Goal: Transaction & Acquisition: Obtain resource

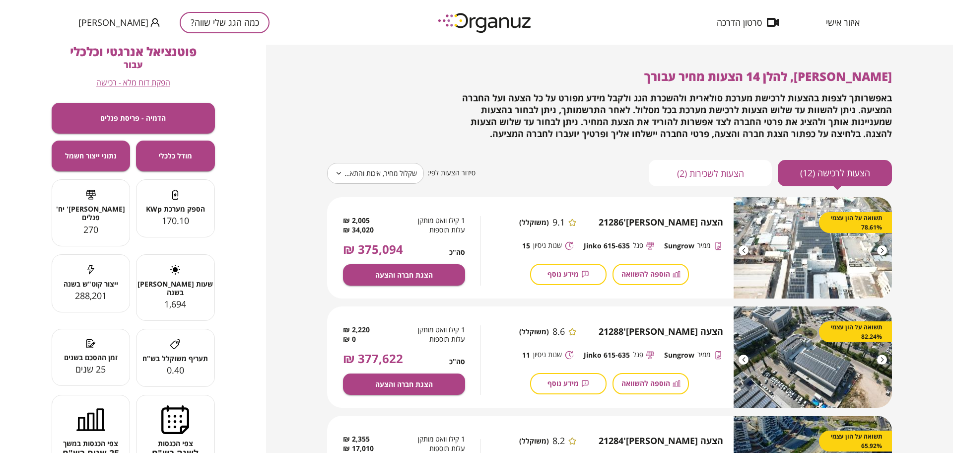
click at [202, 17] on button "כמה הגג שלי שווה?" at bounding box center [225, 22] width 90 height 21
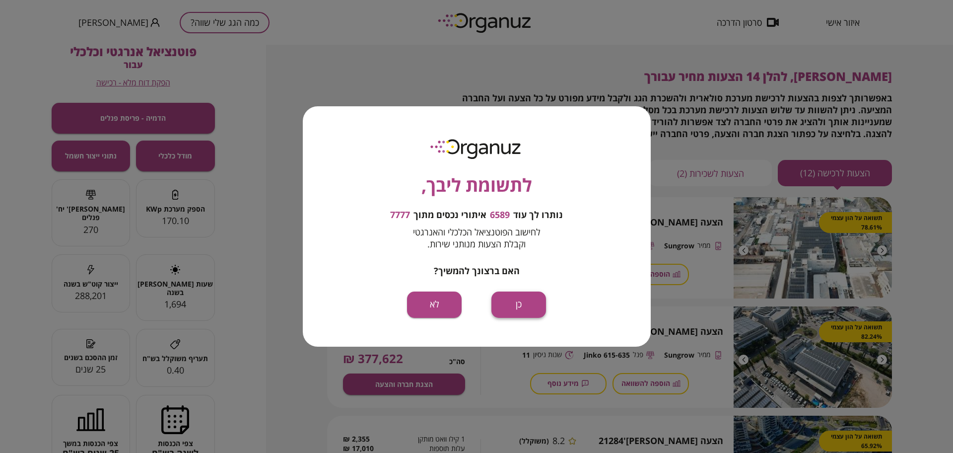
click at [510, 306] on button "כן" at bounding box center [518, 304] width 55 height 26
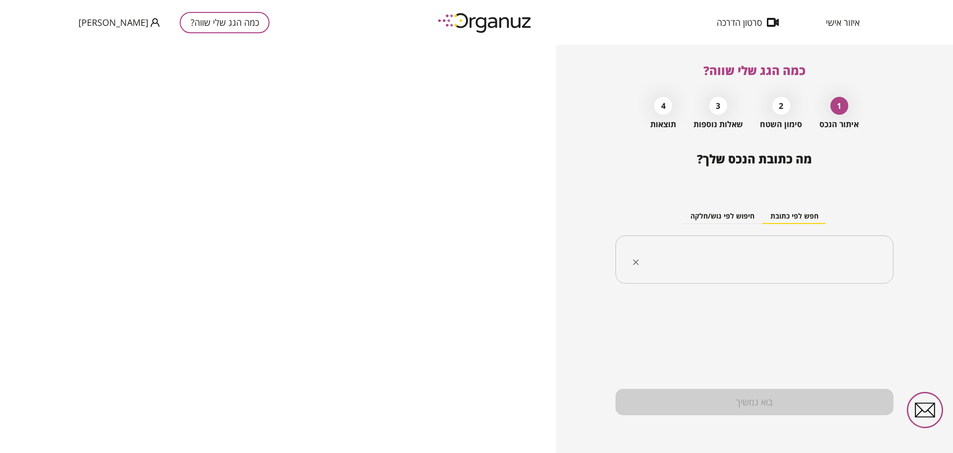
click at [795, 236] on div "​" at bounding box center [754, 259] width 278 height 49
paste input "**********"
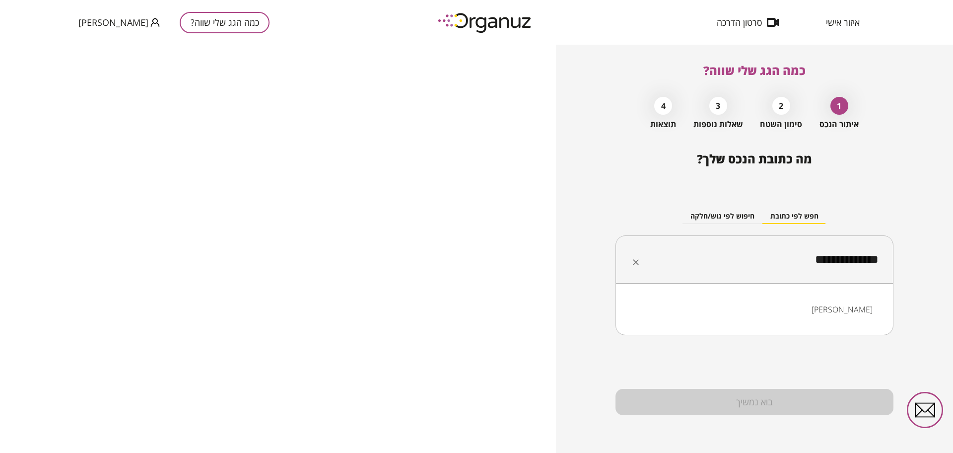
click at [840, 307] on li "[PERSON_NAME]" at bounding box center [754, 309] width 252 height 18
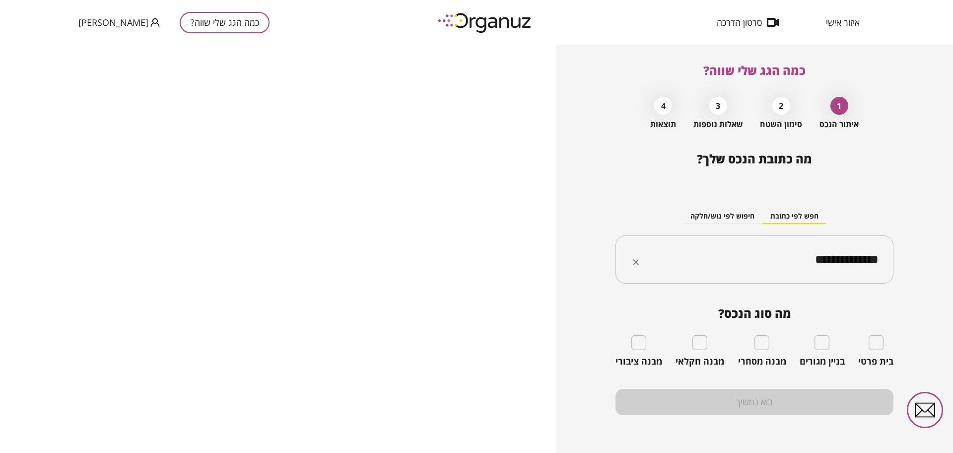
type input "**********"
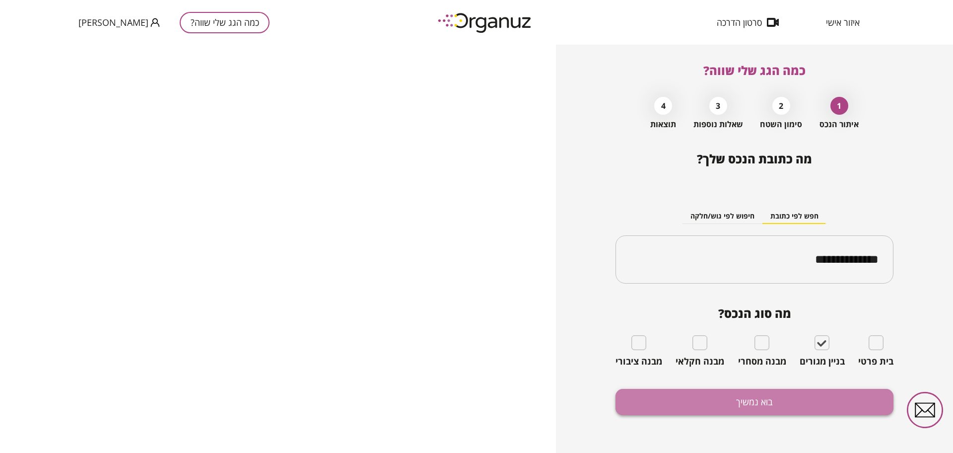
click at [810, 408] on button "בוא נמשיך" at bounding box center [754, 402] width 278 height 26
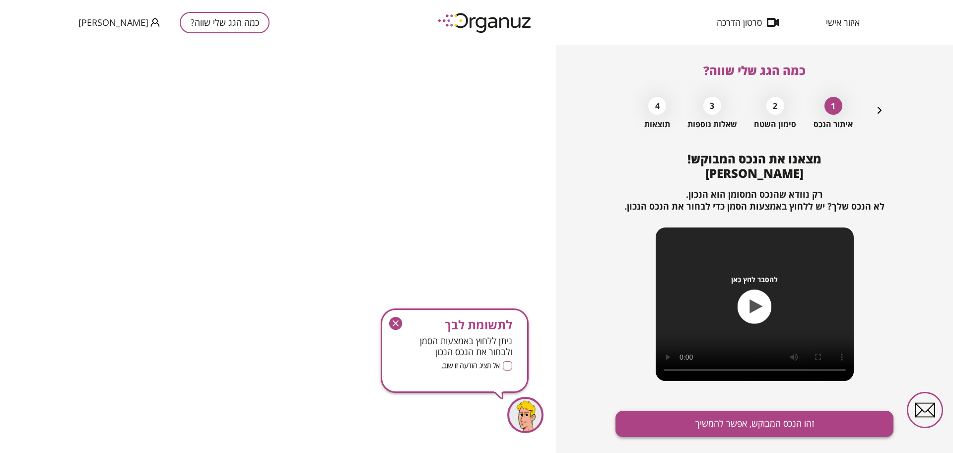
click at [742, 427] on button "זהו הנכס המבוקש, אפשר להמשיך" at bounding box center [754, 423] width 278 height 26
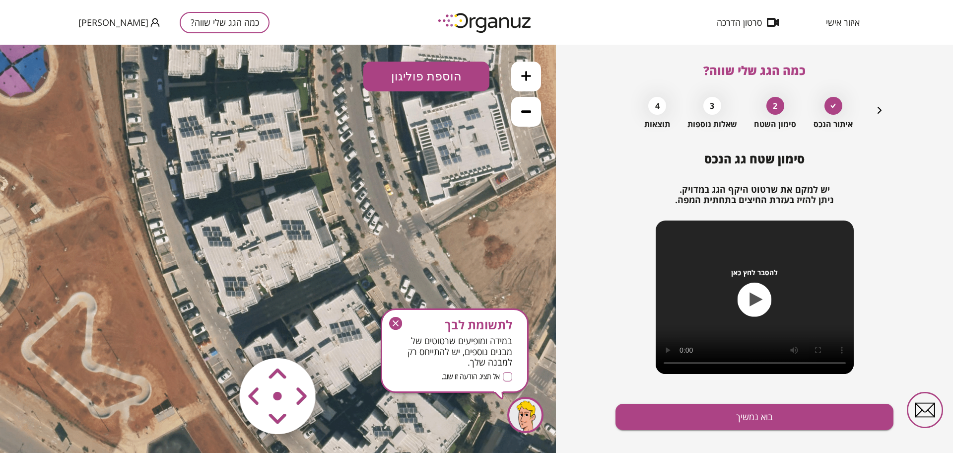
click at [390, 323] on icon "button" at bounding box center [395, 323] width 13 height 13
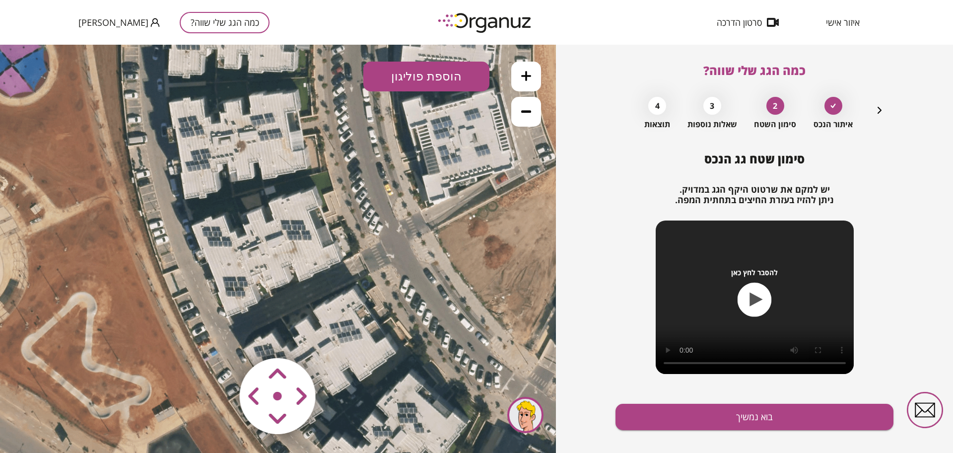
click at [528, 76] on icon at bounding box center [526, 76] width 10 height 10
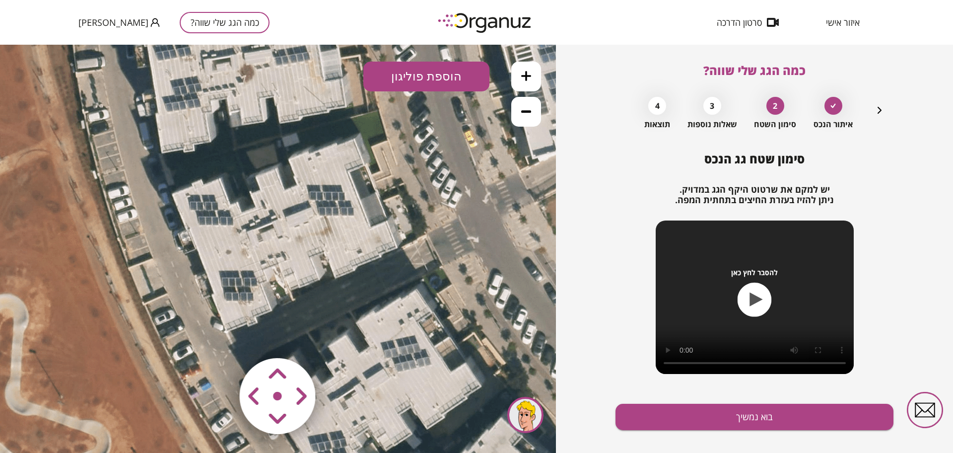
drag, startPoint x: 420, startPoint y: 254, endPoint x: 442, endPoint y: 237, distance: 27.9
click at [442, 237] on icon at bounding box center [302, 228] width 992 height 992
click at [788, 413] on button "בוא נמשיך" at bounding box center [754, 416] width 278 height 26
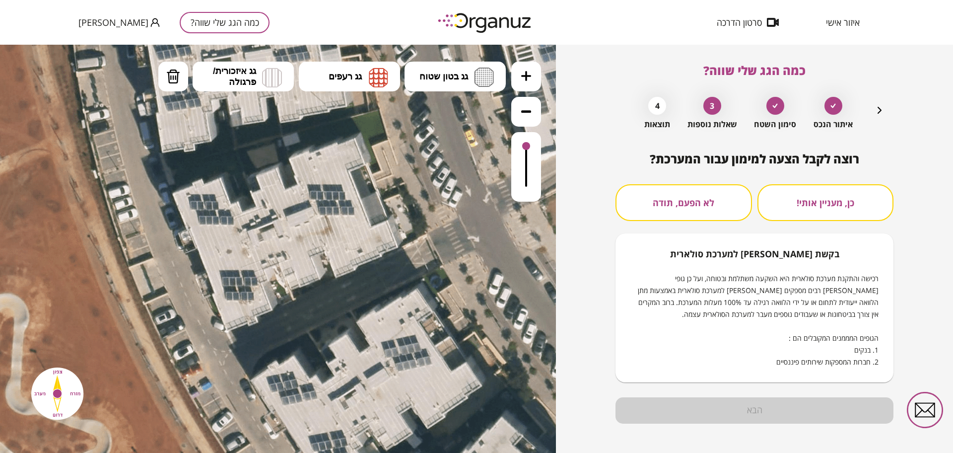
click at [878, 108] on icon "button" at bounding box center [879, 110] width 4 height 7
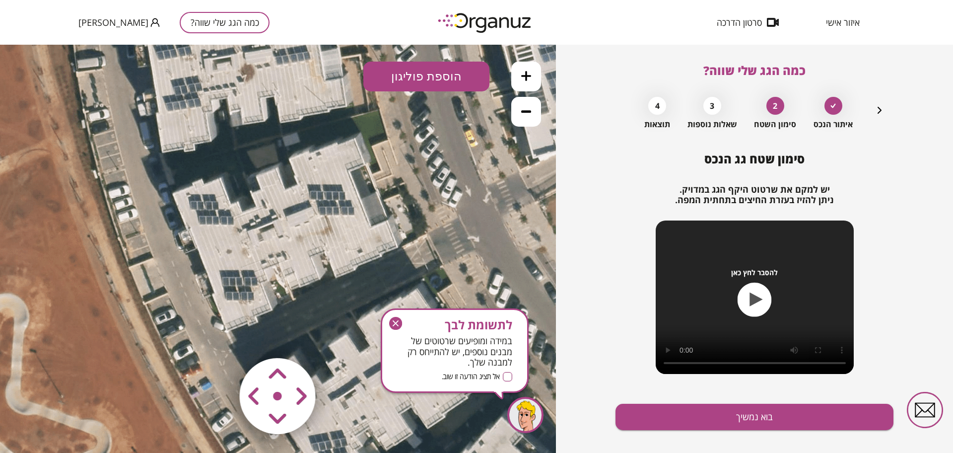
click at [411, 74] on button "הוספת פוליגון" at bounding box center [426, 77] width 126 height 30
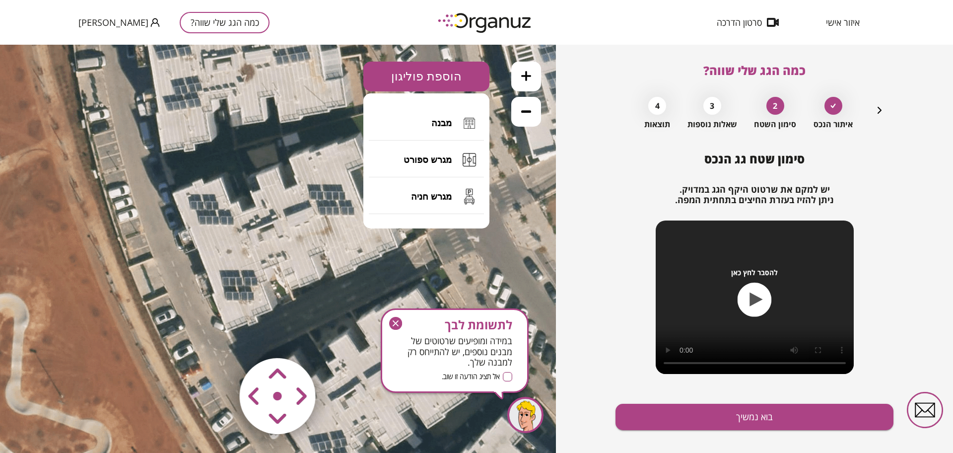
click at [875, 109] on icon "button" at bounding box center [879, 110] width 12 height 12
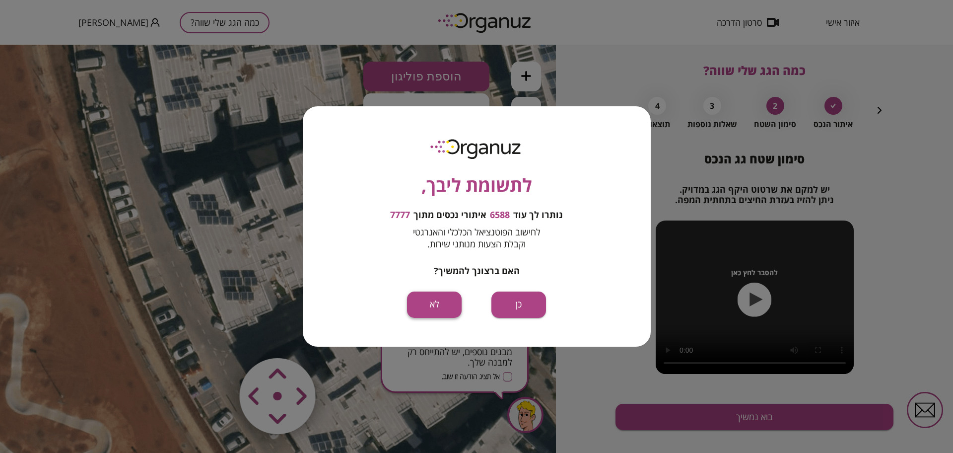
click at [417, 311] on button "לא" at bounding box center [434, 304] width 55 height 26
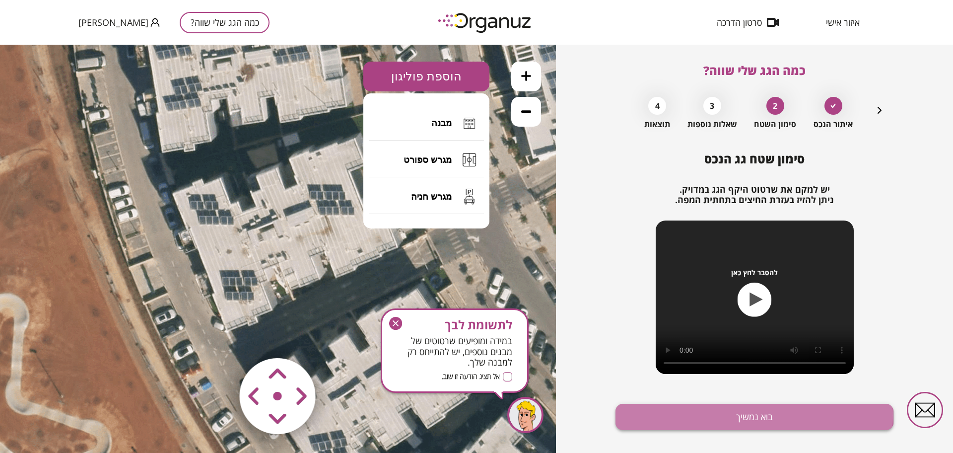
click at [683, 415] on button "בוא נמשיך" at bounding box center [754, 416] width 278 height 26
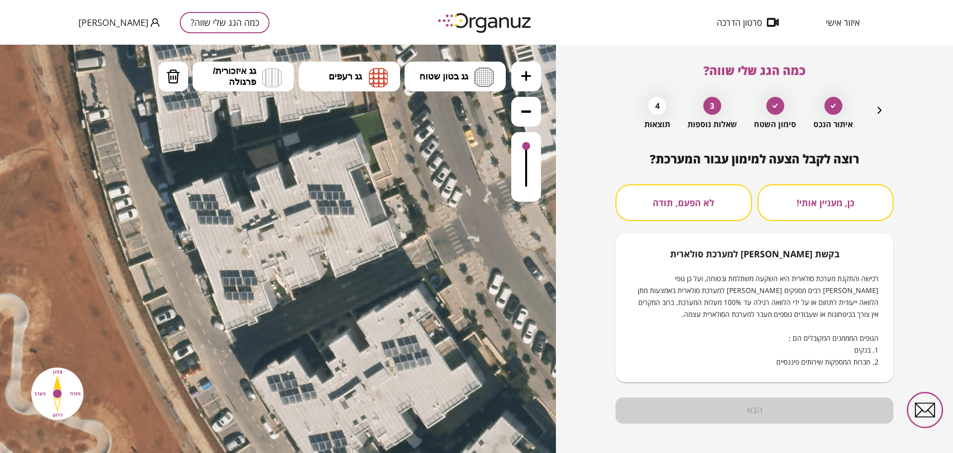
click at [873, 108] on icon "button" at bounding box center [879, 110] width 12 height 12
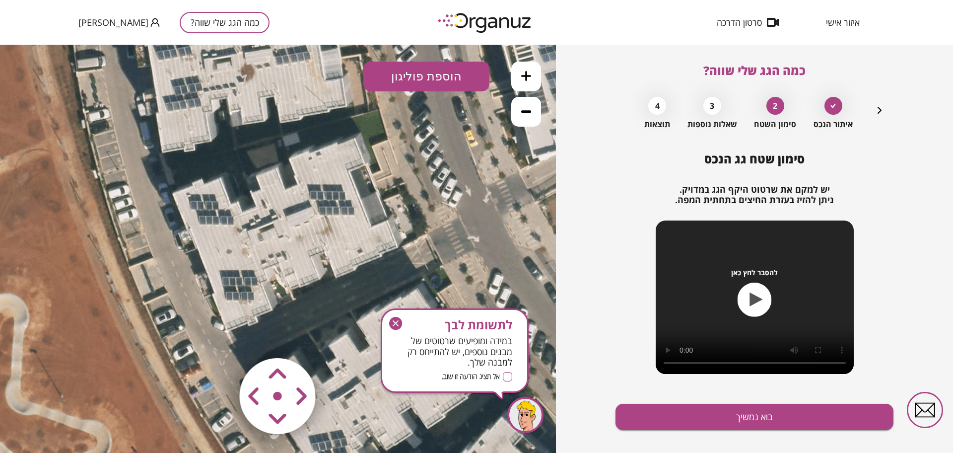
click at [878, 110] on icon "button" at bounding box center [879, 110] width 12 height 12
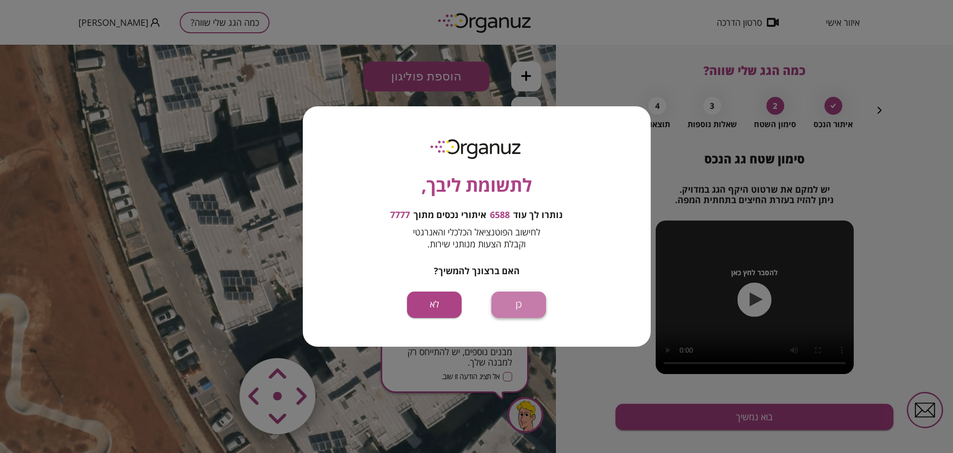
click at [517, 303] on button "כן" at bounding box center [518, 304] width 55 height 26
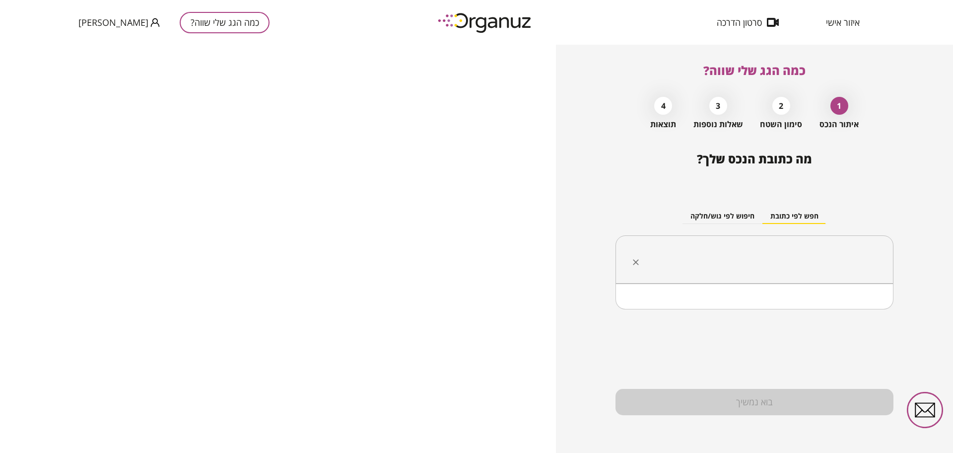
click at [780, 253] on input "text" at bounding box center [758, 259] width 247 height 25
paste input "**********"
click at [862, 305] on li "[PERSON_NAME]" at bounding box center [754, 309] width 252 height 18
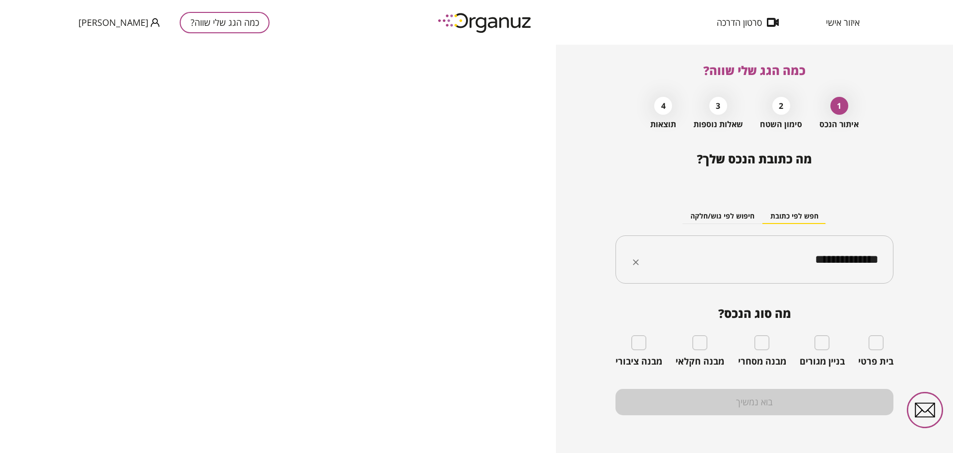
type input "**********"
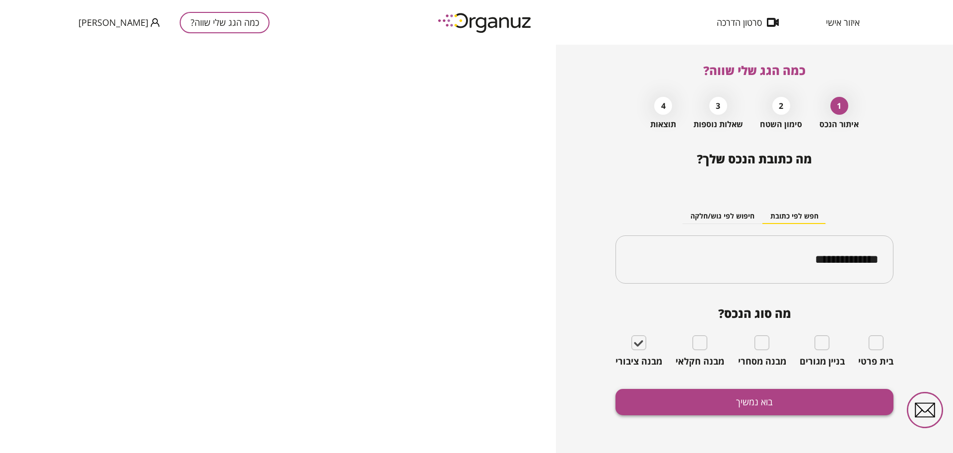
click at [692, 397] on button "בוא נמשיך" at bounding box center [754, 402] width 278 height 26
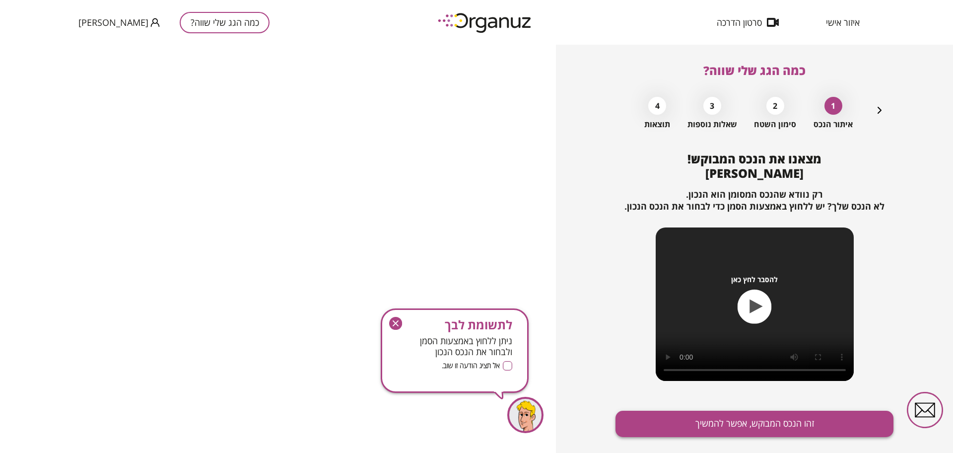
click at [720, 430] on button "זהו הנכס המבוקש, אפשר להמשיך" at bounding box center [754, 423] width 278 height 26
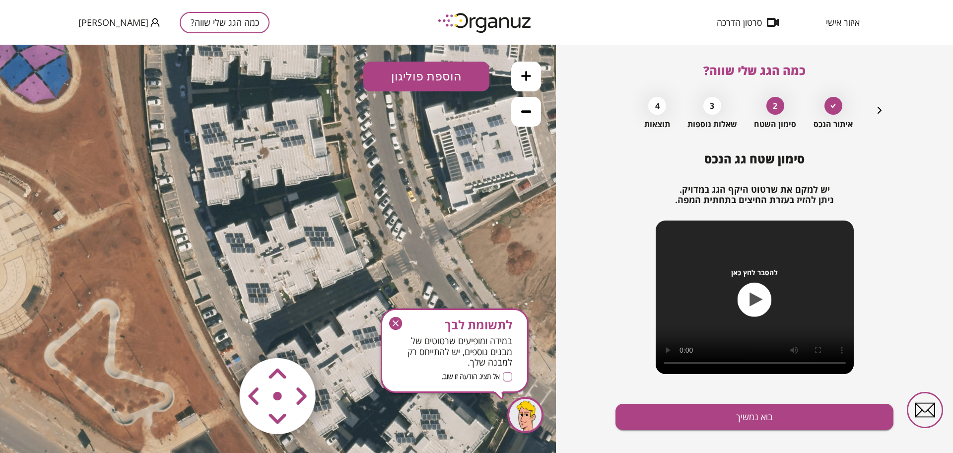
click at [396, 323] on icon "button" at bounding box center [396, 323] width 6 height 6
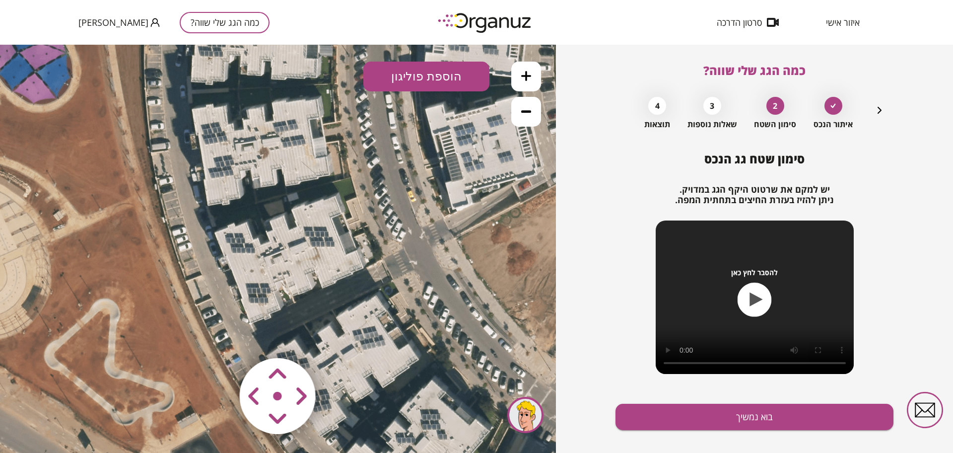
click at [419, 78] on button "הוספת פוליגון" at bounding box center [426, 77] width 126 height 30
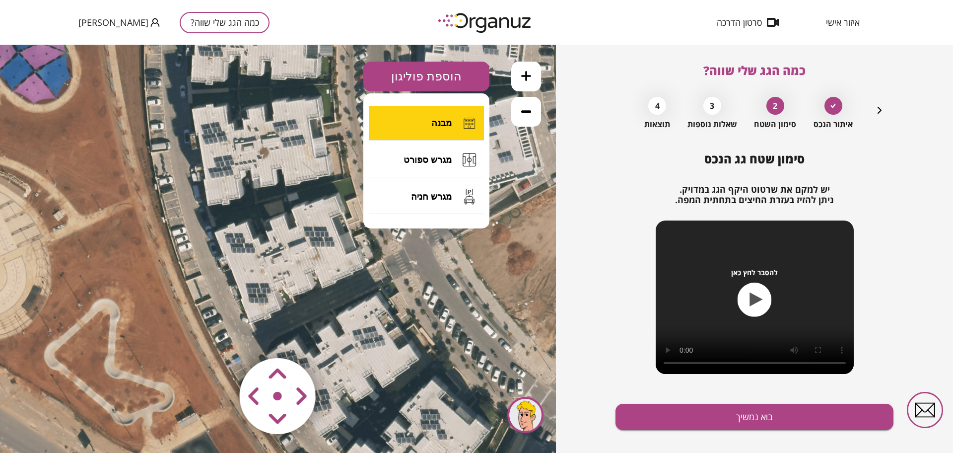
click at [396, 127] on button "מבנה" at bounding box center [426, 123] width 115 height 35
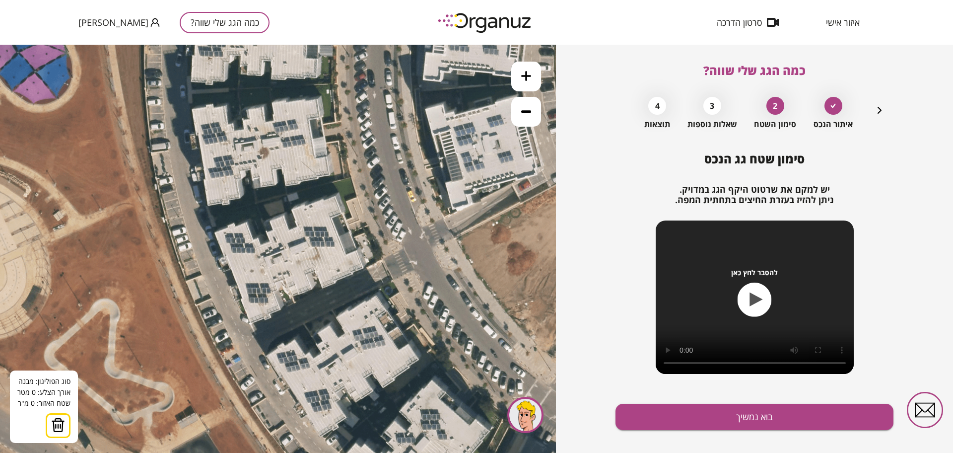
click at [516, 82] on button at bounding box center [526, 77] width 30 height 30
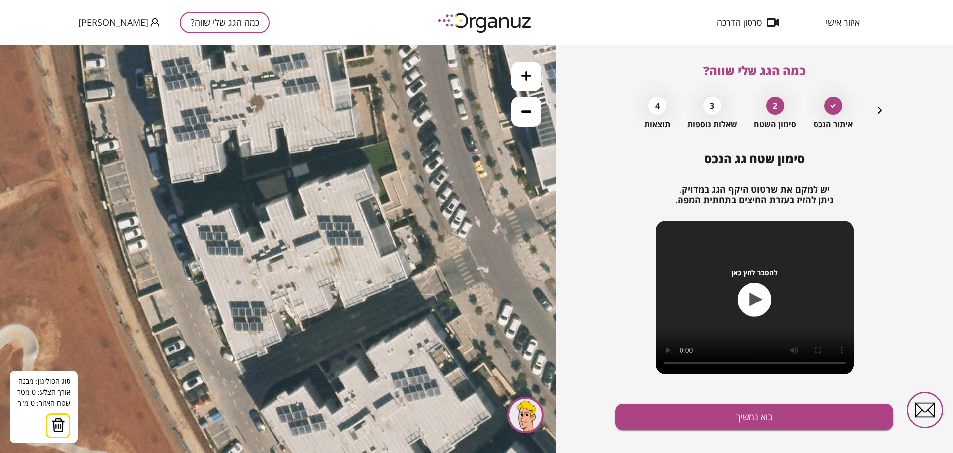
click at [182, 224] on icon at bounding box center [278, 248] width 992 height 992
click at [238, 365] on icon at bounding box center [278, 248] width 992 height 992
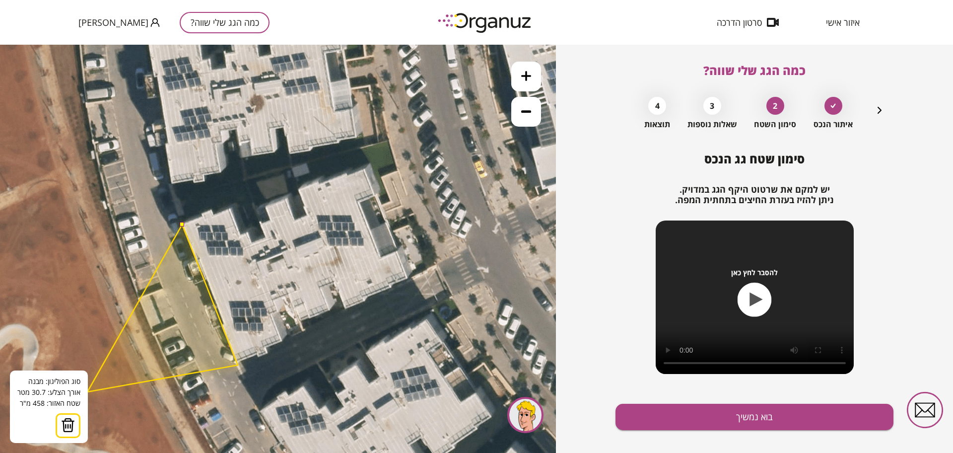
drag, startPoint x: 69, startPoint y: 427, endPoint x: 95, endPoint y: 405, distance: 34.1
click at [71, 427] on img at bounding box center [68, 424] width 14 height 15
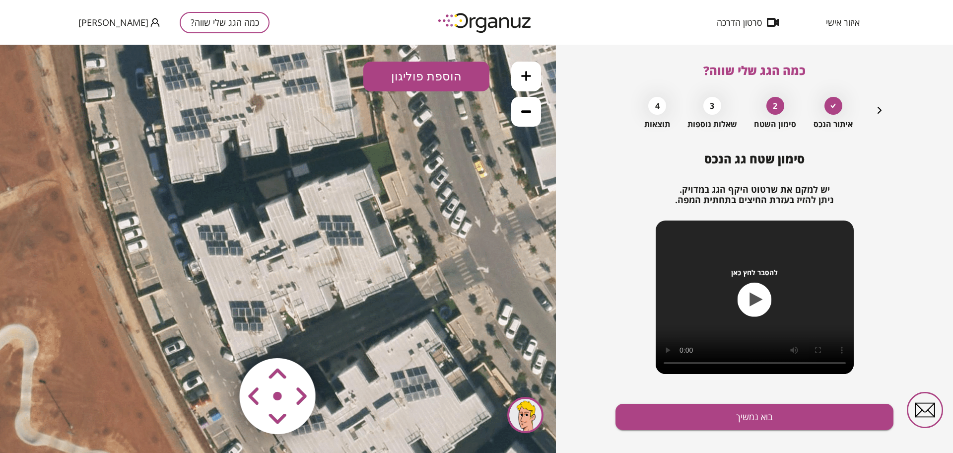
click at [526, 78] on icon at bounding box center [526, 76] width 10 height 10
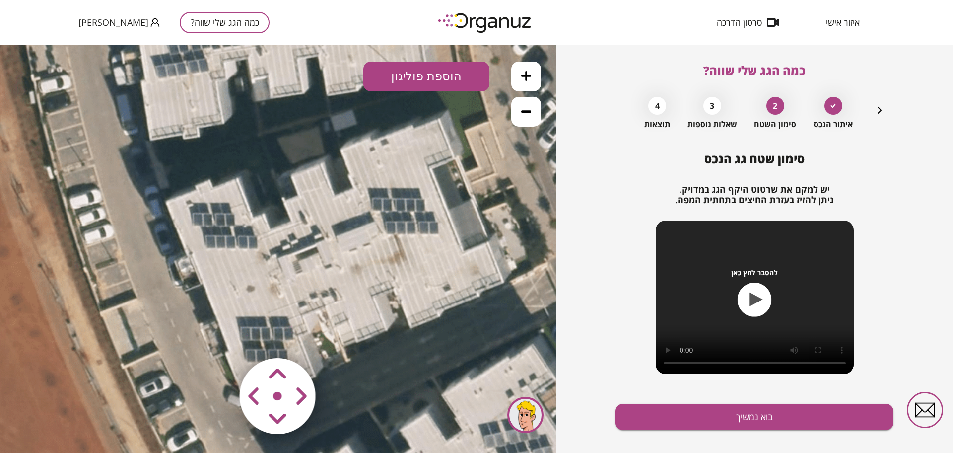
drag, startPoint x: 229, startPoint y: 176, endPoint x: 265, endPoint y: 161, distance: 39.2
click at [265, 161] on icon at bounding box center [309, 238] width 1489 height 1489
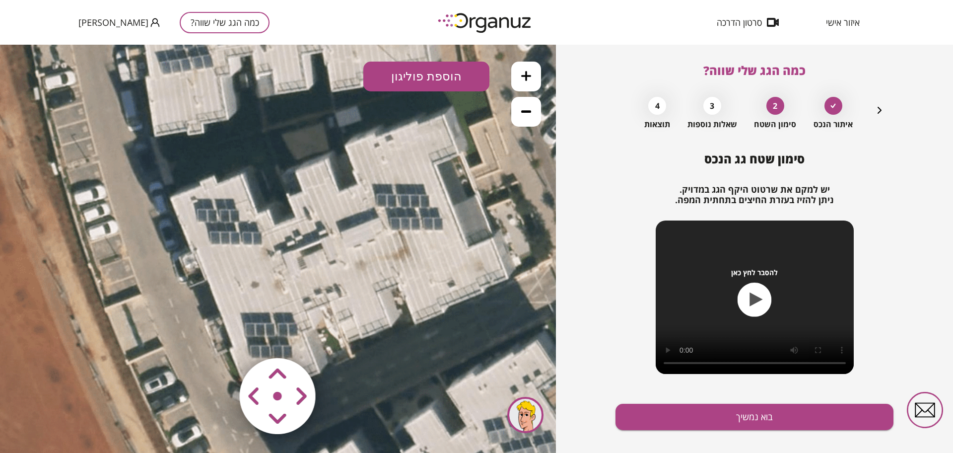
click at [397, 92] on icon at bounding box center [314, 234] width 1489 height 1489
click at [412, 70] on button "הוספת פוליגון" at bounding box center [426, 77] width 126 height 30
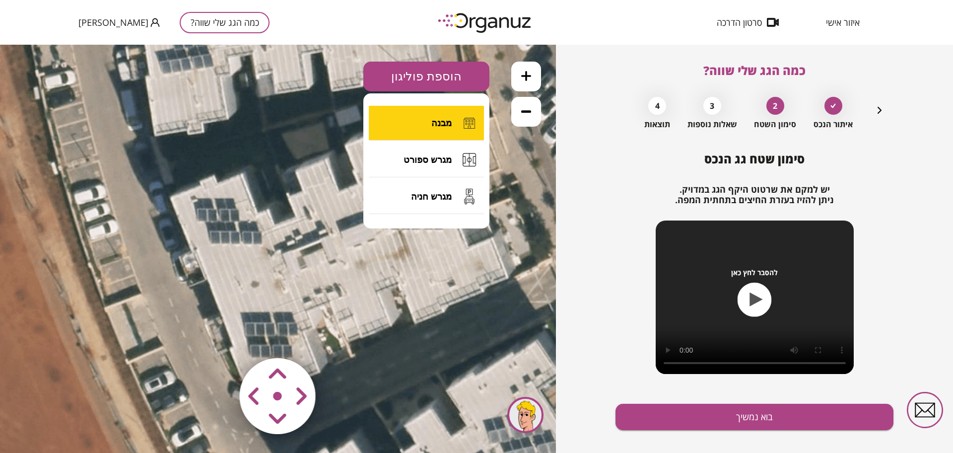
click at [405, 134] on button "מבנה" at bounding box center [426, 123] width 115 height 35
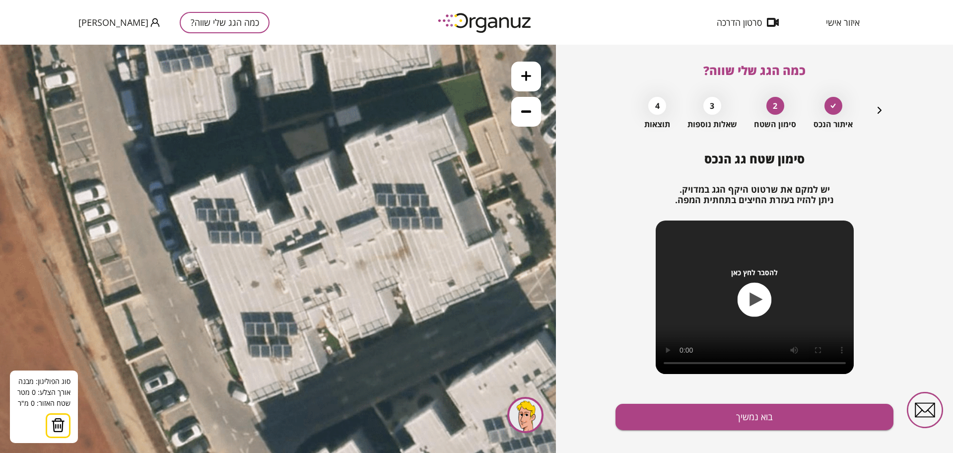
click at [172, 197] on icon at bounding box center [314, 233] width 1489 height 1489
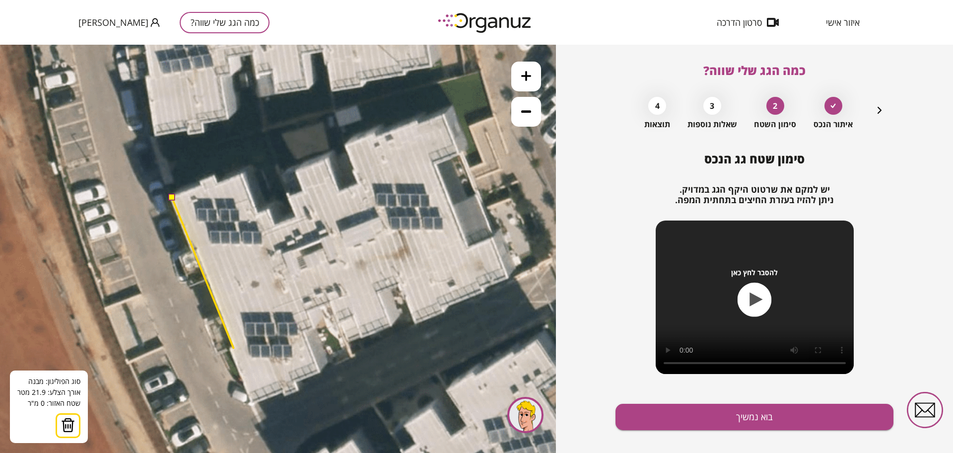
click at [234, 348] on icon at bounding box center [314, 233] width 1489 height 1489
click at [231, 349] on polygon at bounding box center [203, 273] width 62 height 152
click at [251, 404] on icon at bounding box center [314, 233] width 1489 height 1489
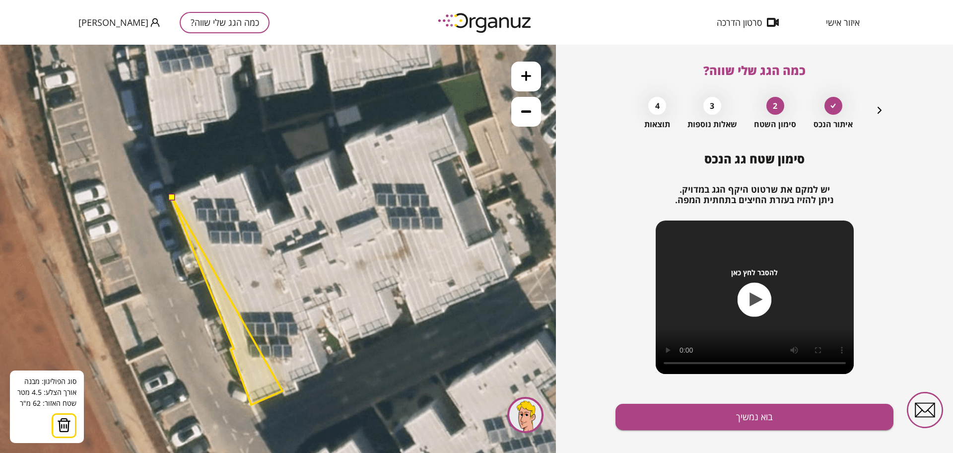
click at [282, 390] on polygon at bounding box center [227, 300] width 111 height 207
click at [284, 395] on icon at bounding box center [314, 233] width 1489 height 1489
click at [297, 391] on polygon at bounding box center [234, 300] width 125 height 207
click at [295, 382] on polygon at bounding box center [234, 300] width 125 height 207
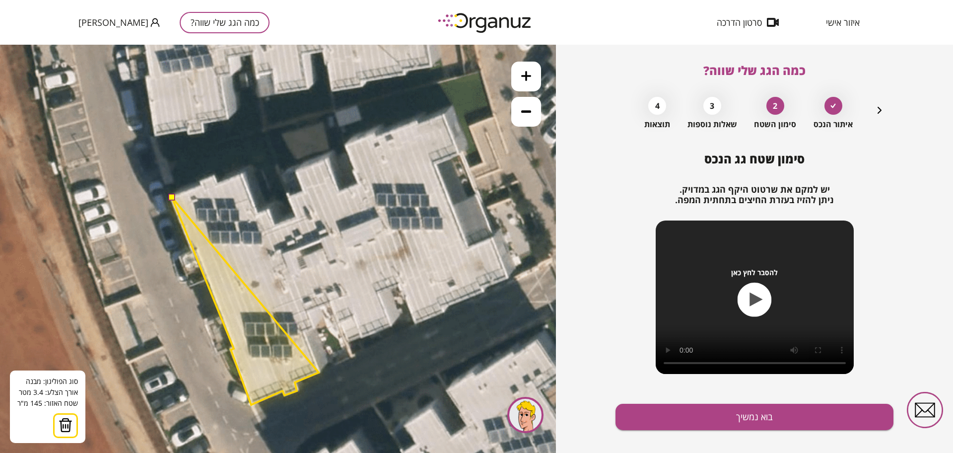
click at [319, 372] on polygon at bounding box center [245, 300] width 147 height 207
click at [303, 333] on polygon at bounding box center [245, 300] width 147 height 207
click at [314, 330] on polygon at bounding box center [245, 300] width 147 height 207
click at [308, 313] on polygon at bounding box center [245, 300] width 147 height 207
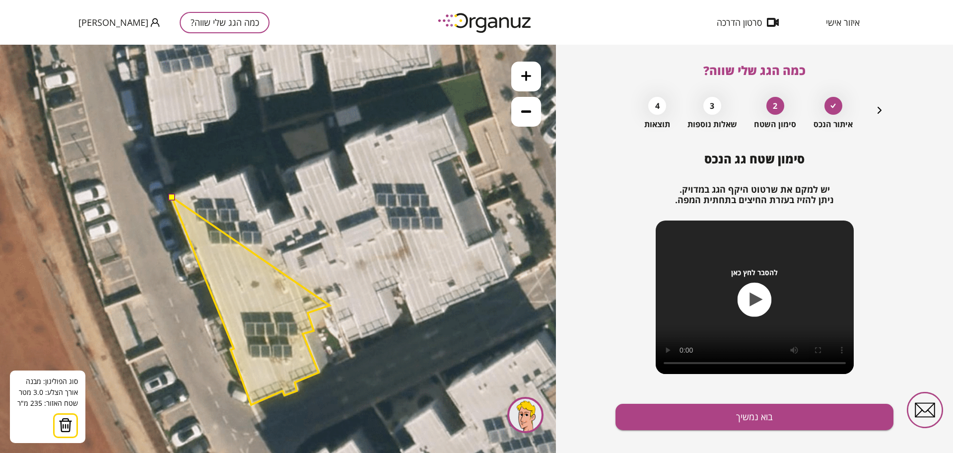
click at [329, 305] on polygon at bounding box center [251, 300] width 158 height 207
click at [347, 341] on polygon at bounding box center [259, 300] width 175 height 207
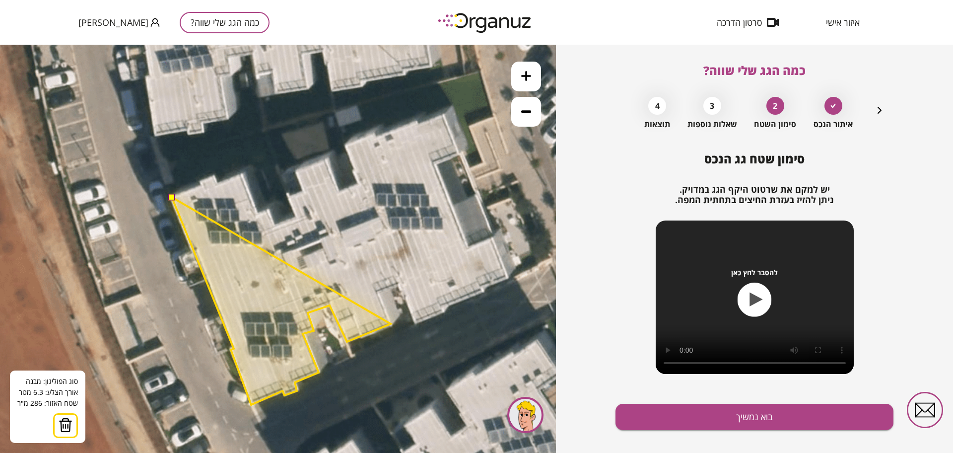
click at [391, 324] on polygon at bounding box center [281, 300] width 219 height 207
click at [377, 292] on polygon at bounding box center [281, 300] width 219 height 207
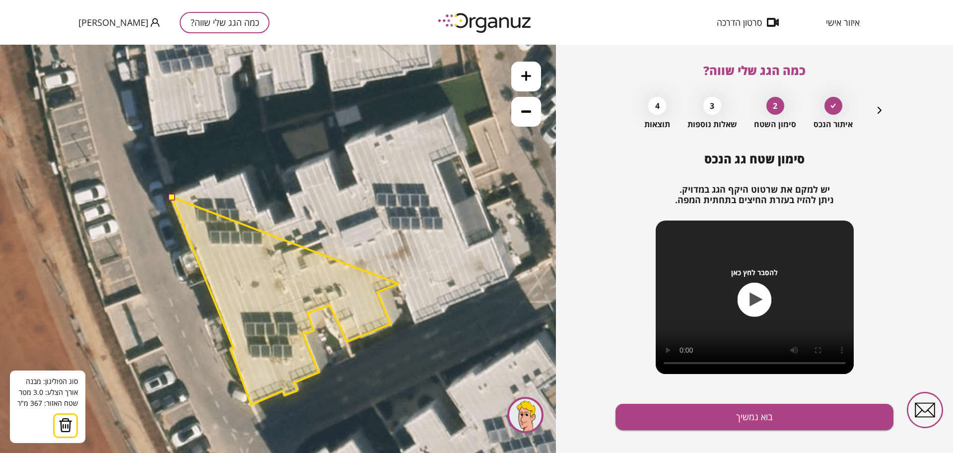
click at [398, 283] on polygon at bounding box center [285, 300] width 226 height 207
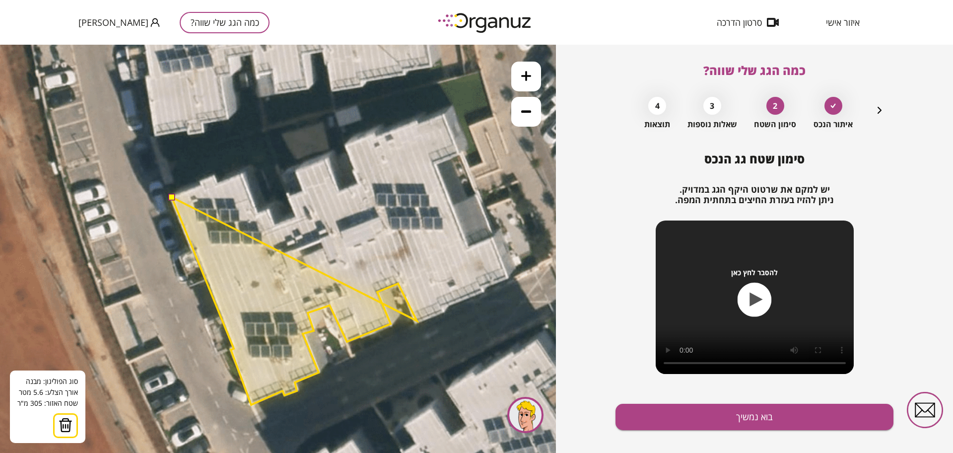
click at [417, 321] on polygon at bounding box center [294, 300] width 245 height 207
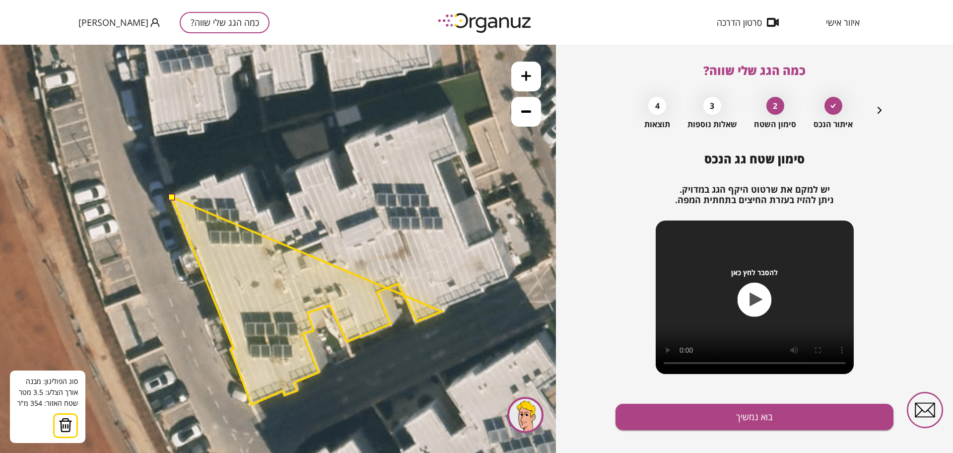
click at [442, 311] on polygon at bounding box center [307, 300] width 270 height 207
click at [451, 305] on polygon at bounding box center [311, 300] width 279 height 207
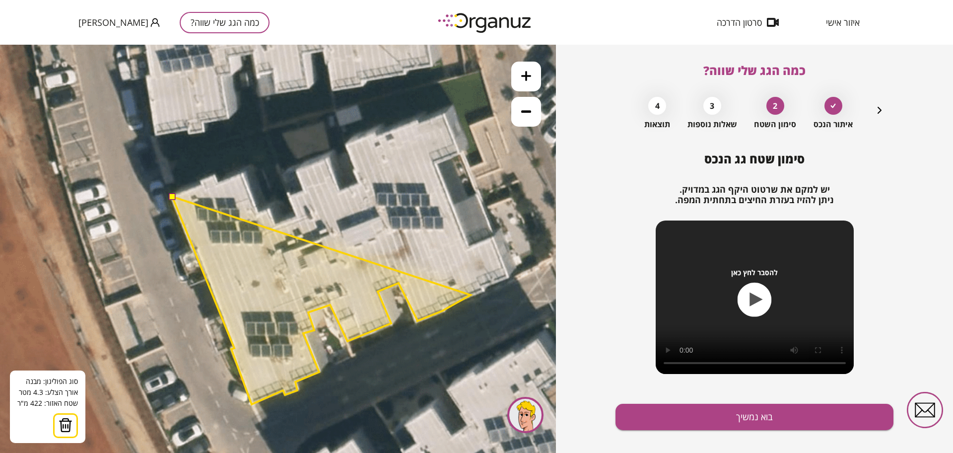
click at [470, 294] on polygon at bounding box center [321, 300] width 298 height 207
click at [483, 289] on polygon at bounding box center [328, 299] width 311 height 207
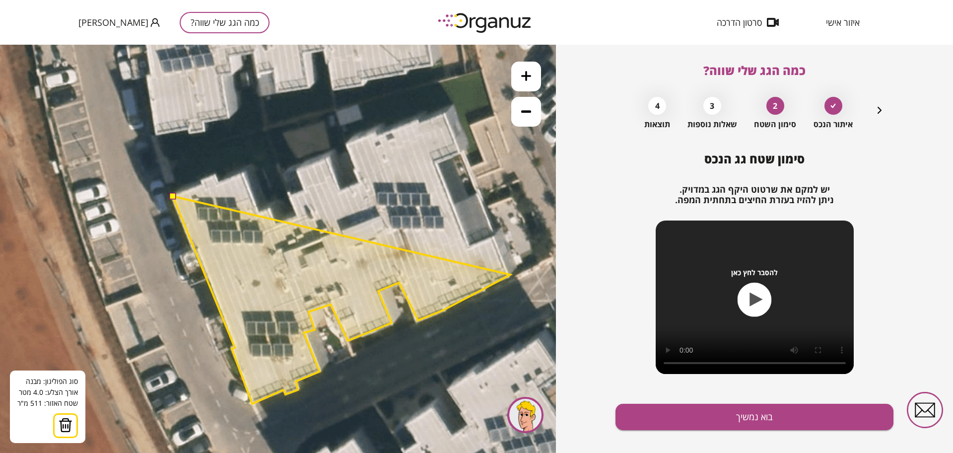
click at [510, 274] on polygon at bounding box center [341, 299] width 337 height 207
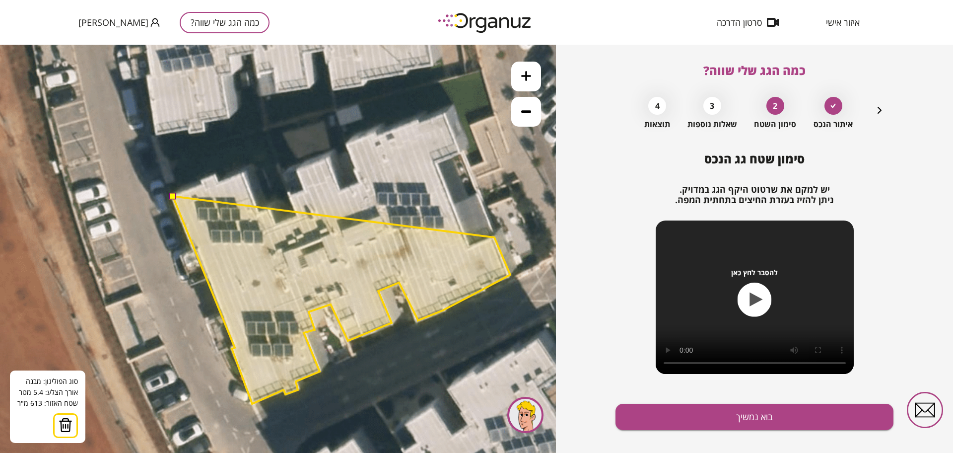
click at [494, 237] on polygon at bounding box center [341, 299] width 337 height 207
click at [469, 248] on polygon at bounding box center [341, 299] width 337 height 207
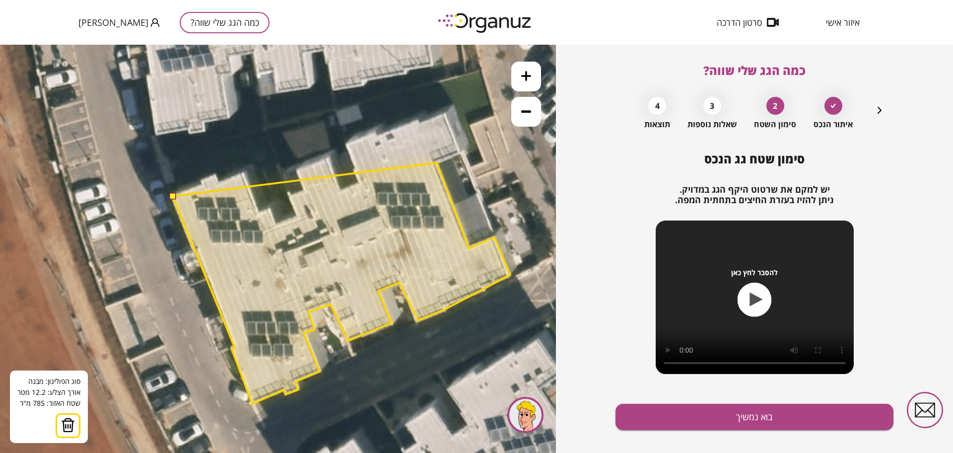
click at [437, 163] on polygon at bounding box center [341, 283] width 337 height 241
click at [460, 154] on polygon at bounding box center [341, 279] width 337 height 250
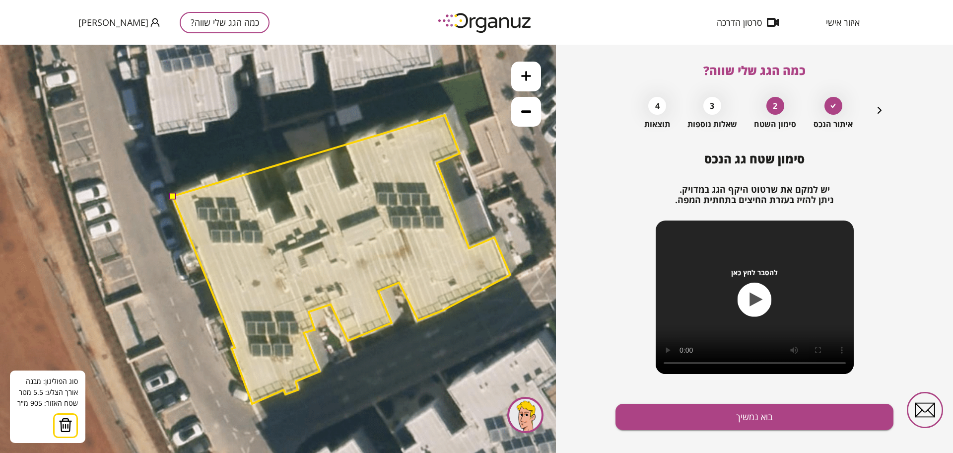
click at [445, 115] on polygon at bounding box center [341, 259] width 337 height 288
click at [444, 113] on polygon at bounding box center [341, 258] width 337 height 290
click at [421, 126] on polygon at bounding box center [341, 258] width 337 height 290
click at [418, 121] on polygon at bounding box center [341, 258] width 337 height 290
click at [379, 137] on polygon at bounding box center [341, 258] width 337 height 290
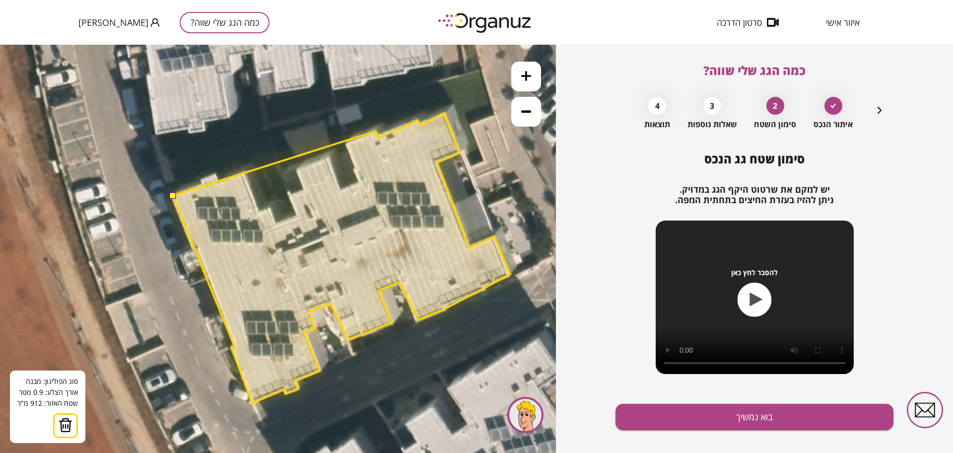
click at [376, 131] on polygon at bounding box center [341, 258] width 337 height 290
click at [347, 142] on polygon at bounding box center [341, 258] width 337 height 290
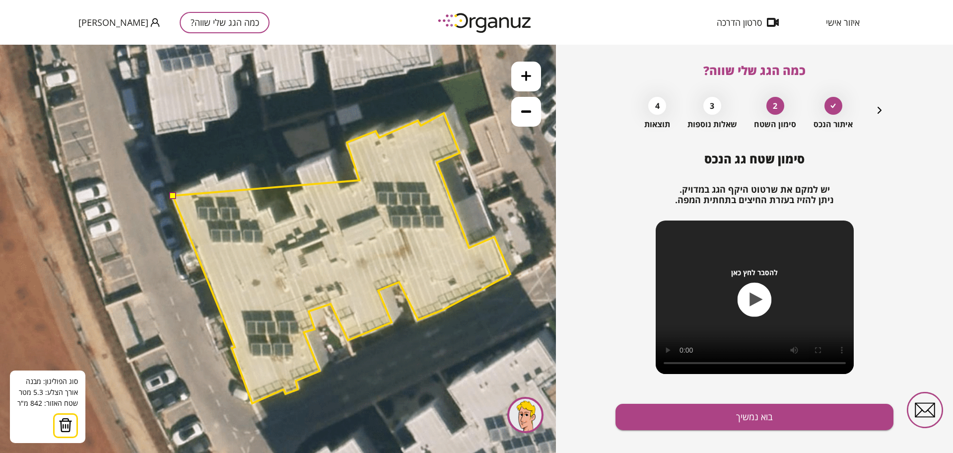
click at [359, 180] on polygon at bounding box center [341, 258] width 337 height 290
click at [340, 190] on polygon at bounding box center [341, 258] width 337 height 290
click at [327, 159] on polygon at bounding box center [341, 258] width 337 height 290
click at [298, 169] on polygon at bounding box center [341, 258] width 337 height 290
click at [304, 188] on polygon at bounding box center [341, 258] width 337 height 290
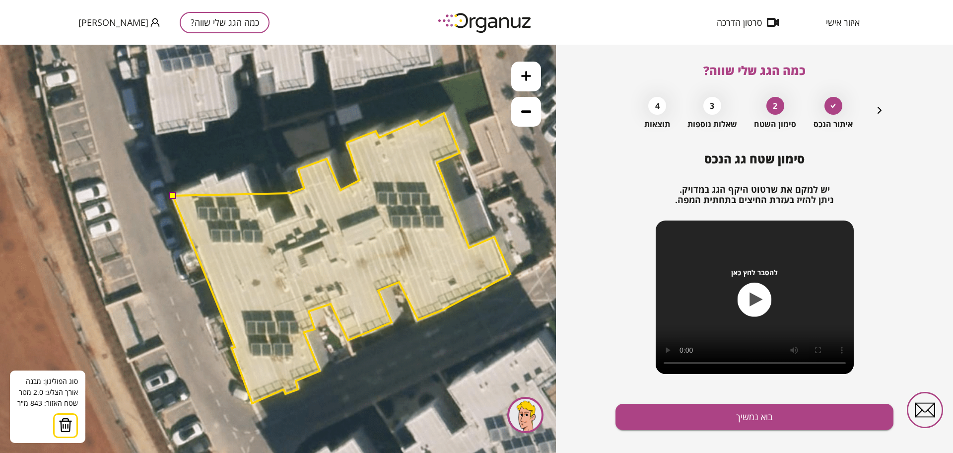
click at [290, 193] on polygon at bounding box center [341, 258] width 337 height 290
click at [297, 215] on polygon at bounding box center [341, 258] width 337 height 290
click at [283, 221] on polygon at bounding box center [341, 259] width 337 height 290
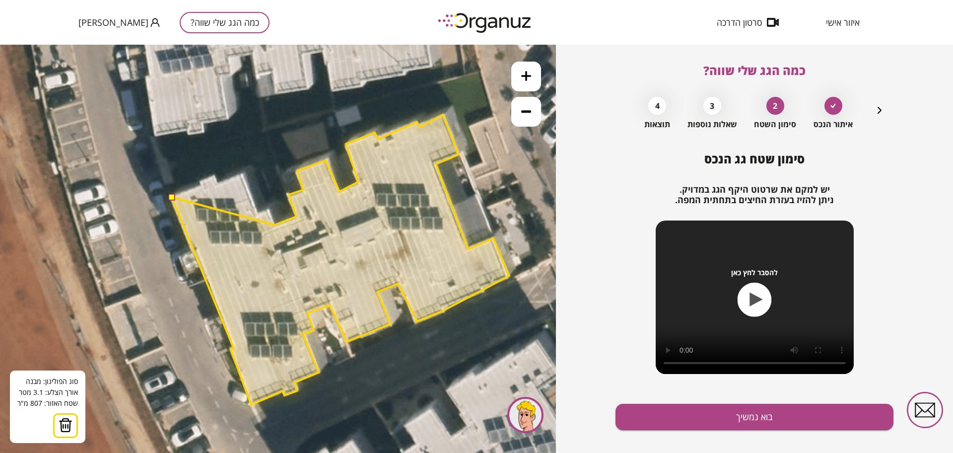
click at [274, 225] on polygon at bounding box center [340, 260] width 337 height 290
click at [267, 212] on polygon at bounding box center [340, 260] width 337 height 290
click at [258, 216] on polygon at bounding box center [340, 260] width 337 height 290
click at [242, 172] on polygon at bounding box center [340, 260] width 337 height 290
click at [174, 196] on button at bounding box center [171, 196] width 7 height 7
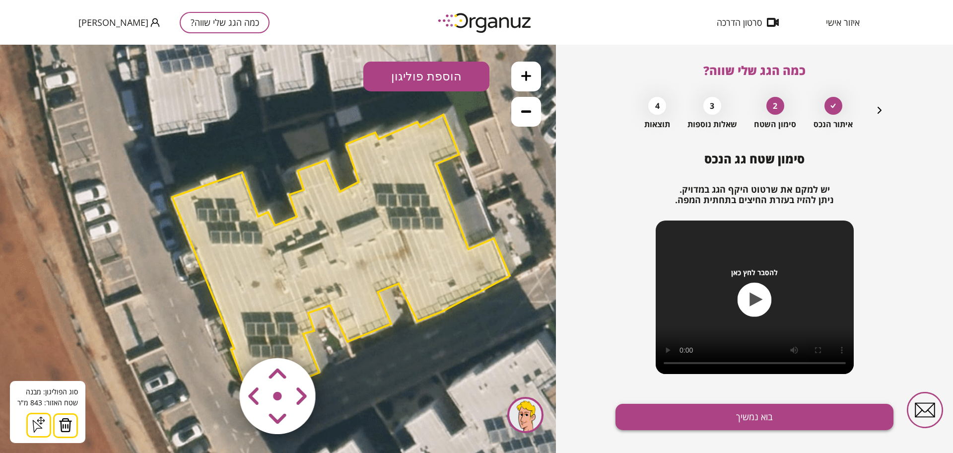
click at [732, 420] on button "בוא נמשיך" at bounding box center [754, 416] width 278 height 26
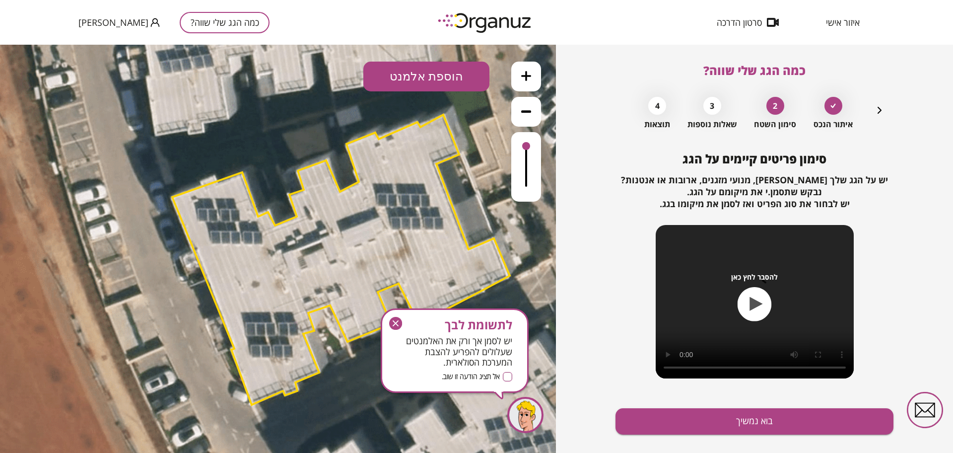
click at [405, 96] on icon at bounding box center [314, 233] width 1489 height 1489
click at [405, 91] on icon at bounding box center [314, 233] width 1489 height 1489
click at [415, 87] on button "הוספת אלמנט" at bounding box center [426, 77] width 126 height 30
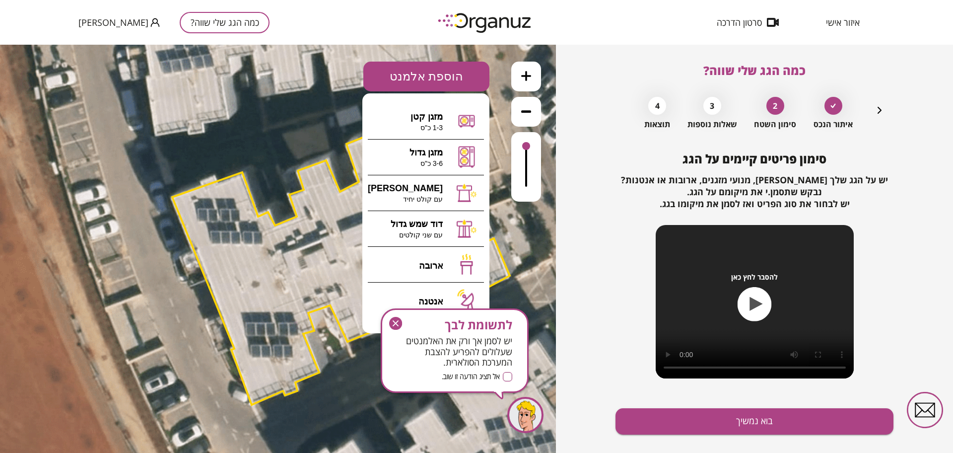
click at [394, 327] on icon "button" at bounding box center [395, 323] width 13 height 13
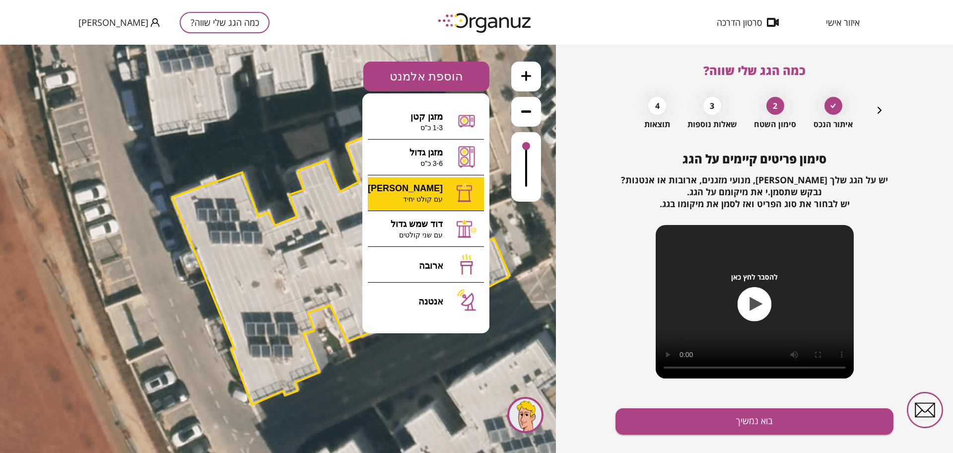
click at [455, 183] on div ".st0 { fill: #FFFFFF; } א" at bounding box center [278, 249] width 556 height 408
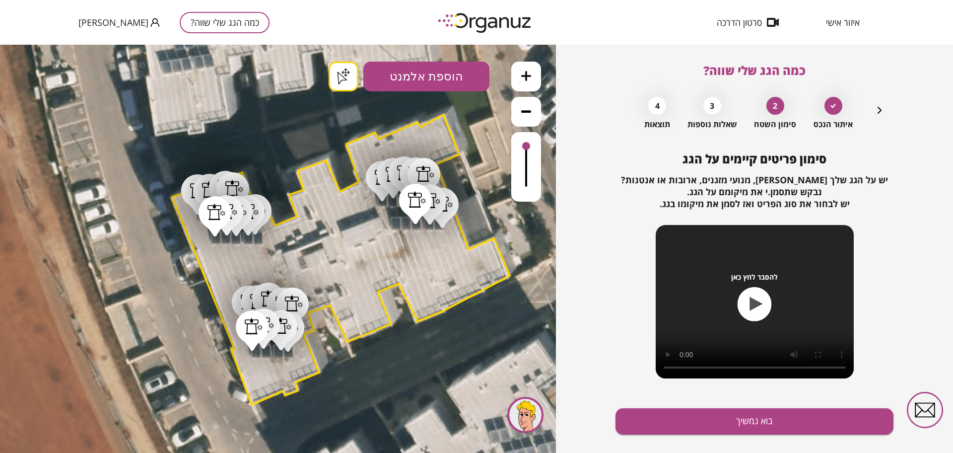
click at [345, 77] on div ".st0 { fill: #FFFFFF; } .st0 { fill: #FFFFFF; }" at bounding box center [278, 249] width 556 height 408
click at [736, 411] on button "בוא נמשיך" at bounding box center [754, 421] width 278 height 26
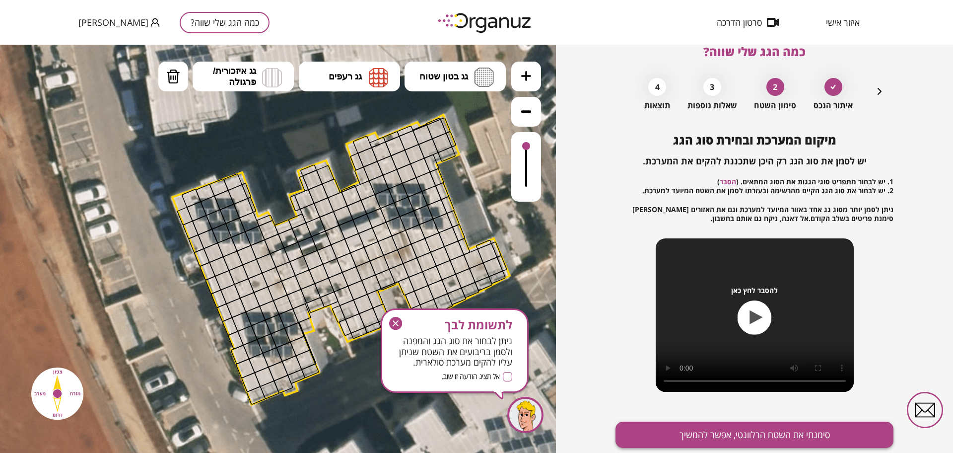
scroll to position [52, 0]
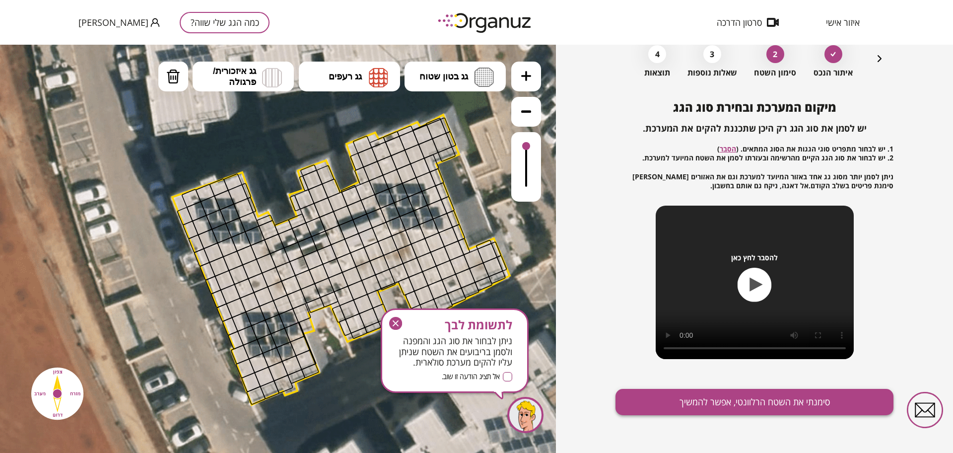
click at [706, 402] on button "סימנתי את השטח הרלוונטי, אפשר להמשיך" at bounding box center [754, 402] width 278 height 26
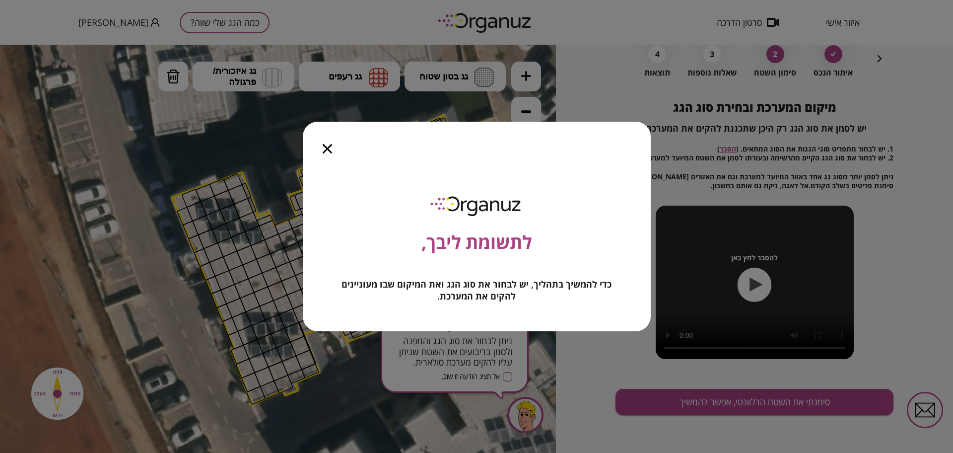
click at [329, 148] on icon "button" at bounding box center [327, 148] width 9 height 9
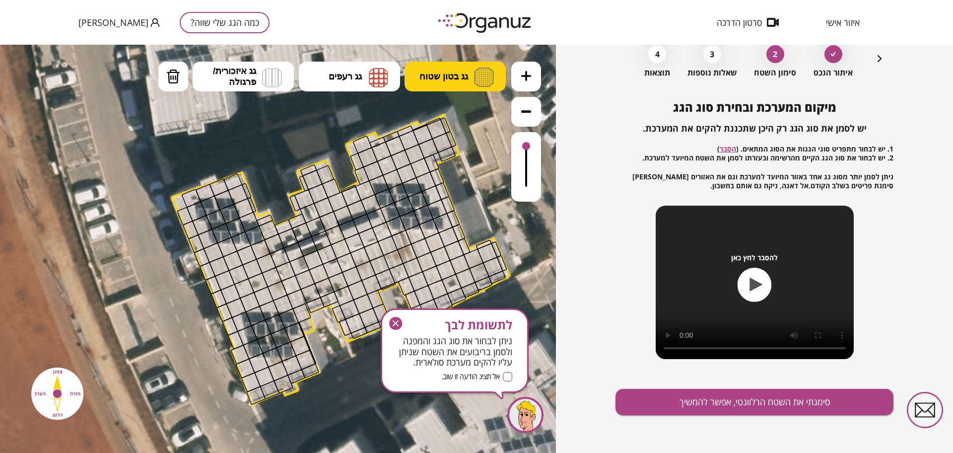
click at [477, 86] on img at bounding box center [484, 76] width 20 height 19
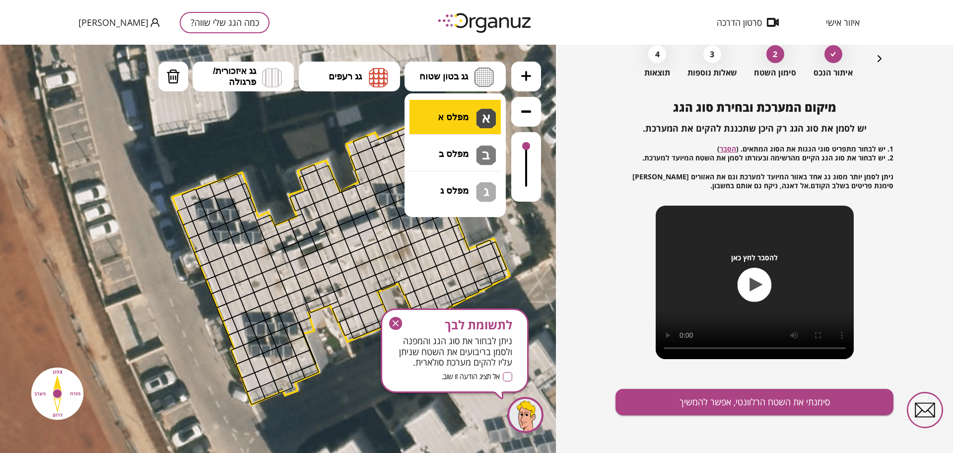
click at [472, 111] on div ".st0 { fill: #FFFFFF; } .st0 { fill: #FFFFFF; }" at bounding box center [278, 249] width 556 height 408
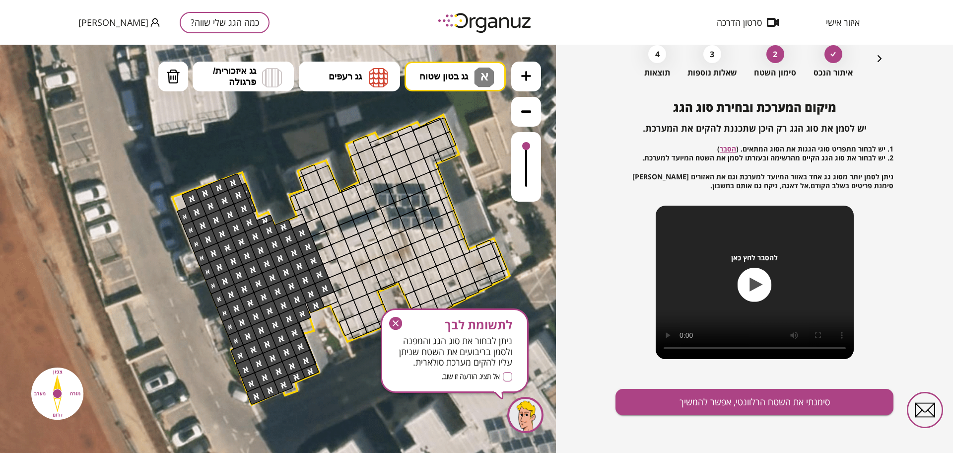
drag, startPoint x: 190, startPoint y: 210, endPoint x: 361, endPoint y: 265, distance: 180.0
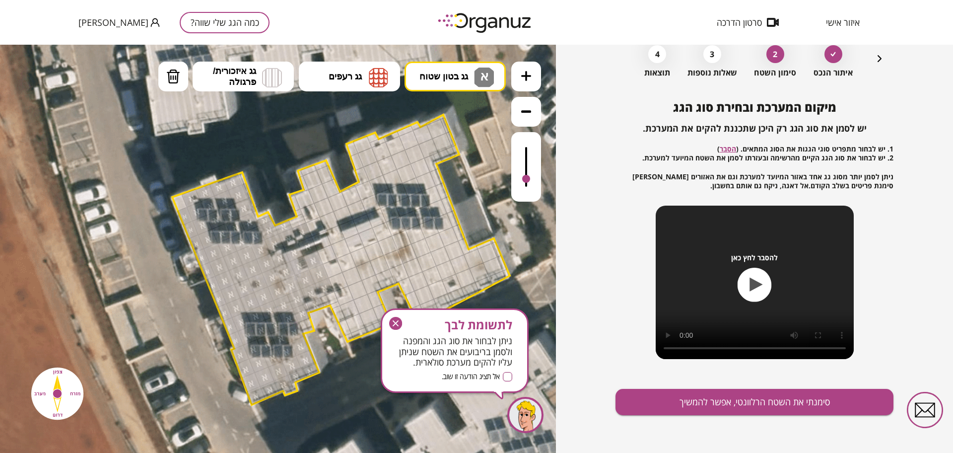
drag, startPoint x: 528, startPoint y: 143, endPoint x: 530, endPoint y: 180, distance: 36.8
click at [530, 180] on div at bounding box center [526, 166] width 30 height 69
click at [174, 78] on img at bounding box center [173, 76] width 14 height 15
drag, startPoint x: 278, startPoint y: 263, endPoint x: 312, endPoint y: 244, distance: 38.5
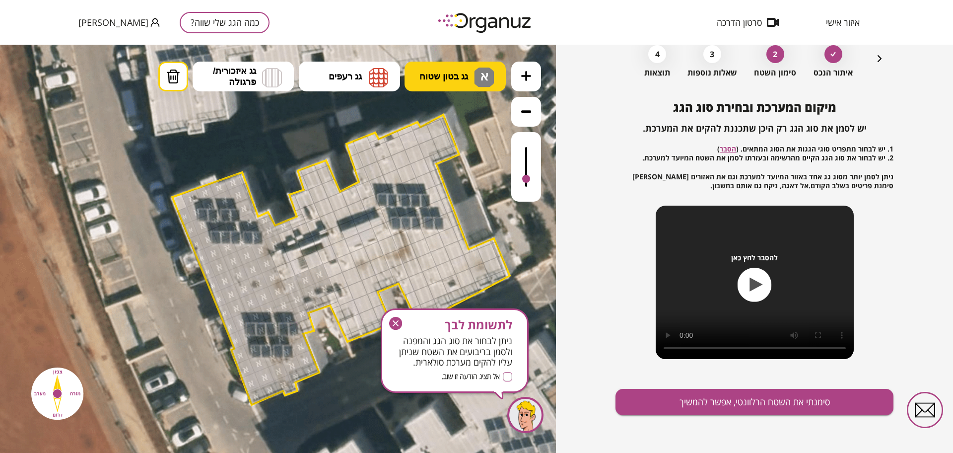
click at [475, 73] on img at bounding box center [484, 77] width 20 height 20
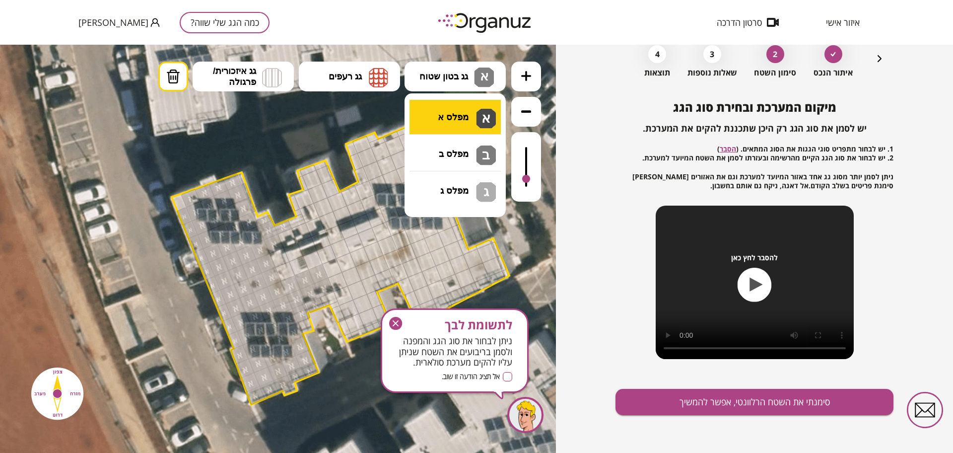
click at [468, 119] on div ".st0 { fill: #FFFFFF; } .st0 { fill: #FFFFFF; }" at bounding box center [278, 249] width 556 height 408
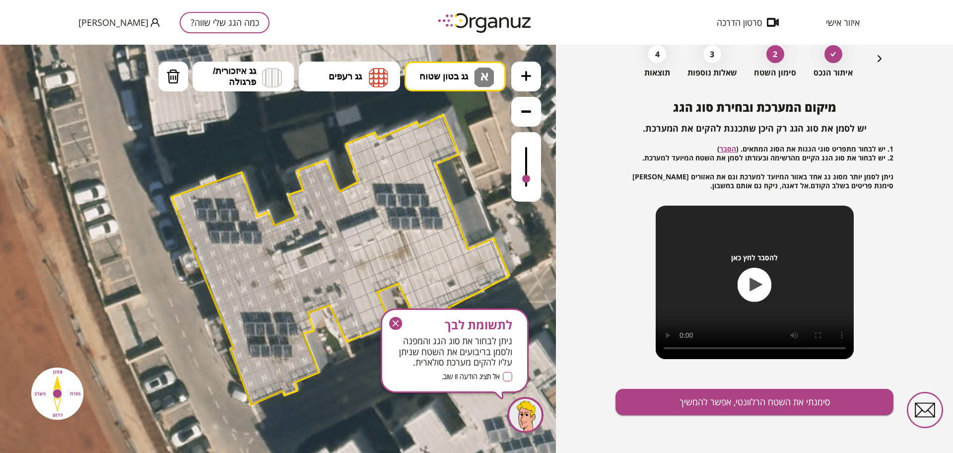
drag, startPoint x: 288, startPoint y: 239, endPoint x: 364, endPoint y: 331, distance: 119.4
click at [392, 319] on icon "button" at bounding box center [395, 323] width 13 height 13
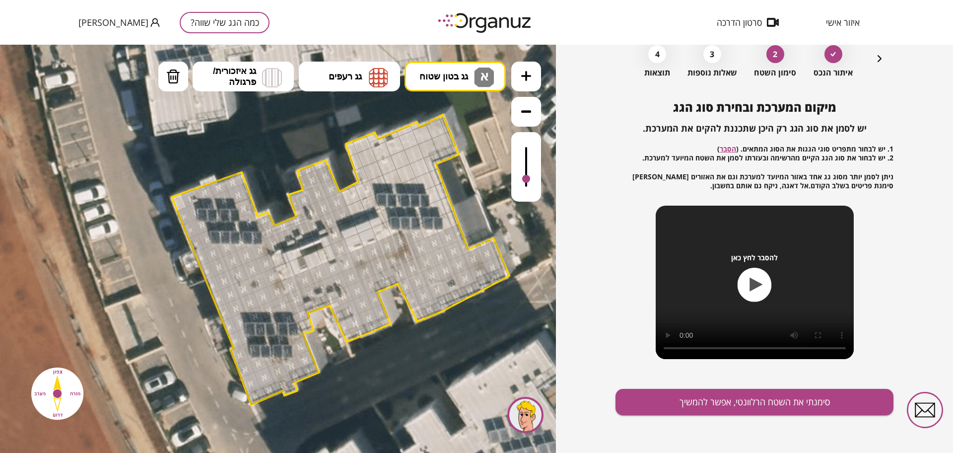
drag, startPoint x: 350, startPoint y: 277, endPoint x: 469, endPoint y: 247, distance: 123.0
click at [469, 247] on div ".st0 { fill: #FFFFFF; } .st0 { fill: #FFFFFF; }" at bounding box center [314, 233] width 1489 height 1489
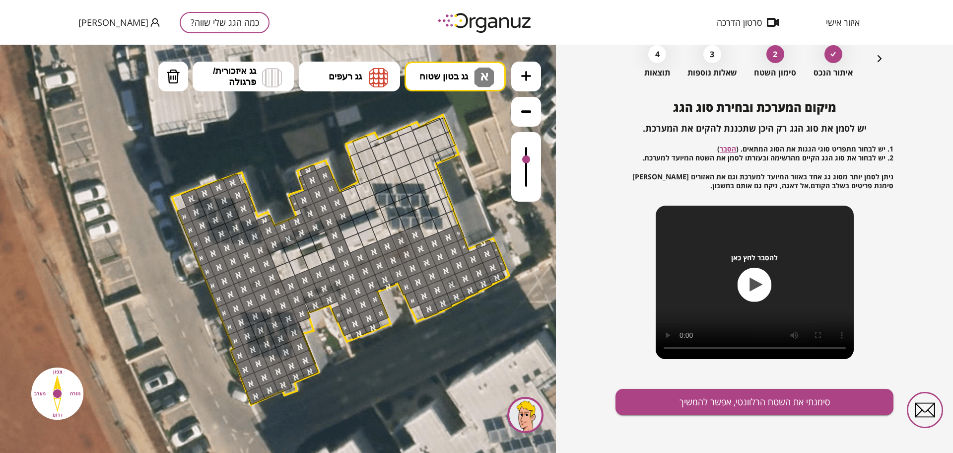
drag, startPoint x: 527, startPoint y: 155, endPoint x: 505, endPoint y: 158, distance: 23.0
click at [505, 158] on div ".st0 { fill: #FFFFFF; } .st0 { fill: #FFFFFF; }" at bounding box center [278, 249] width 556 height 408
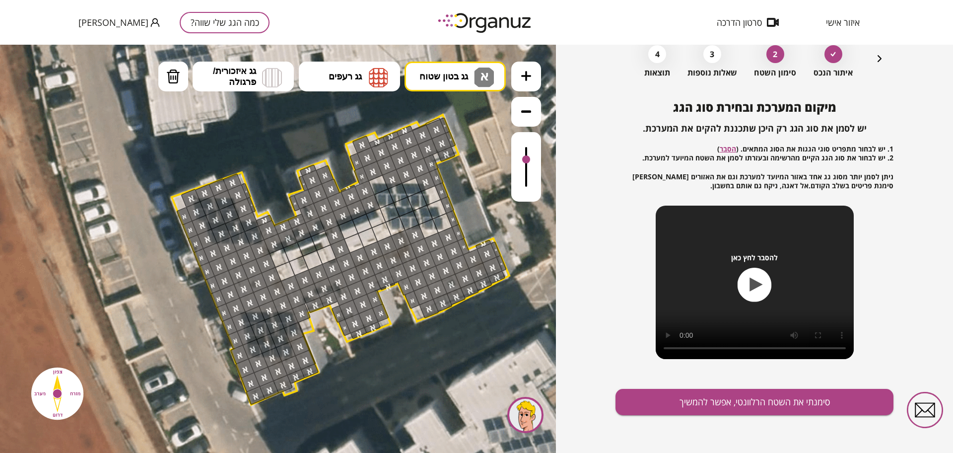
drag, startPoint x: 354, startPoint y: 211, endPoint x: 452, endPoint y: 232, distance: 100.0
click at [703, 399] on button "סימנתי את השטח הרלוונטי, אפשר להמשיך" at bounding box center [754, 402] width 278 height 26
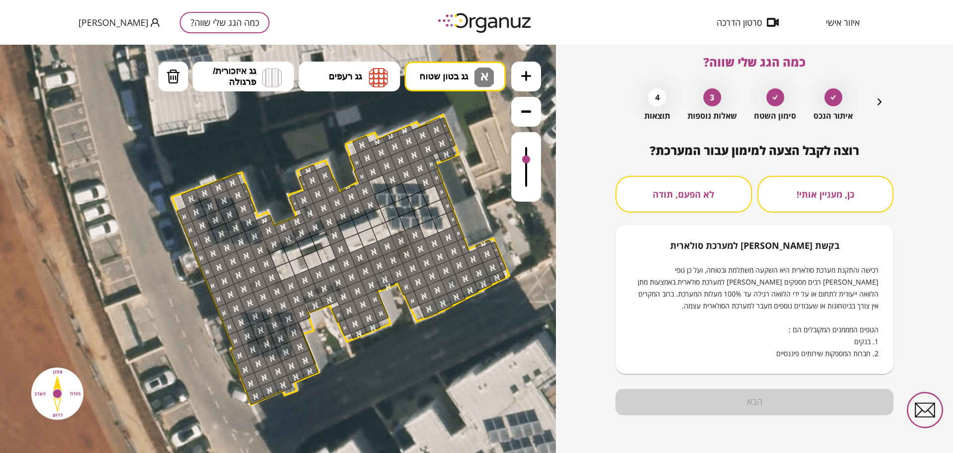
click at [375, 182] on div at bounding box center [278, 249] width 556 height 408
click at [878, 100] on icon "button" at bounding box center [879, 101] width 4 height 7
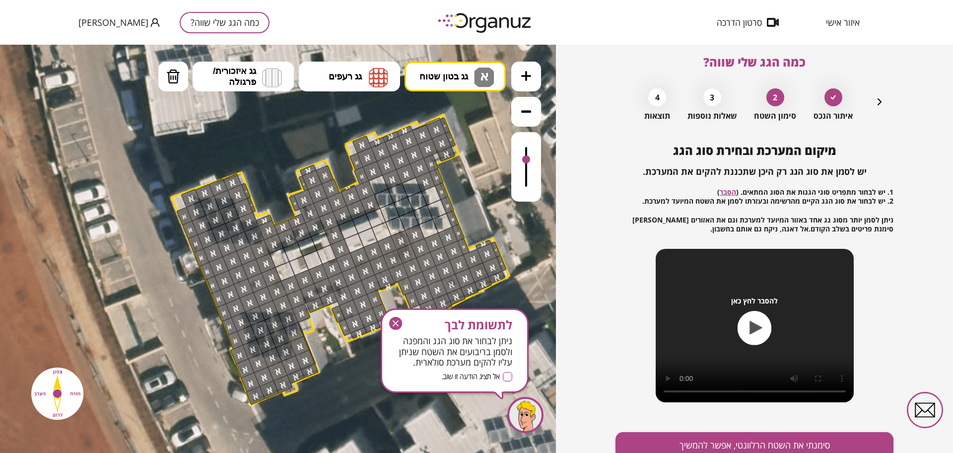
click at [377, 186] on div at bounding box center [378, 185] width 20 height 20
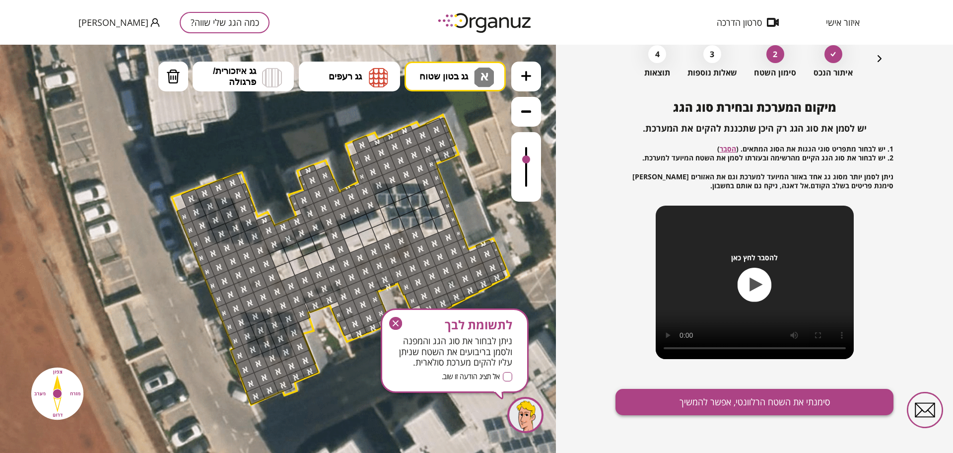
click at [785, 414] on button "סימנתי את השטח הרלוונטי, אפשר להמשיך" at bounding box center [754, 402] width 278 height 26
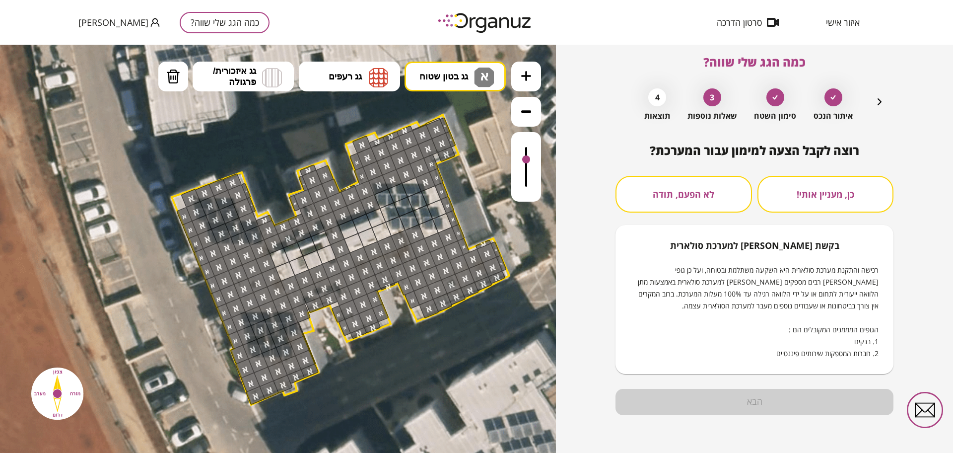
scroll to position [8, 0]
click at [707, 186] on button "לא הפעם, תודה" at bounding box center [683, 194] width 136 height 37
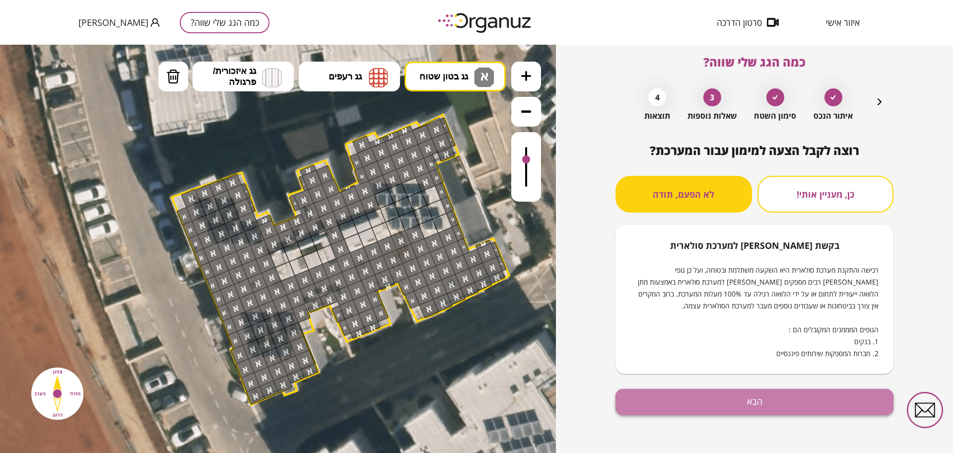
click at [743, 406] on button "הבא" at bounding box center [754, 402] width 278 height 26
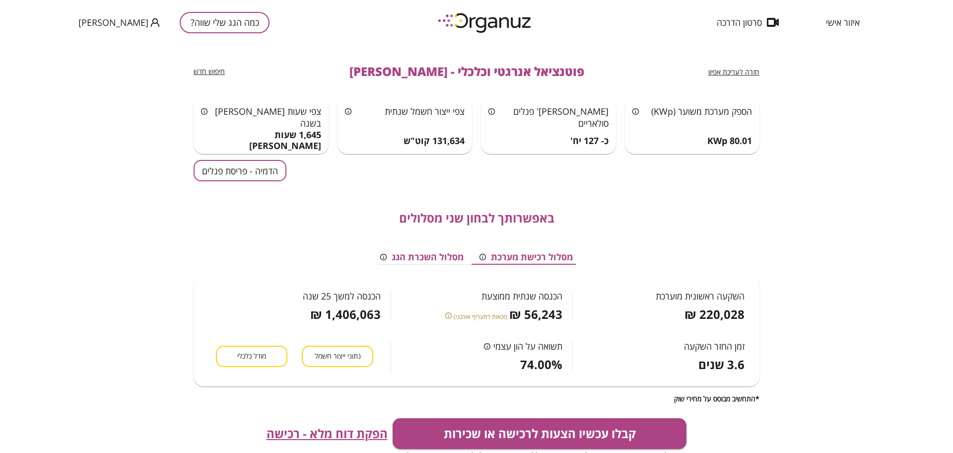
click at [232, 165] on button "הדמיה - פריסת פנלים" at bounding box center [240, 170] width 93 height 21
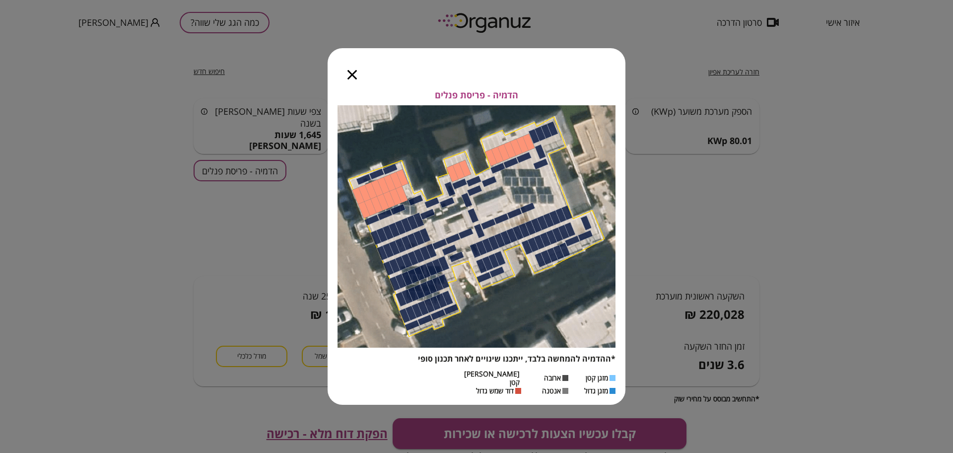
click at [350, 74] on icon "button" at bounding box center [351, 74] width 9 height 9
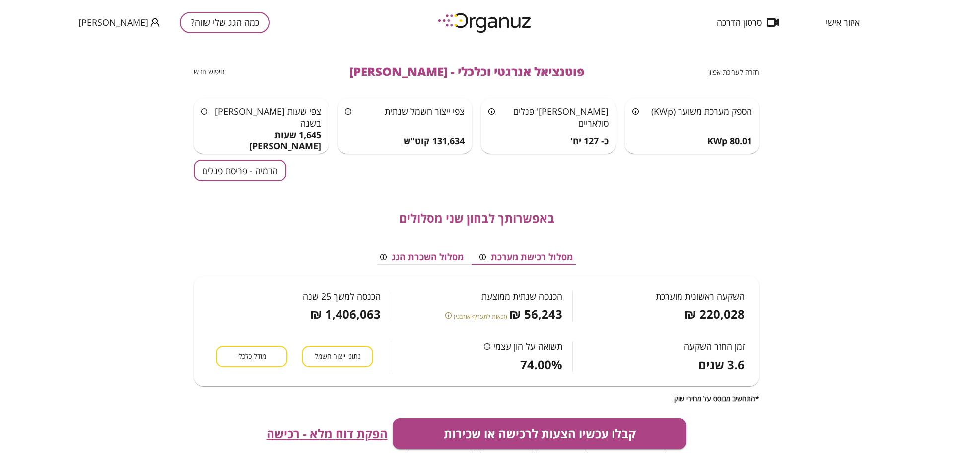
click at [457, 254] on button "מסלול השכרת הגג" at bounding box center [421, 257] width 99 height 15
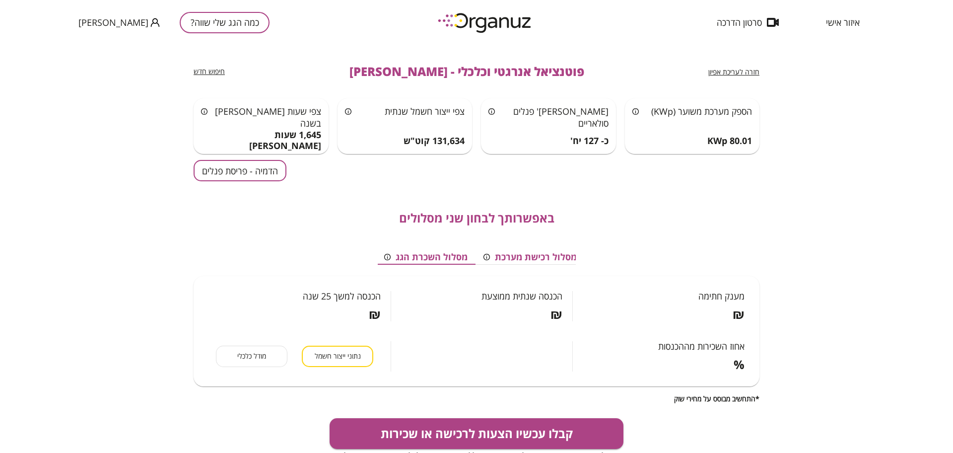
scroll to position [0, -4]
drag, startPoint x: 536, startPoint y: 248, endPoint x: 544, endPoint y: 260, distance: 14.0
click at [537, 248] on div "מסלול רכישת מערכת מסלול השכרת הגג מענק חתימה ₪ הכנסה שנתית ממוצעת ₪ הכנסה למשך …" at bounding box center [477, 309] width 566 height 169
click at [542, 259] on button "מסלול רכישת מערכת" at bounding box center [530, 257] width 109 height 15
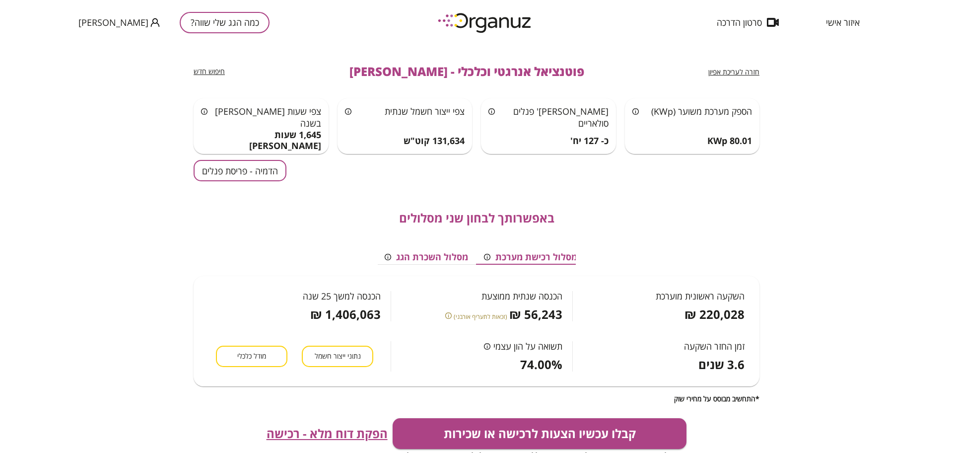
scroll to position [0, 0]
click at [256, 353] on span "מודל כלכלי" at bounding box center [251, 355] width 29 height 9
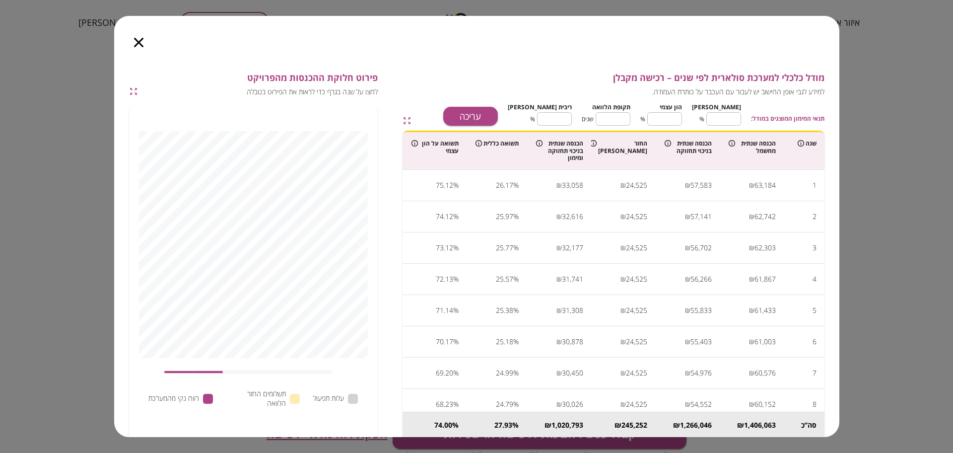
click at [137, 42] on icon "button" at bounding box center [138, 42] width 9 height 9
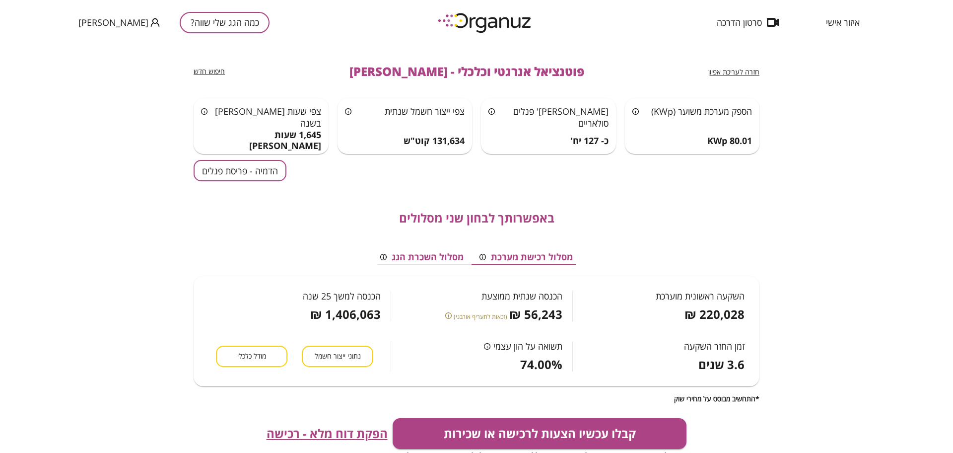
click at [415, 254] on button "מסלול השכרת הגג" at bounding box center [421, 257] width 99 height 15
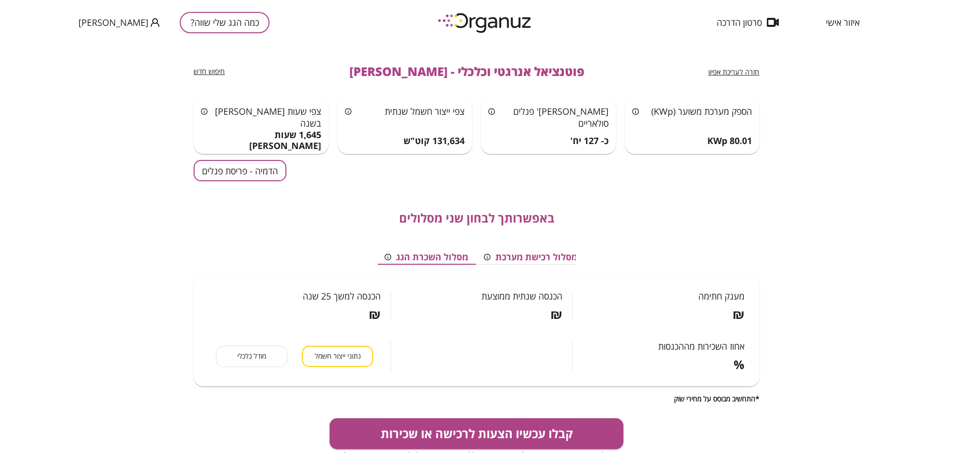
click at [557, 253] on button "מסלול רכישת מערכת" at bounding box center [530, 257] width 109 height 15
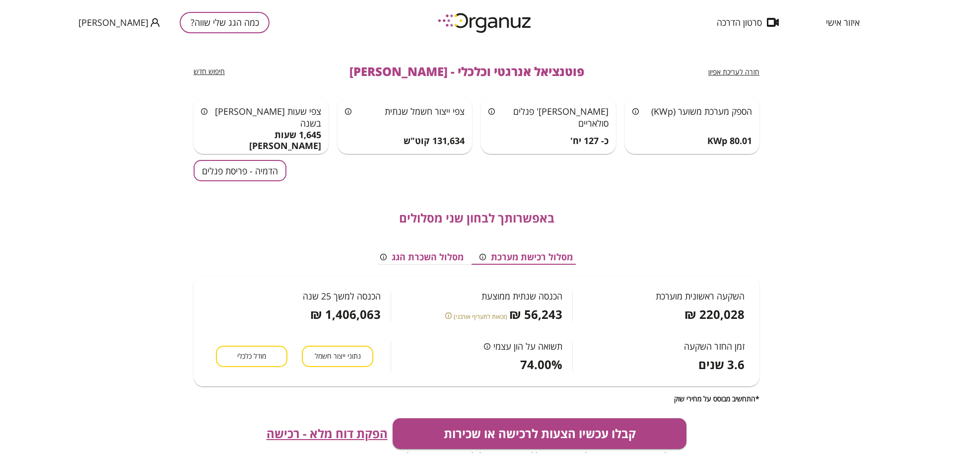
click at [538, 62] on div "חזרה לעריכת אפיון פוטנציאל אנרגטי וכלכלי - [PERSON_NAME] רמלה חיפוש חדש" at bounding box center [477, 72] width 566 height 54
click at [538, 61] on div "חזרה לעריכת אפיון פוטנציאל אנרגטי וכלכלי - [PERSON_NAME] רמלה חיפוש חדש" at bounding box center [477, 72] width 566 height 54
click at [518, 61] on div "חזרה לעריכת אפיון פוטנציאל אנרגטי וכלכלי - [PERSON_NAME] רמלה חיפוש חדש" at bounding box center [477, 72] width 566 height 54
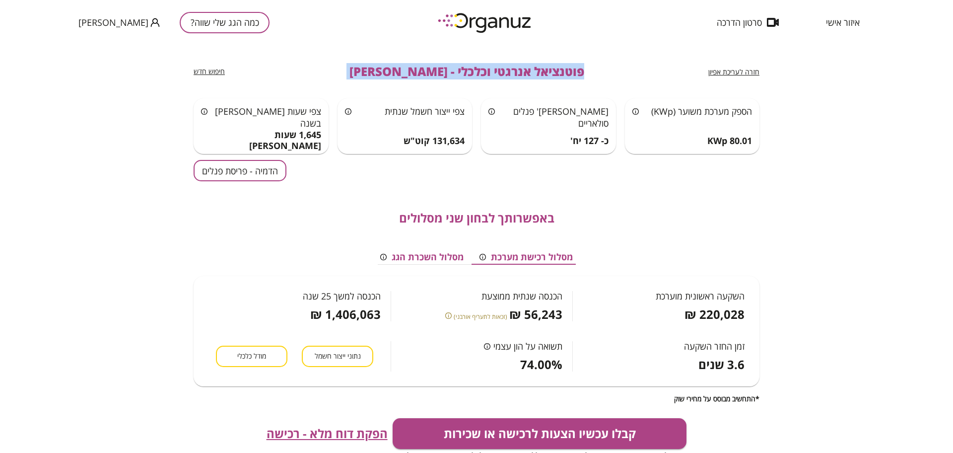
click at [518, 61] on div "חזרה לעריכת אפיון פוטנציאל אנרגטי וכלכלי - [PERSON_NAME] רמלה חיפוש חדש" at bounding box center [477, 72] width 566 height 54
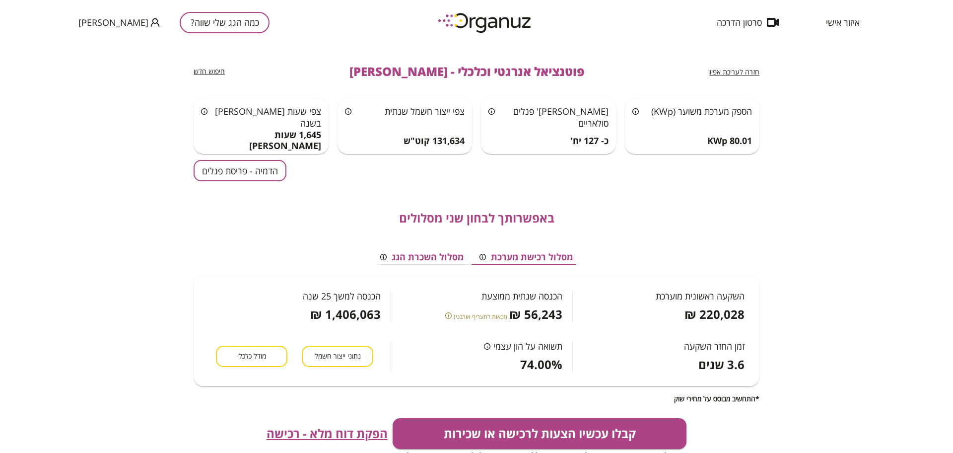
click at [559, 24] on div "איזור אישי סרטון הדרכה כמה הגג שלי שווה? [PERSON_NAME]" at bounding box center [476, 22] width 953 height 45
drag, startPoint x: 540, startPoint y: 13, endPoint x: 358, endPoint y: 50, distance: 185.7
click at [358, 50] on div "איזור אישי סרטון הדרכה כמה הגג שלי שווה? [PERSON_NAME] חזרה לעריכת אפיון פוטנצי…" at bounding box center [476, 226] width 953 height 453
drag, startPoint x: 548, startPoint y: 221, endPoint x: 372, endPoint y: 217, distance: 175.7
click at [372, 217] on div "באפשרותך לבחון שני מסלולים" at bounding box center [477, 218] width 566 height 14
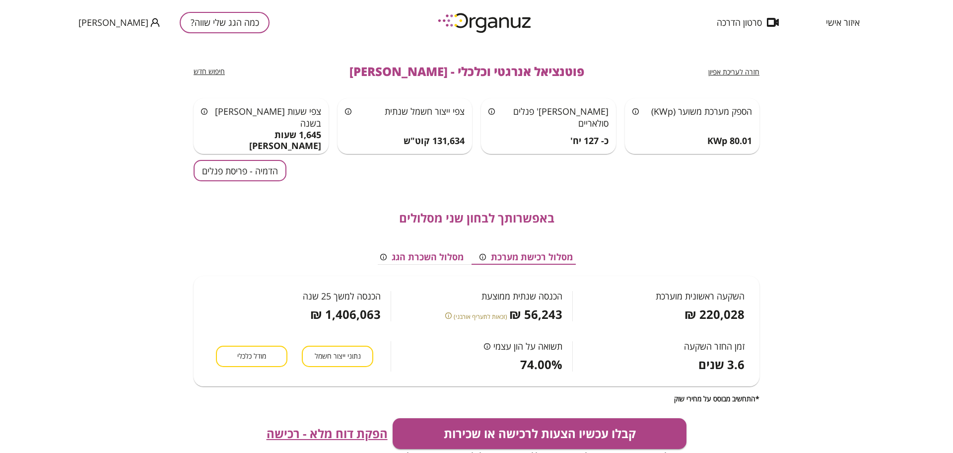
click at [434, 176] on div "הדמיה - פריסת פנלים" at bounding box center [477, 170] width 566 height 21
click at [237, 172] on button "הדמיה - פריסת פנלים" at bounding box center [240, 170] width 93 height 21
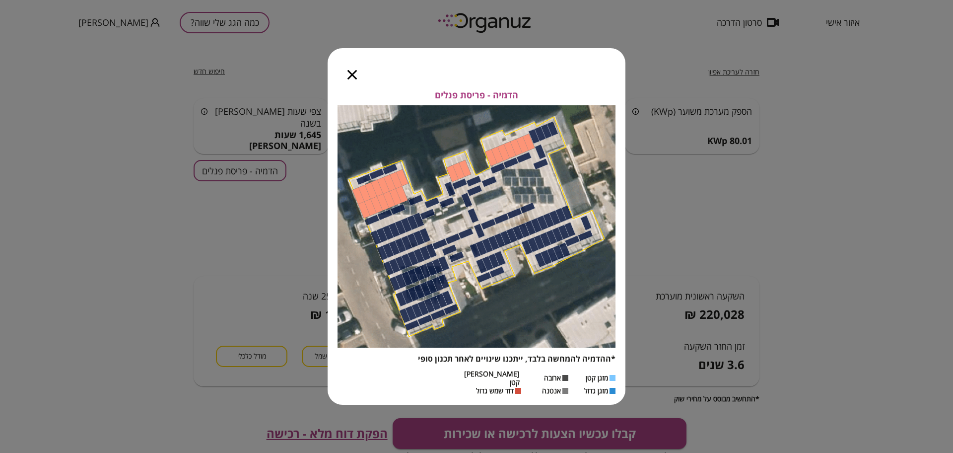
click at [349, 77] on icon "button" at bounding box center [351, 74] width 9 height 9
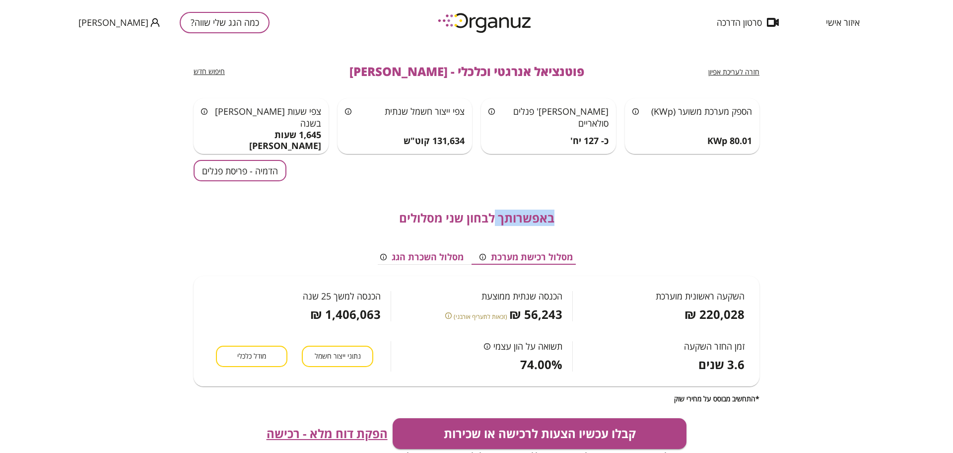
click at [733, 74] on span "חזרה לעריכת אפיון" at bounding box center [733, 71] width 51 height 9
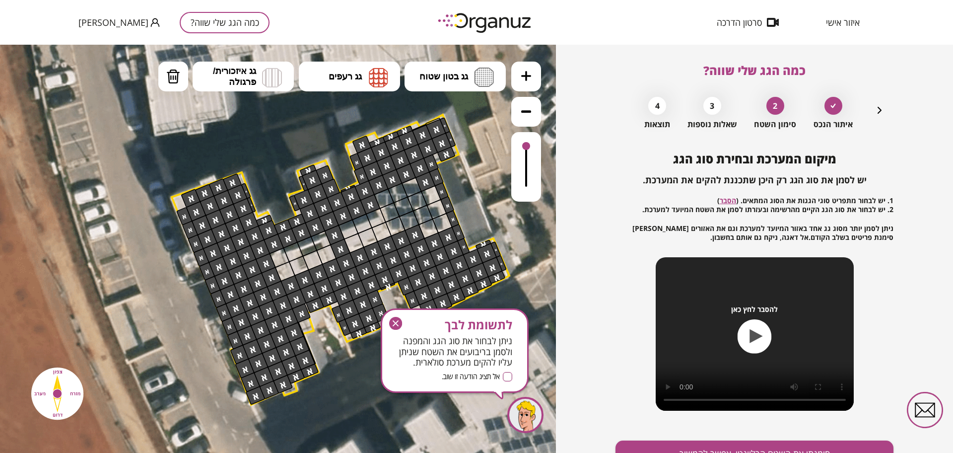
click at [876, 110] on icon "button" at bounding box center [879, 110] width 12 height 12
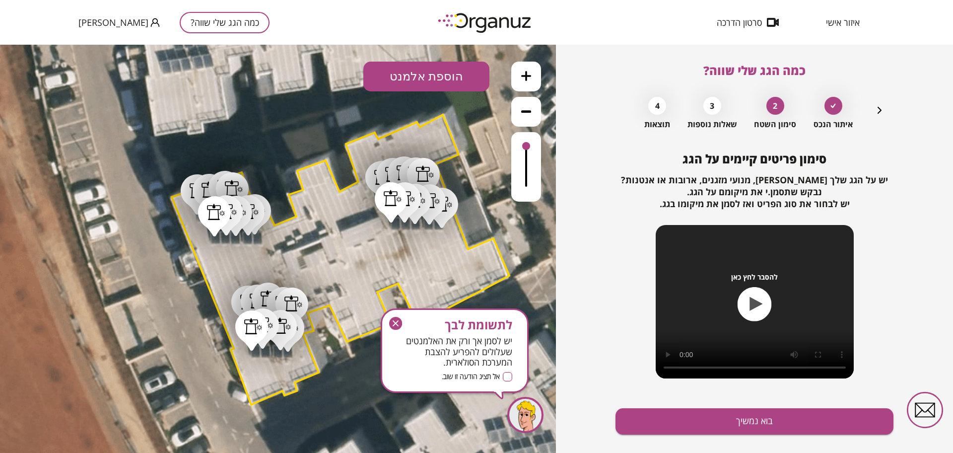
click at [876, 110] on icon "button" at bounding box center [879, 110] width 12 height 12
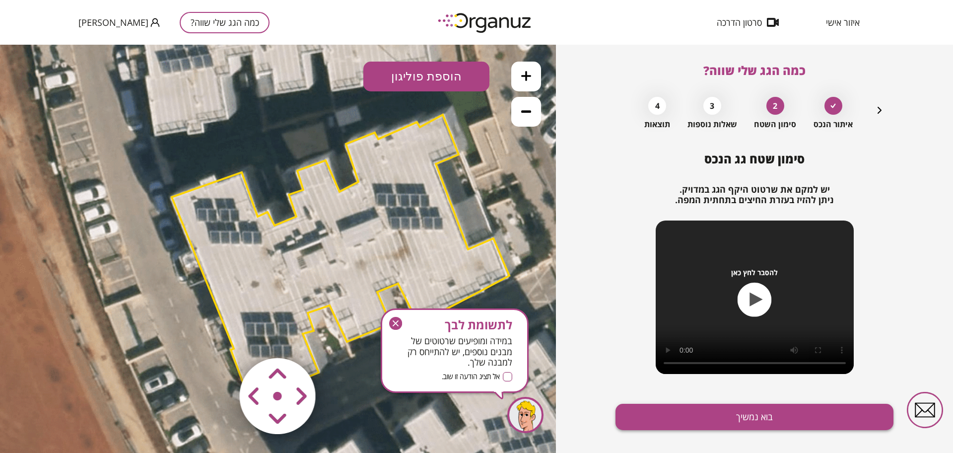
click at [669, 419] on button "בוא נמשיך" at bounding box center [754, 416] width 278 height 26
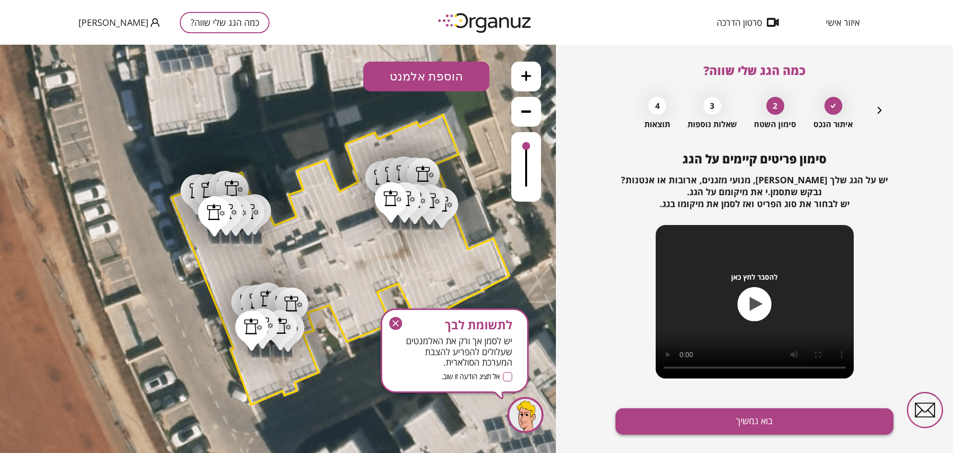
click at [657, 415] on button "בוא נמשיך" at bounding box center [754, 421] width 278 height 26
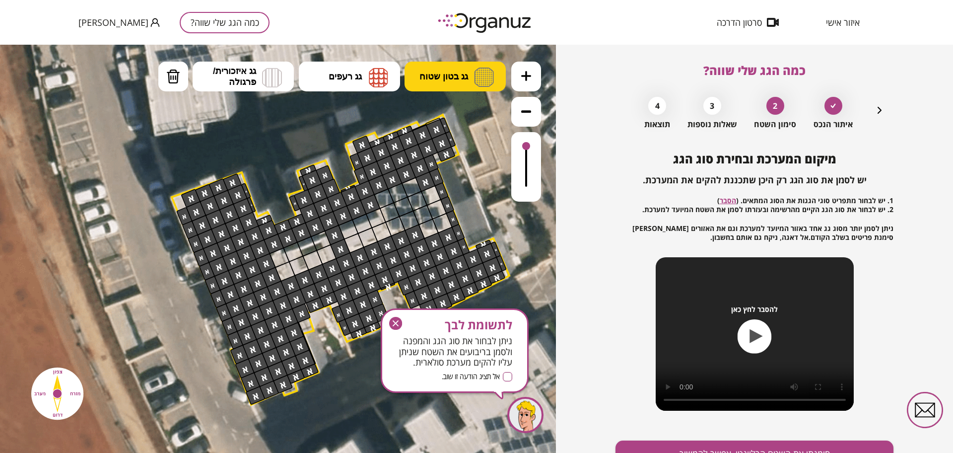
click at [455, 81] on span "גג בטון שטוח" at bounding box center [443, 76] width 49 height 11
click at [454, 120] on div ".st0 { fill: #FFFFFF; } .st0 { fill: #FFFFFF; }" at bounding box center [278, 249] width 556 height 408
click at [377, 240] on div at bounding box center [381, 231] width 20 height 20
click at [366, 241] on div at bounding box center [367, 237] width 20 height 20
click at [351, 247] on div at bounding box center [354, 243] width 20 height 20
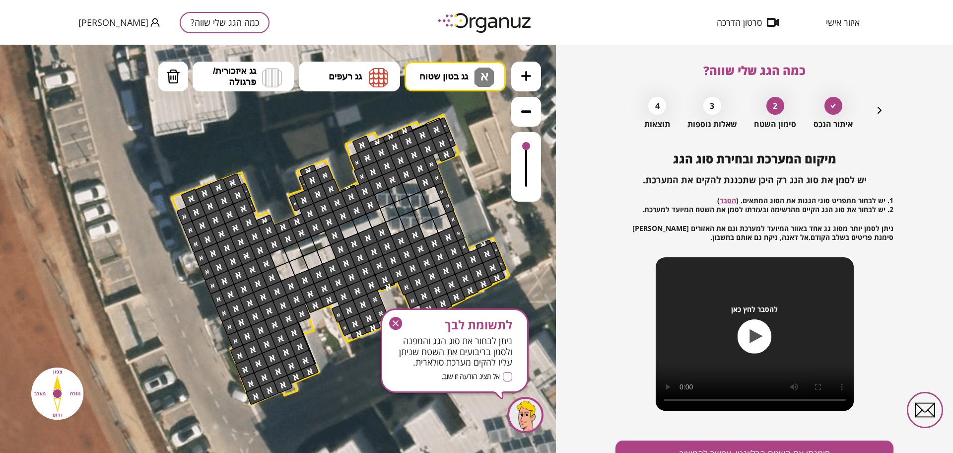
click at [396, 317] on icon "button" at bounding box center [395, 323] width 13 height 13
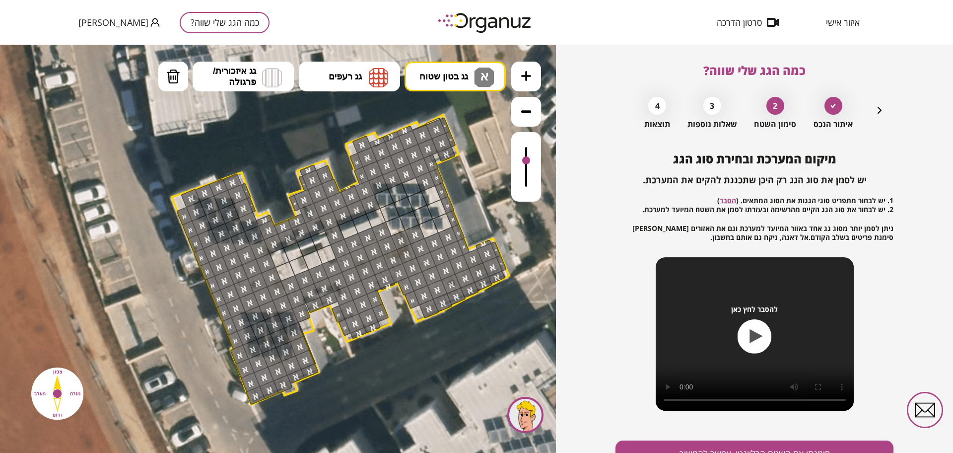
drag, startPoint x: 524, startPoint y: 147, endPoint x: 522, endPoint y: 158, distance: 11.0
click at [522, 158] on div at bounding box center [526, 160] width 8 height 8
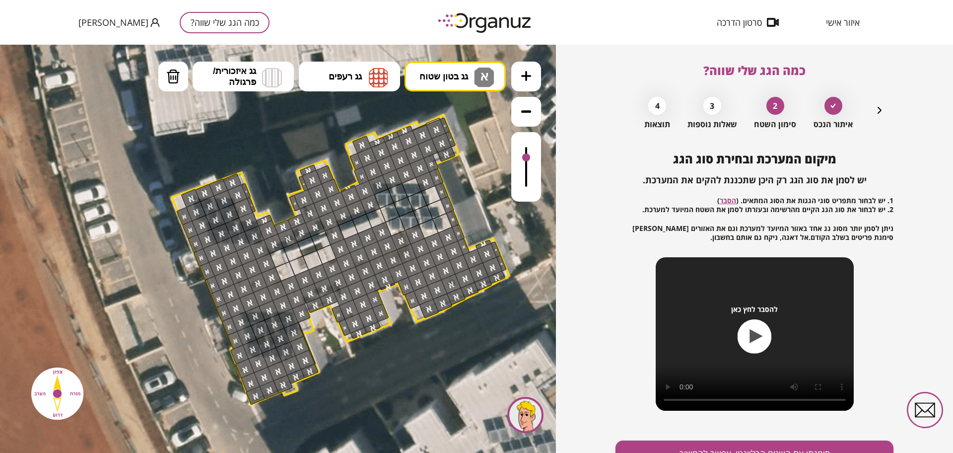
click at [277, 256] on div at bounding box center [279, 257] width 20 height 20
click at [283, 274] on div at bounding box center [285, 271] width 20 height 20
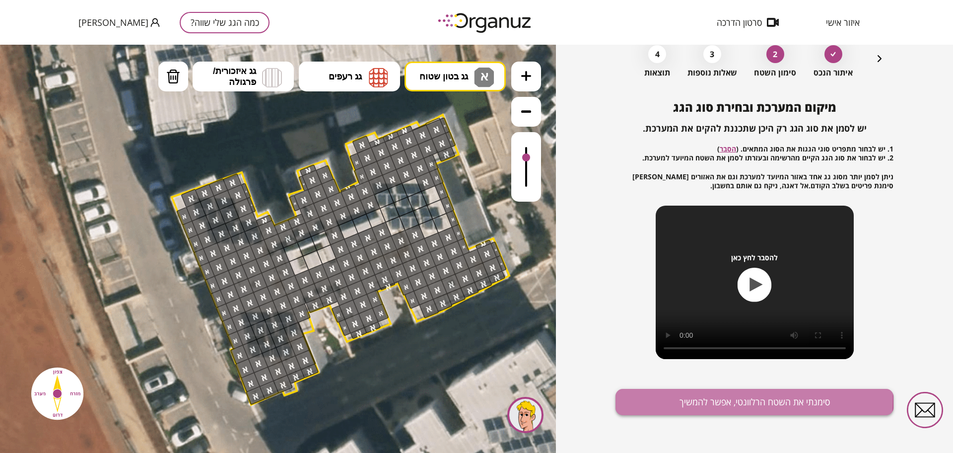
click at [659, 398] on button "סימנתי את השטח הרלוונטי, אפשר להמשיך" at bounding box center [754, 402] width 278 height 26
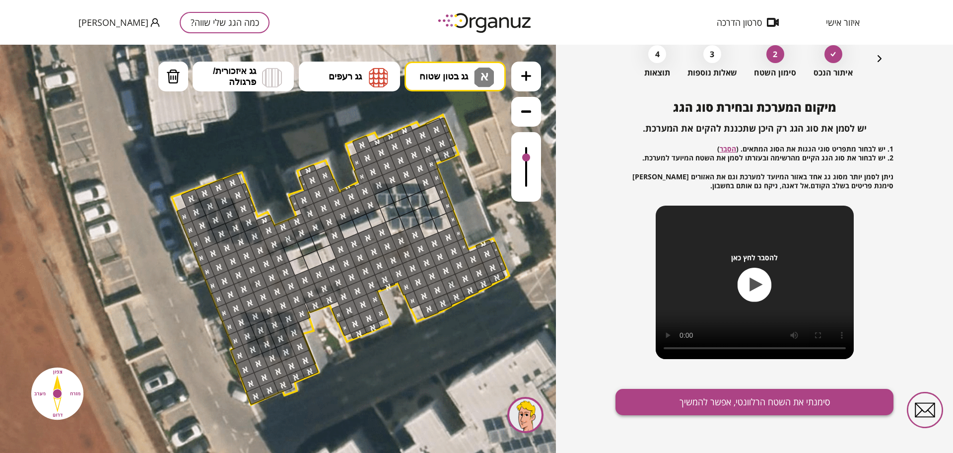
scroll to position [8, 0]
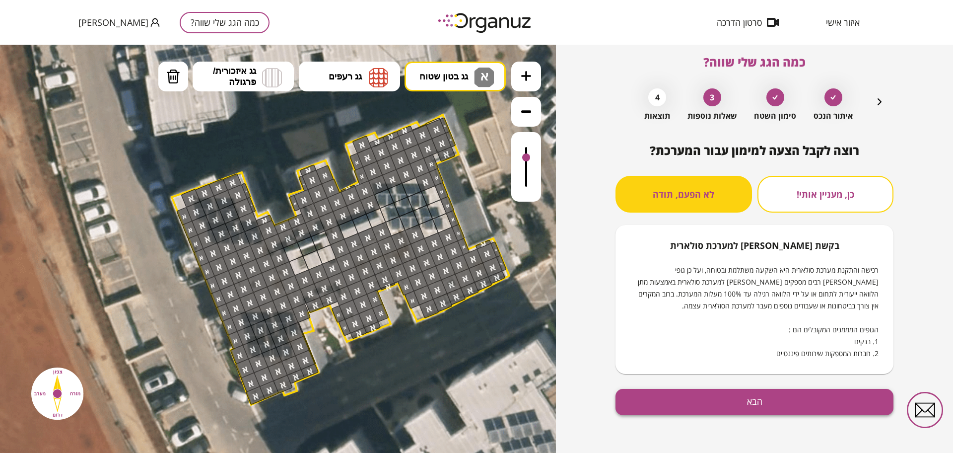
click at [702, 400] on button "הבא" at bounding box center [754, 402] width 278 height 26
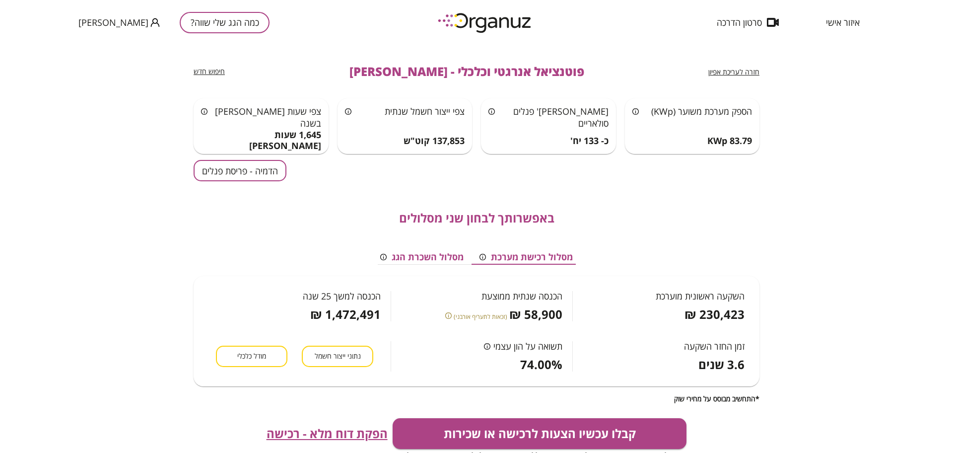
click at [205, 155] on div "חזרה לעריכת אפיון פוטנציאל אנרגטי וכלכלי - [PERSON_NAME] רמלה חיפוש חדש הספק מע…" at bounding box center [477, 265] width 566 height 441
click at [222, 167] on button "הדמיה - פריסת פנלים" at bounding box center [240, 170] width 93 height 21
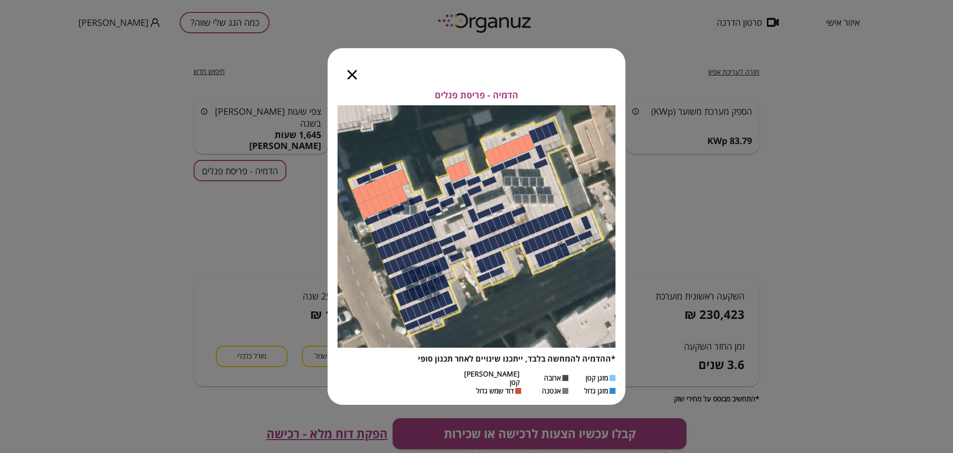
click at [352, 79] on icon "button" at bounding box center [351, 74] width 9 height 9
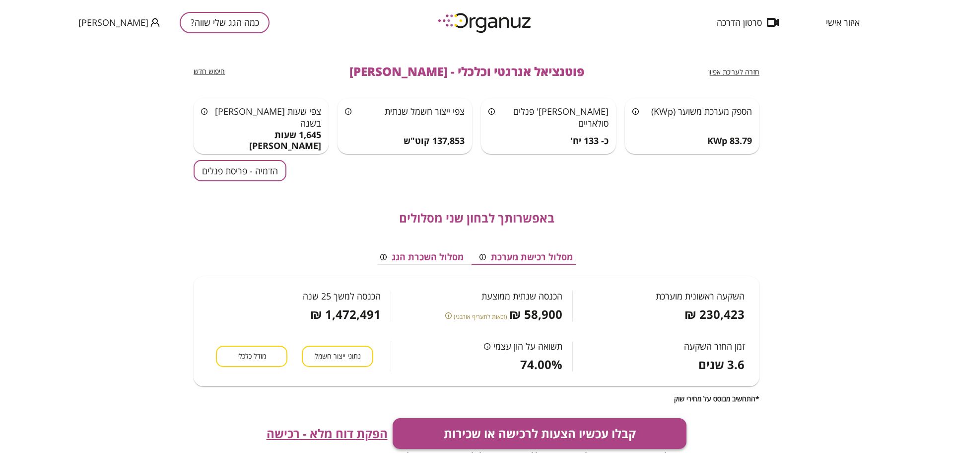
click at [467, 427] on button "קבלו עכשיו הצעות לרכישה או שכירות" at bounding box center [540, 433] width 294 height 31
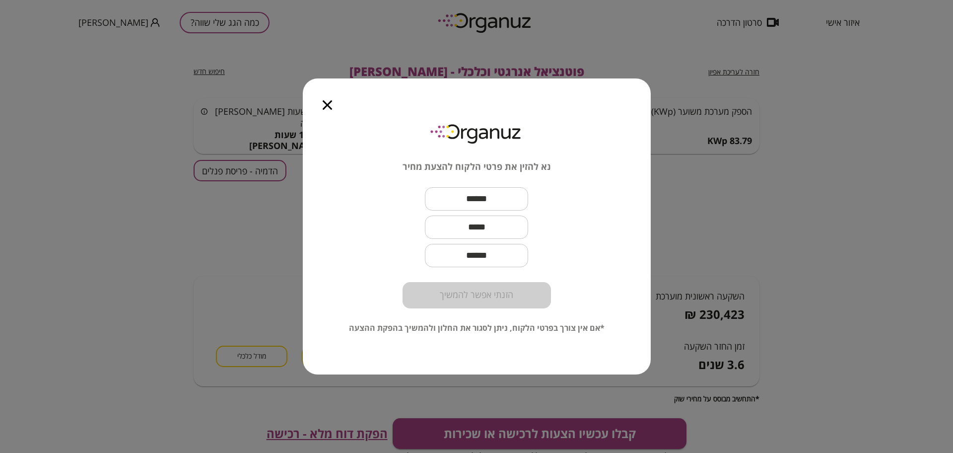
click at [463, 200] on input "text" at bounding box center [476, 198] width 103 height 29
click at [446, 193] on input "*****" at bounding box center [476, 198] width 103 height 29
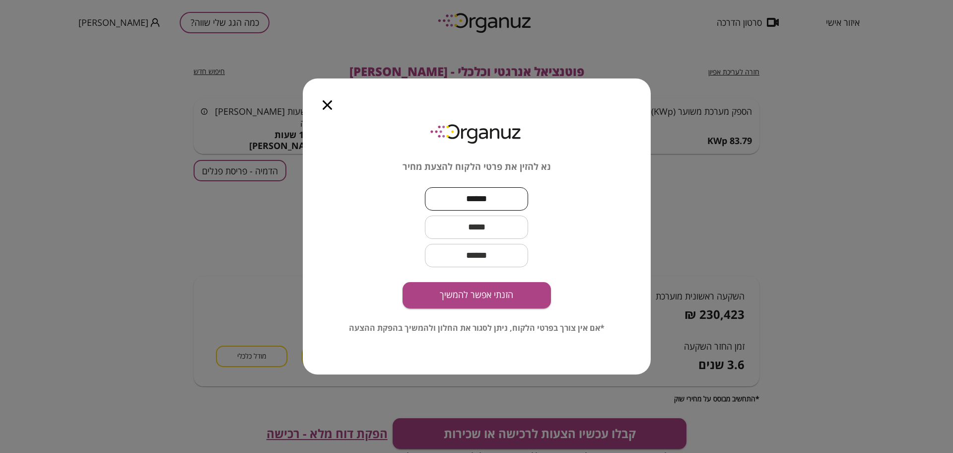
click at [446, 193] on input "*****" at bounding box center [476, 198] width 103 height 29
paste input "********"
type input "**********"
click at [503, 222] on input "text" at bounding box center [476, 226] width 103 height 29
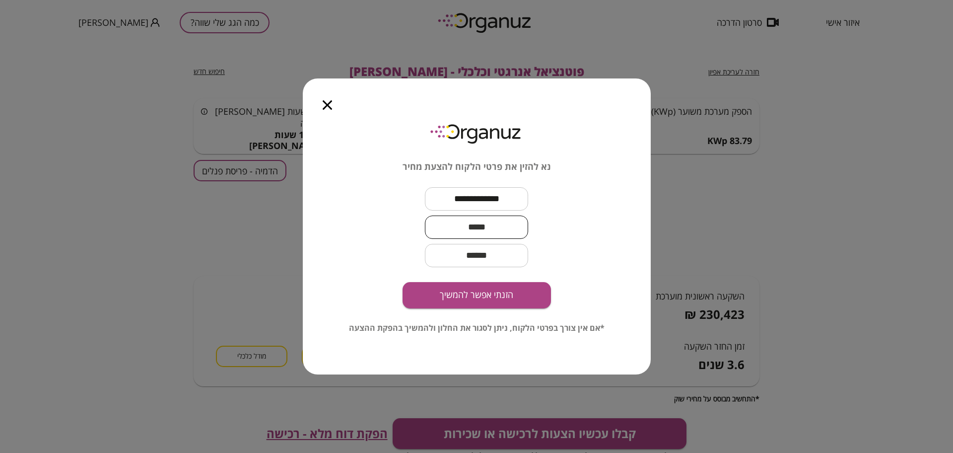
paste input "**********"
type input "**********"
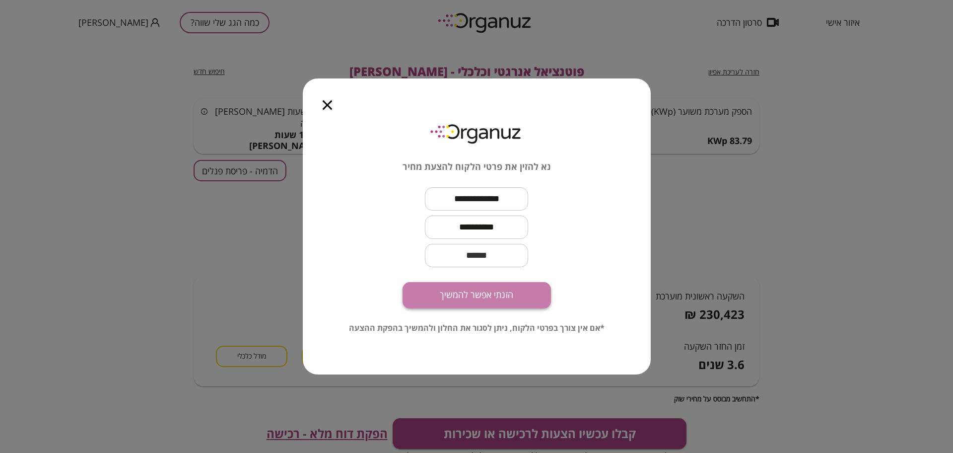
click at [497, 296] on button "הזנתי אפשר להמשיך" at bounding box center [476, 295] width 148 height 26
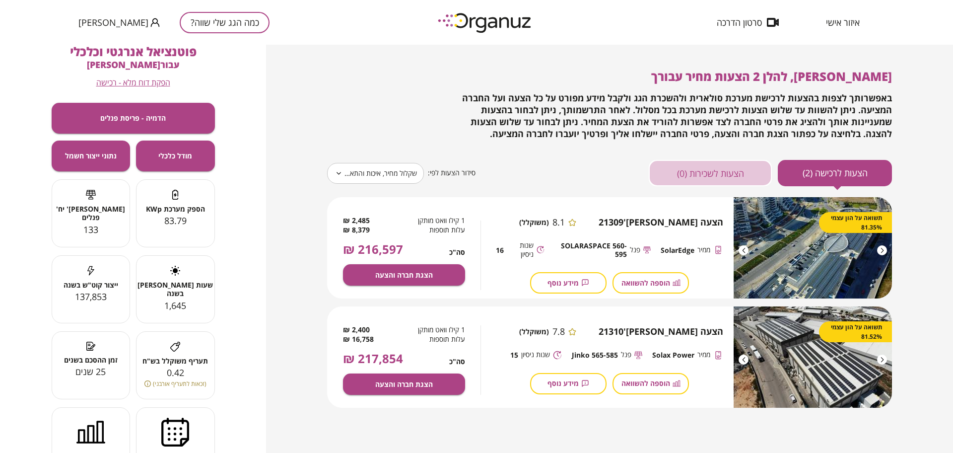
click at [717, 169] on button "הצעות לשכירות (0)" at bounding box center [710, 173] width 123 height 26
type input "*****"
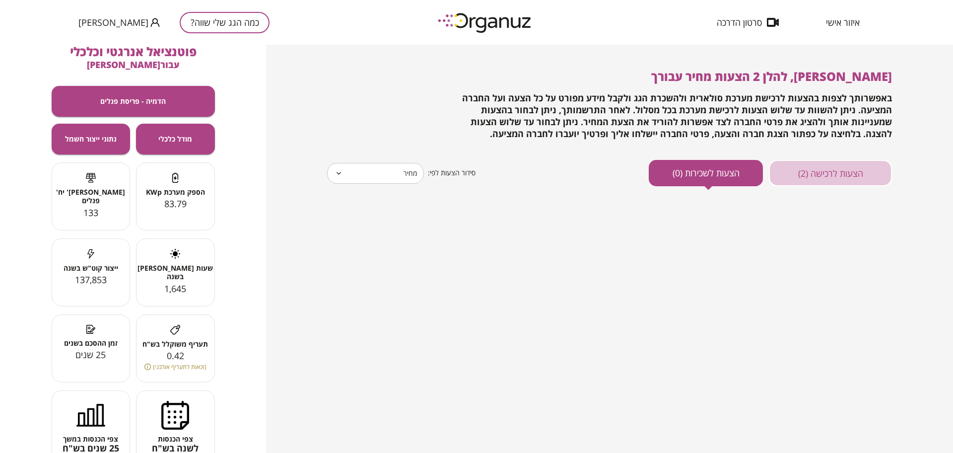
click at [833, 175] on button "הצעות לרכישה (2)" at bounding box center [830, 173] width 123 height 26
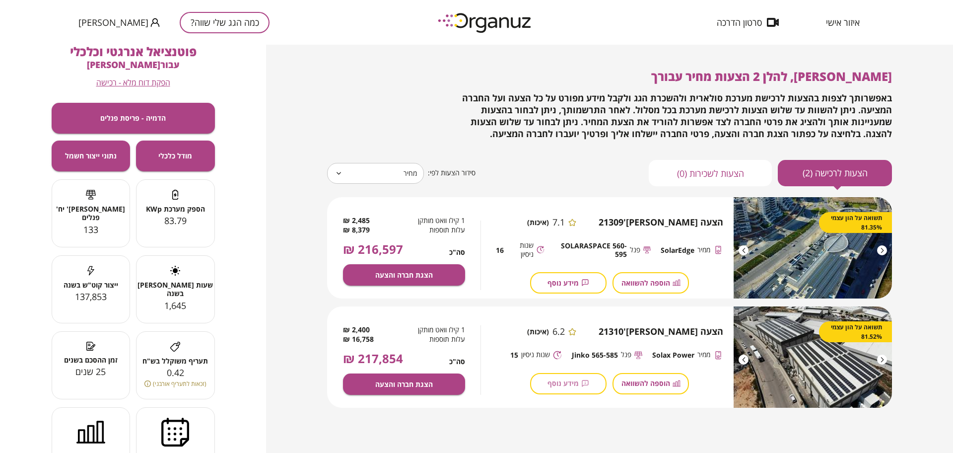
click at [568, 386] on span "מידע נוסף" at bounding box center [562, 383] width 31 height 8
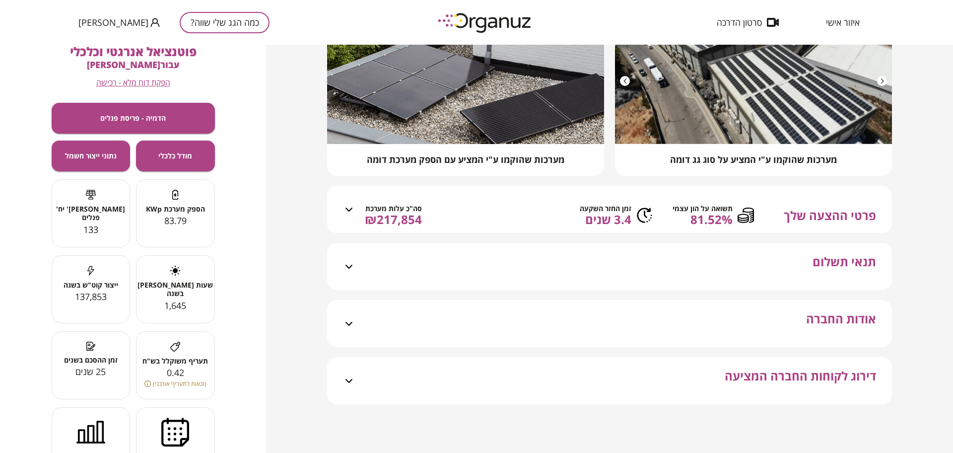
scroll to position [147, 0]
click at [765, 269] on div "תנאי תשלום" at bounding box center [615, 266] width 521 height 47
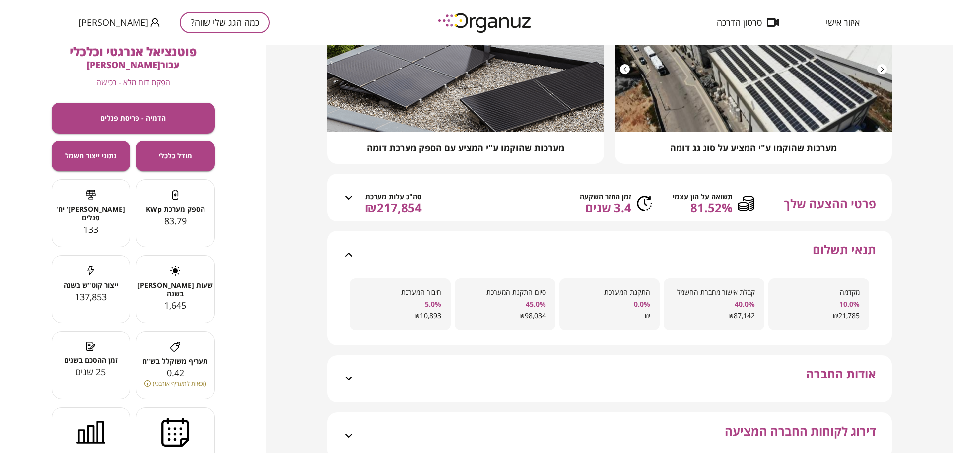
click at [833, 205] on div "פרטי ההצעה שלך תשואה על הון עצמי 81.52% זמן החזר השקעה 3.4 שנים סה"כ עלות מערכת…" at bounding box center [615, 203] width 521 height 35
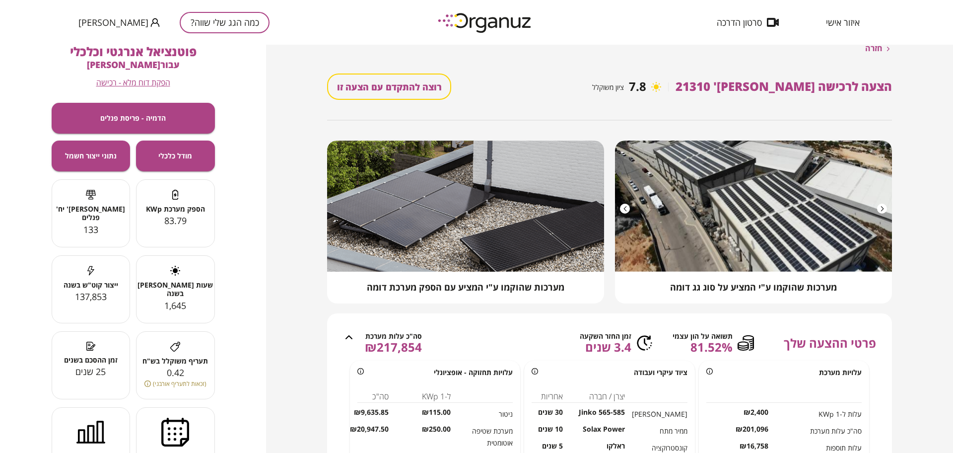
scroll to position [0, 0]
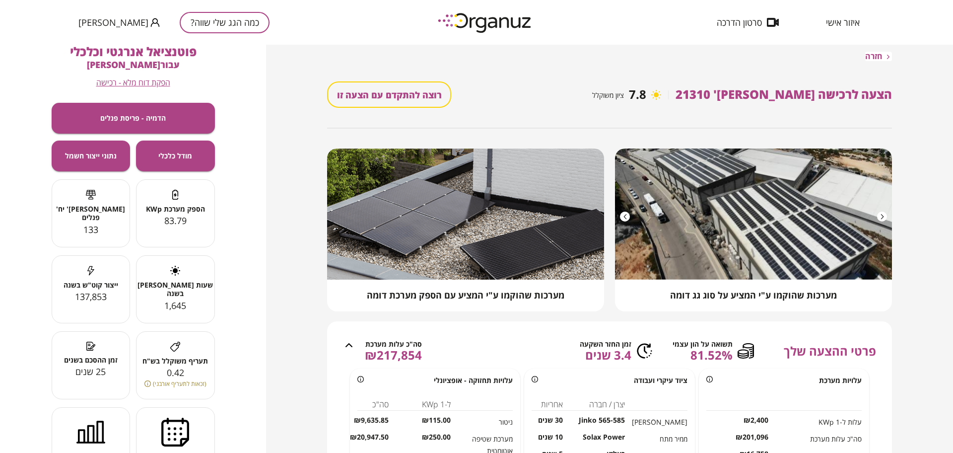
click at [867, 53] on span "חזרה" at bounding box center [873, 56] width 17 height 9
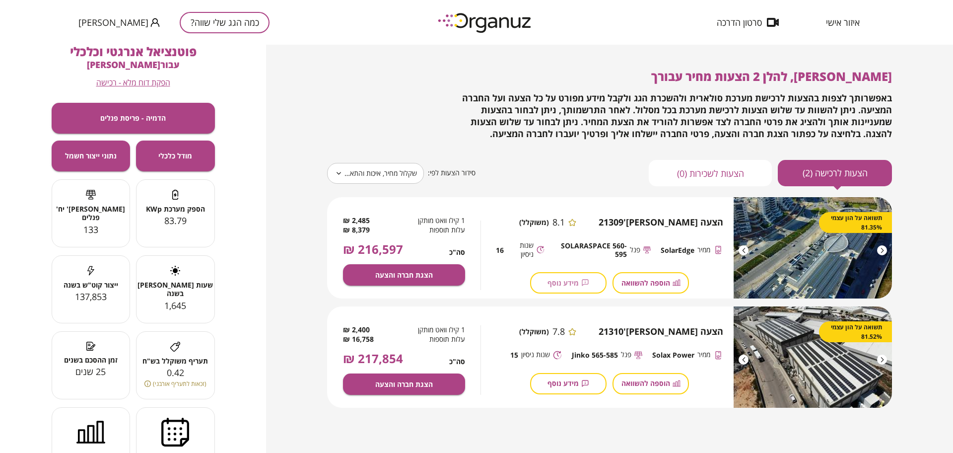
click at [564, 283] on span "מידע נוסף" at bounding box center [562, 282] width 31 height 8
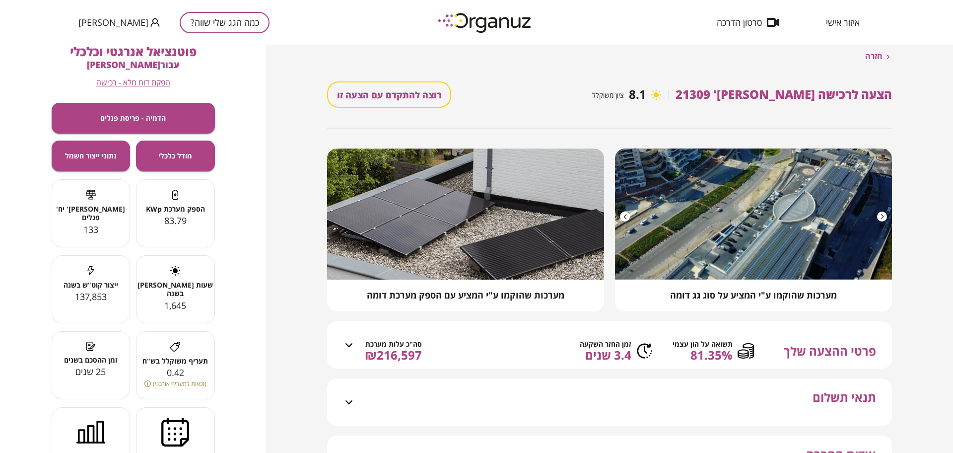
click at [747, 359] on icon at bounding box center [745, 350] width 16 height 16
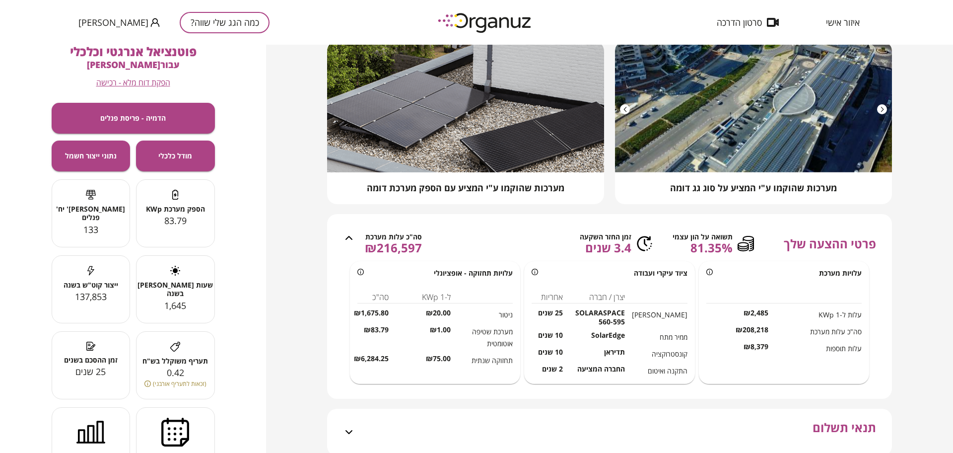
scroll to position [124, 0]
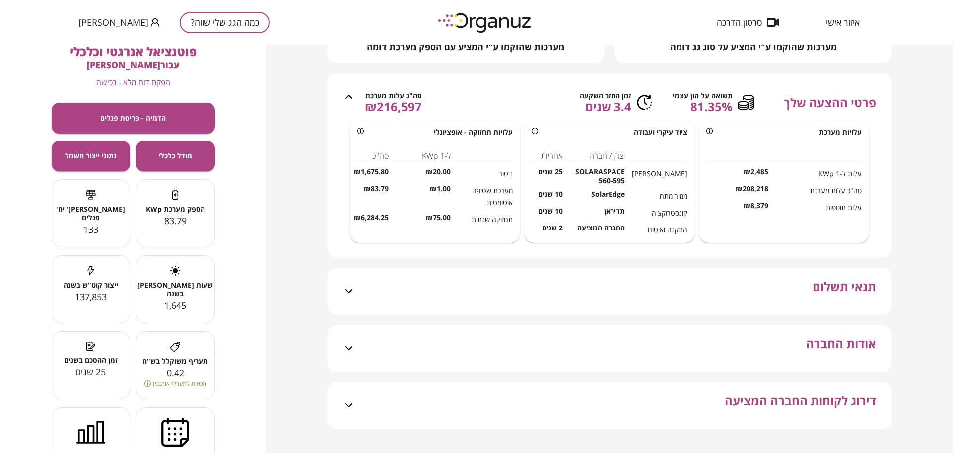
click at [796, 300] on div "תנאי תשלום" at bounding box center [615, 290] width 521 height 47
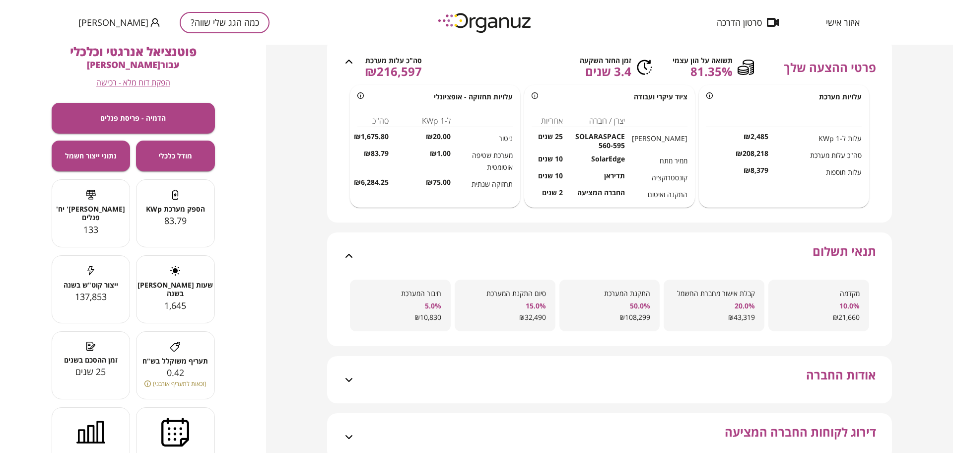
click at [785, 321] on div "מערכות שהוקמו ע"י המציע על סוג גג דומה מערכות שהוקמו ע"י המציע עם הספק מערכת דו…" at bounding box center [609, 162] width 565 height 595
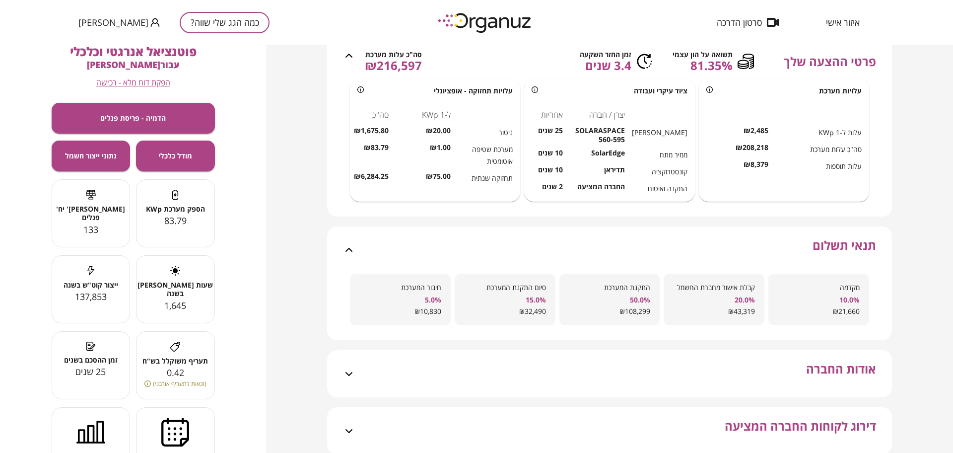
click at [828, 385] on span "אודות החברה" at bounding box center [841, 379] width 70 height 35
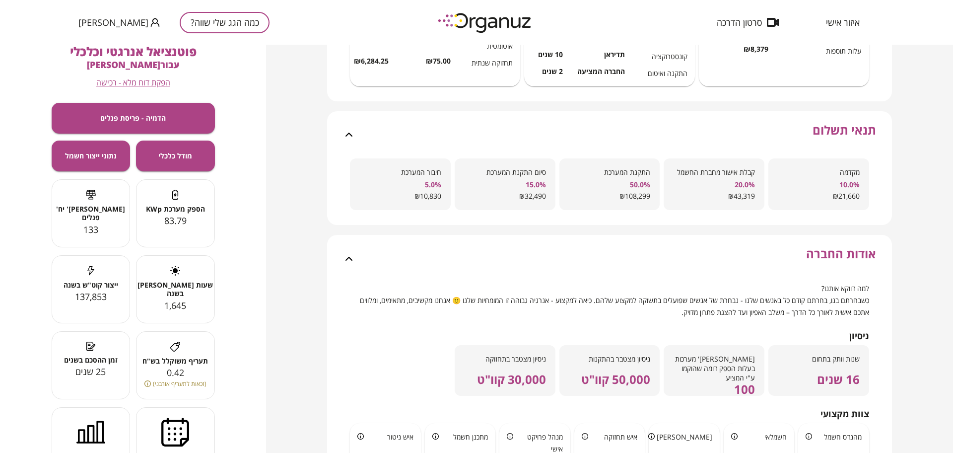
scroll to position [0, 0]
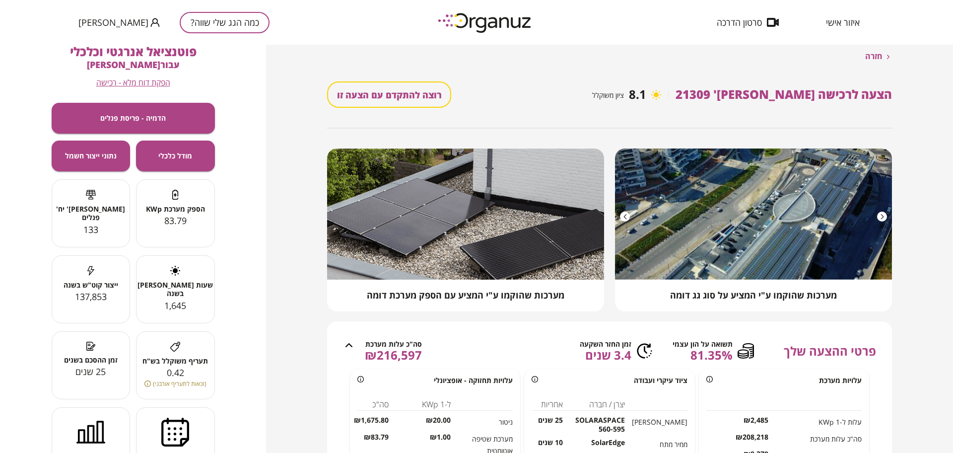
click at [189, 23] on button "כמה הגג שלי שווה?" at bounding box center [225, 22] width 90 height 21
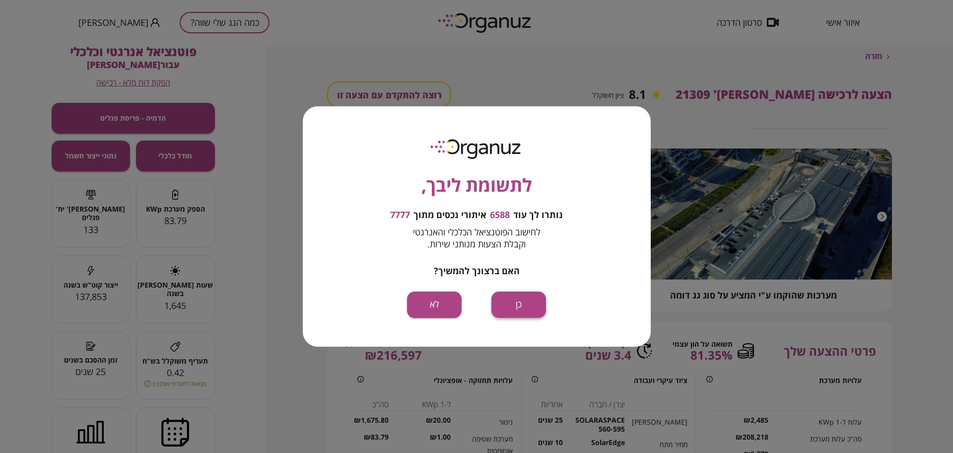
drag, startPoint x: 545, startPoint y: 316, endPoint x: 534, endPoint y: 307, distance: 14.1
click at [545, 316] on div "לתשומת ליבך, נותרו לך עוד 6588 איתורי נכסים מתוך 7777 לחישוב הפוטנציאל הכלכלי ו…" at bounding box center [477, 226] width 348 height 240
click at [532, 304] on button "כן" at bounding box center [518, 304] width 55 height 26
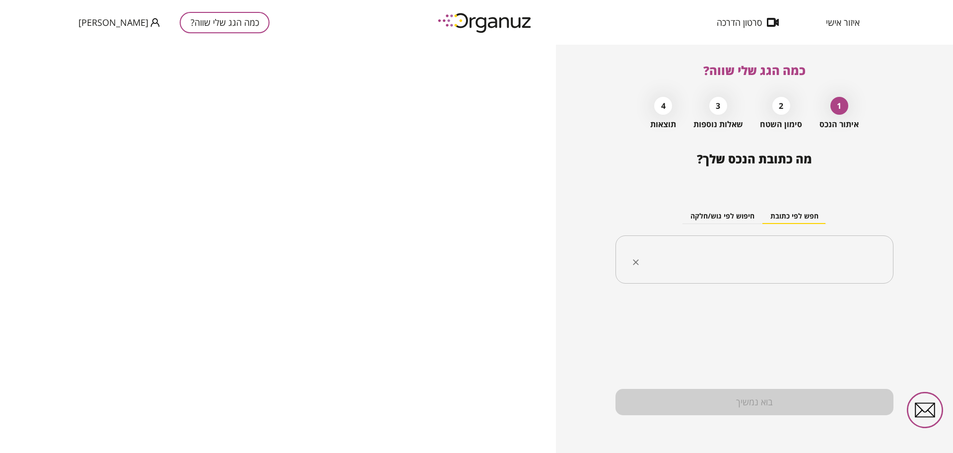
click at [761, 256] on input "text" at bounding box center [758, 259] width 247 height 25
paste input "**********"
type input "**********"
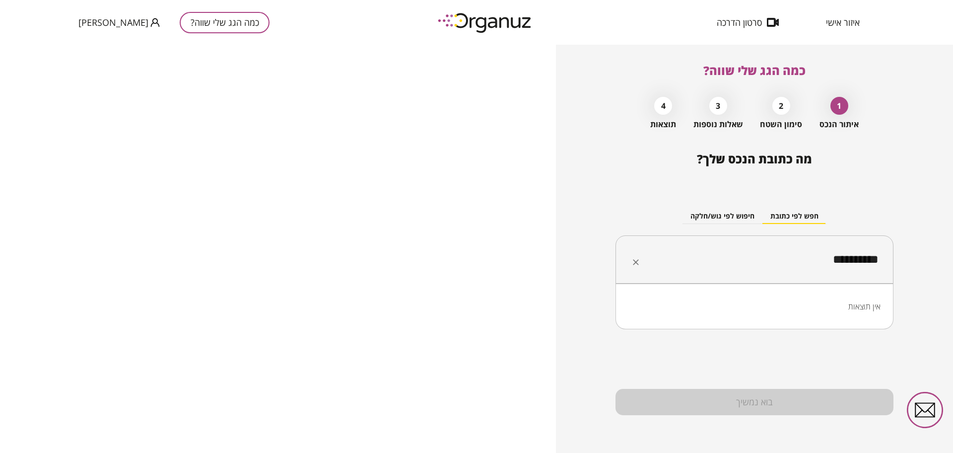
click at [859, 253] on input "**********" at bounding box center [758, 259] width 247 height 25
click at [826, 253] on input "text" at bounding box center [758, 259] width 247 height 25
paste input "**********"
click at [848, 314] on li "[PERSON_NAME]" at bounding box center [754, 309] width 252 height 18
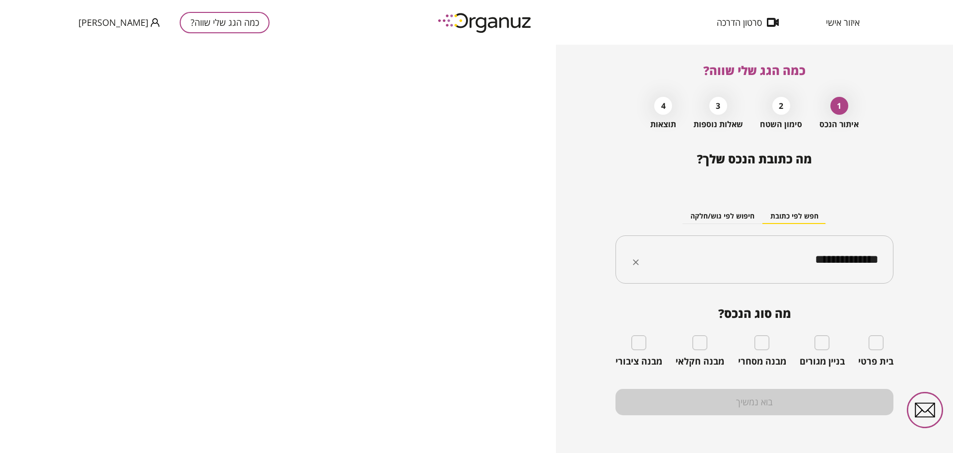
type input "**********"
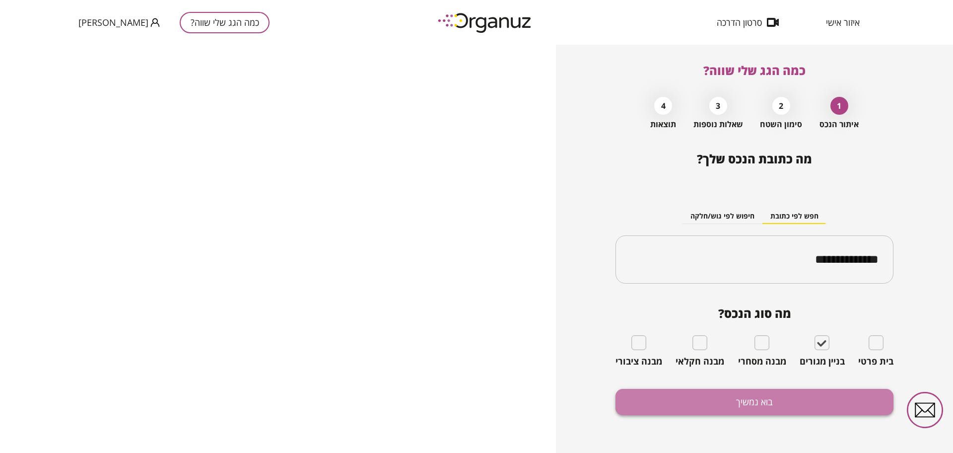
click at [768, 407] on button "בוא נמשיך" at bounding box center [754, 402] width 278 height 26
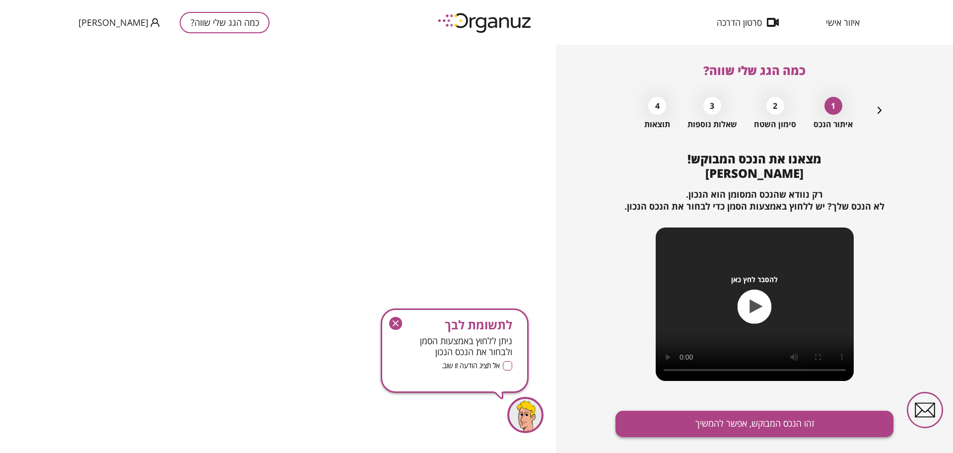
click at [768, 428] on button "זהו הנכס המבוקש, אפשר להמשיך" at bounding box center [754, 423] width 278 height 26
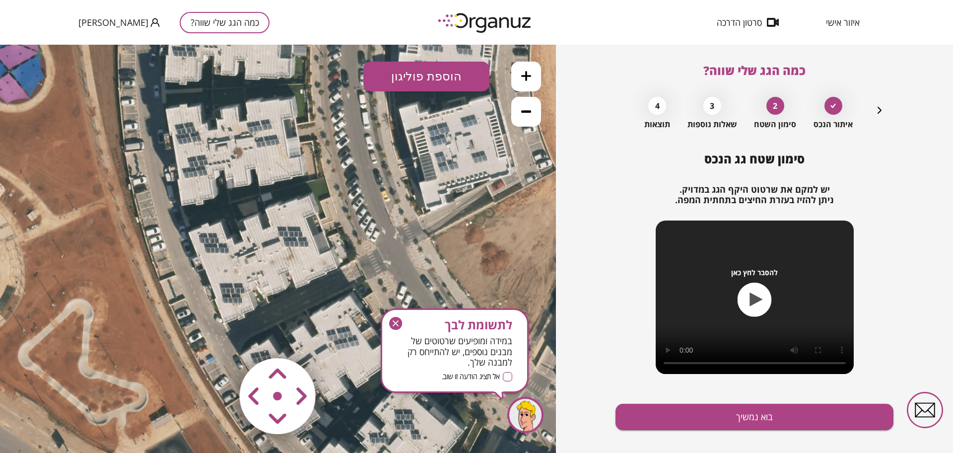
click at [394, 320] on icon "button" at bounding box center [395, 323] width 13 height 13
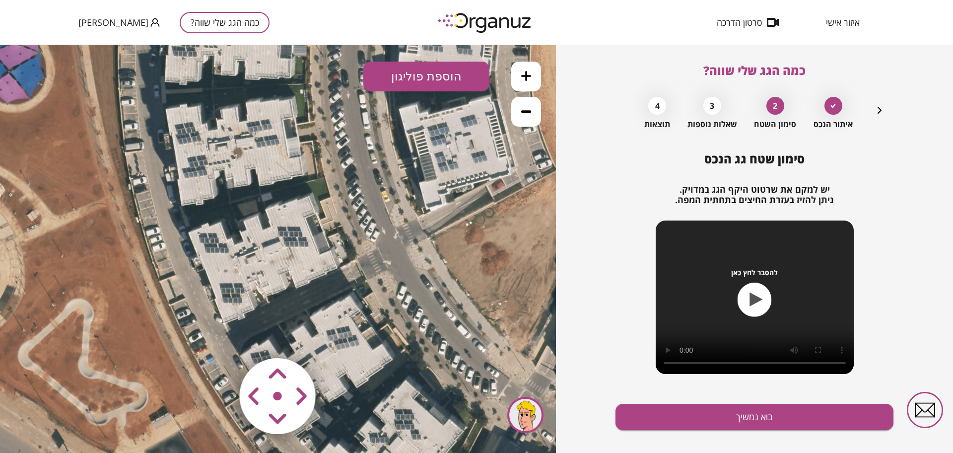
click at [533, 79] on button at bounding box center [526, 77] width 30 height 30
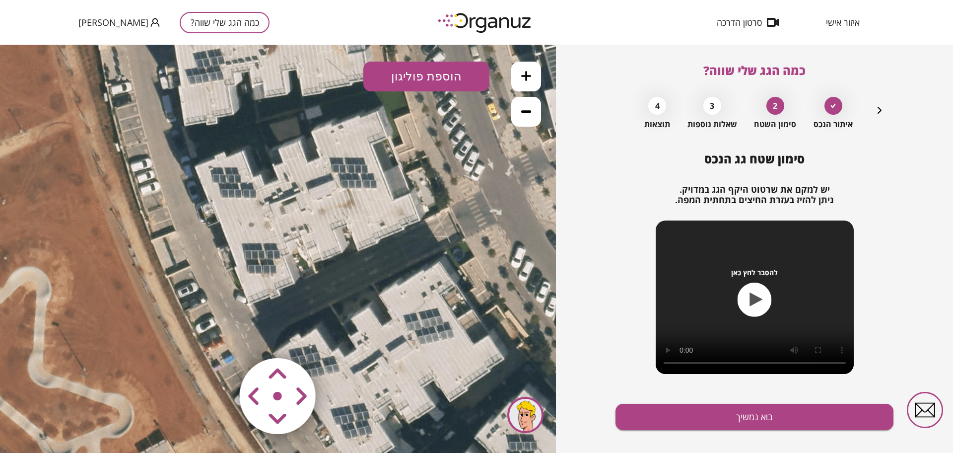
drag, startPoint x: 339, startPoint y: 271, endPoint x: 392, endPoint y: 214, distance: 77.6
click at [392, 214] on icon at bounding box center [330, 191] width 992 height 992
click at [436, 76] on button "הוספת פוליגון" at bounding box center [426, 77] width 126 height 30
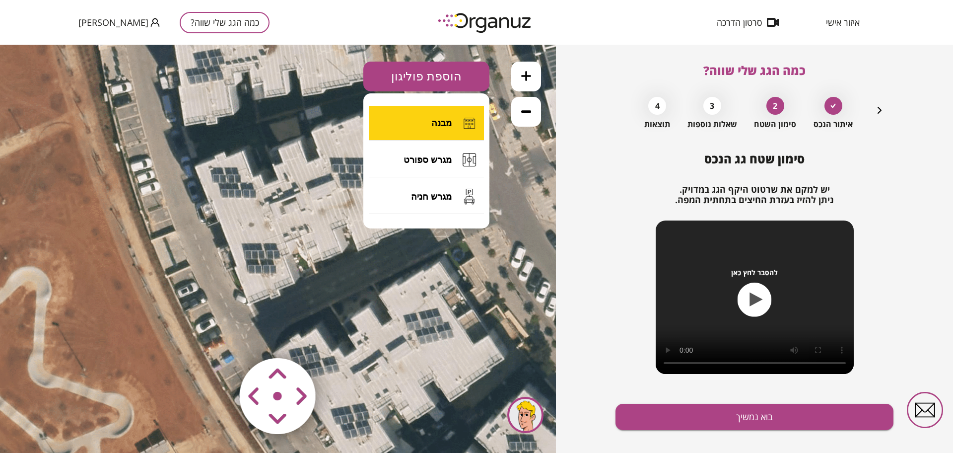
click at [423, 120] on button "מבנה" at bounding box center [426, 123] width 115 height 35
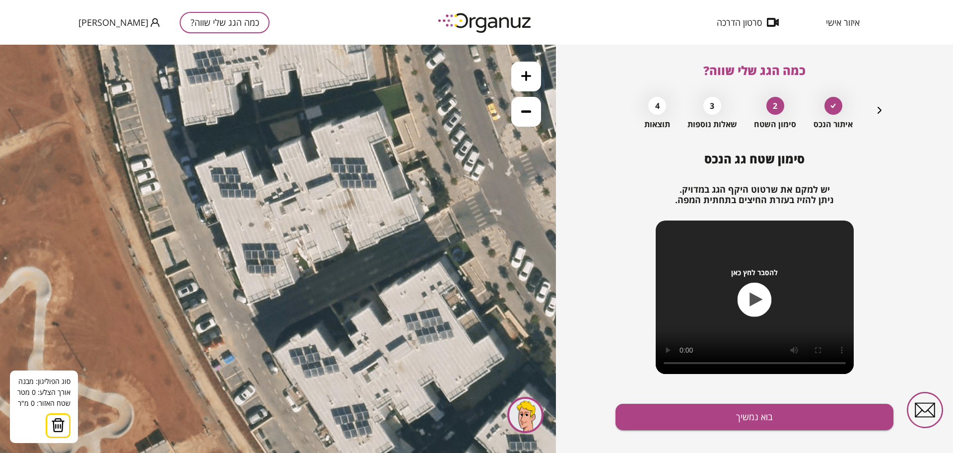
click at [194, 166] on icon at bounding box center [330, 191] width 992 height 992
click at [250, 308] on icon at bounding box center [330, 191] width 992 height 992
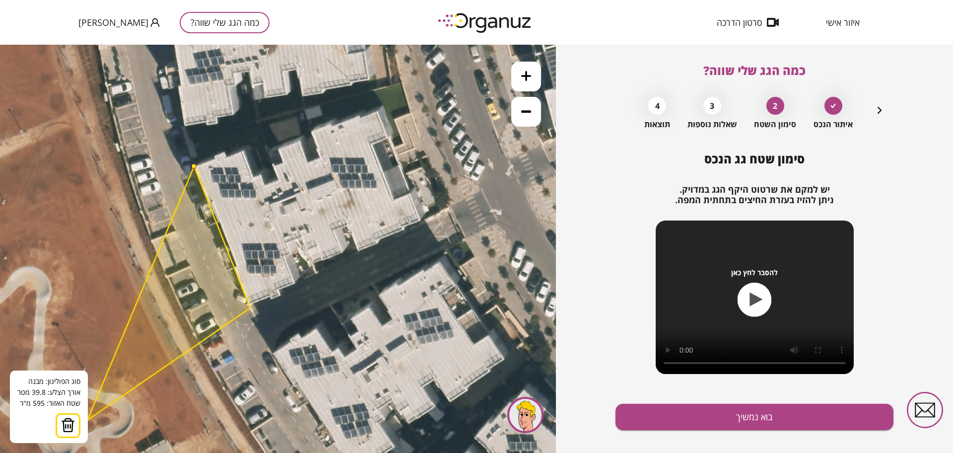
click at [78, 421] on button at bounding box center [68, 425] width 25 height 25
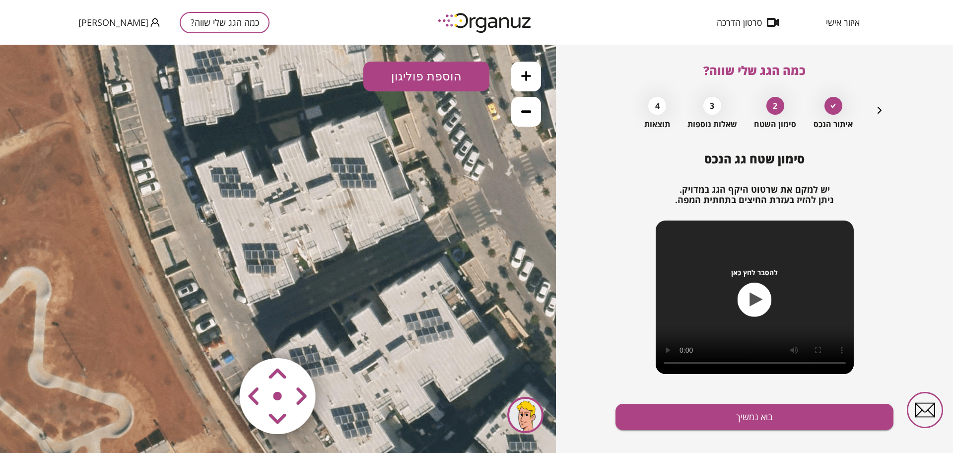
click at [521, 73] on icon at bounding box center [526, 76] width 10 height 10
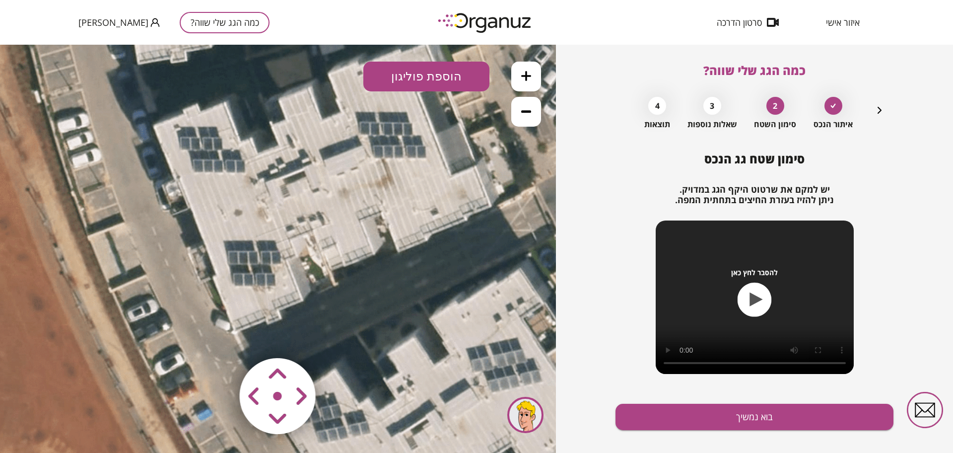
click at [445, 75] on button "הוספת פוליגון" at bounding box center [426, 77] width 126 height 30
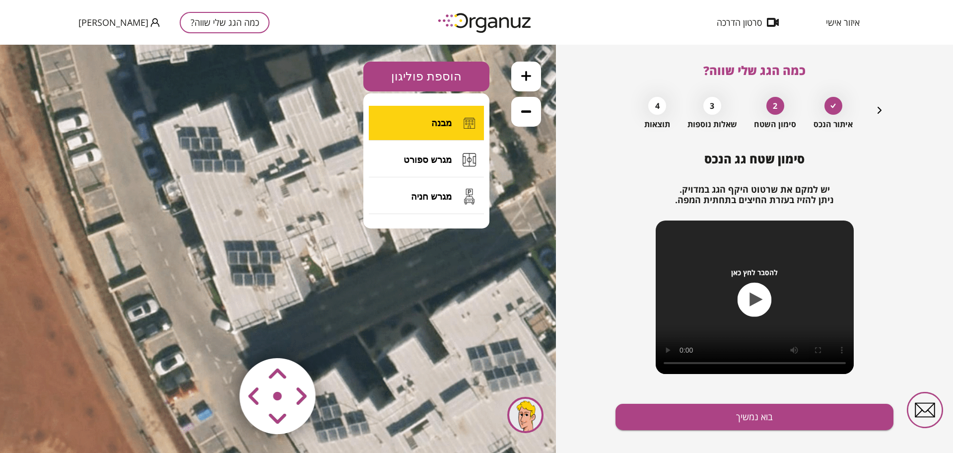
click at [436, 119] on span "מבנה" at bounding box center [441, 123] width 20 height 11
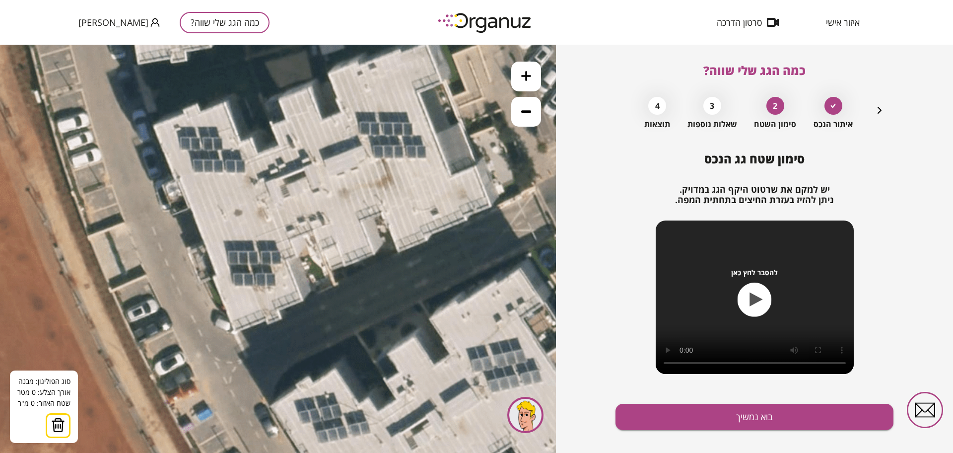
click at [155, 126] on icon at bounding box center [356, 162] width 1489 height 1489
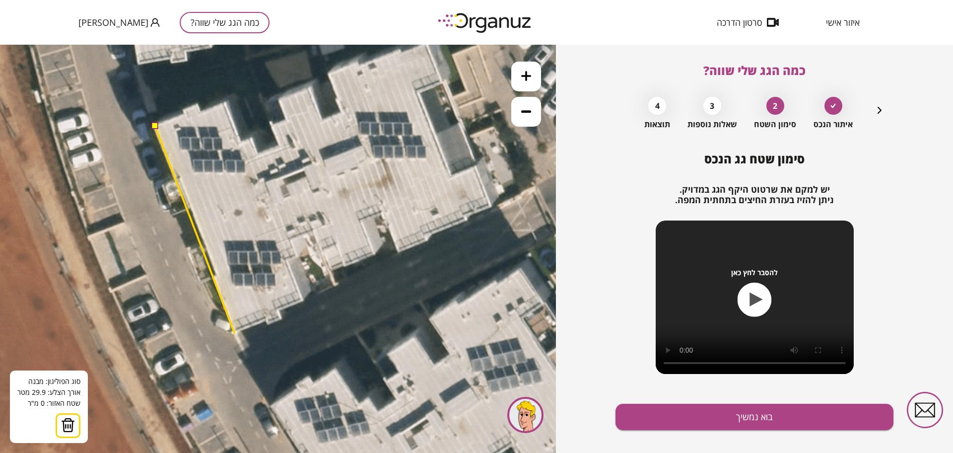
click at [235, 333] on icon at bounding box center [356, 162] width 1489 height 1489
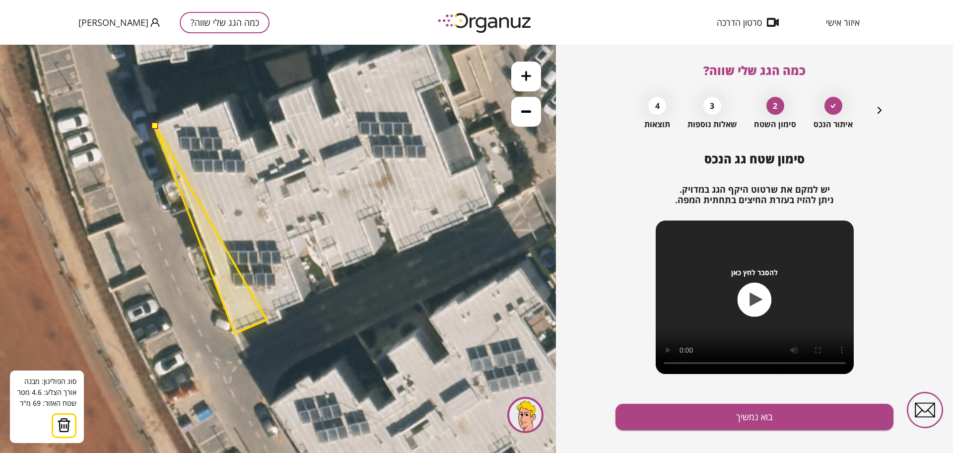
click at [266, 320] on polygon at bounding box center [211, 230] width 112 height 208
click at [268, 325] on icon at bounding box center [356, 162] width 1489 height 1489
click at [281, 319] on polygon at bounding box center [218, 230] width 126 height 208
click at [279, 313] on polygon at bounding box center [218, 230] width 126 height 208
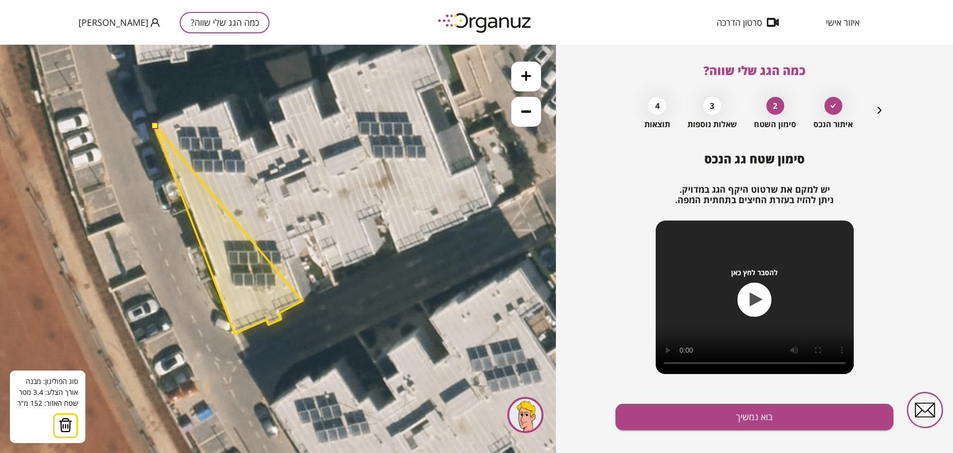
click at [302, 301] on polygon at bounding box center [228, 230] width 147 height 208
click at [285, 260] on polygon at bounding box center [228, 230] width 147 height 208
click at [296, 255] on polygon at bounding box center [228, 230] width 147 height 208
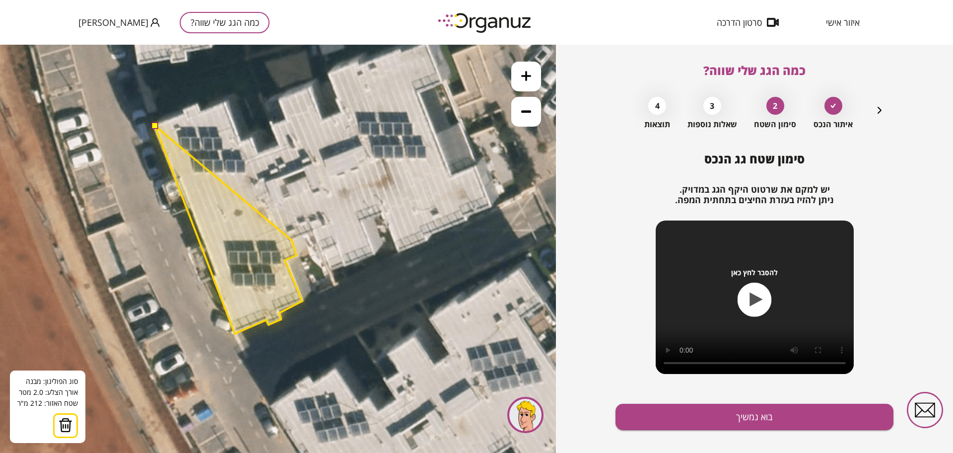
click at [292, 240] on polygon at bounding box center [228, 230] width 147 height 208
click at [315, 231] on polygon at bounding box center [235, 230] width 160 height 208
click at [332, 270] on polygon at bounding box center [244, 230] width 178 height 208
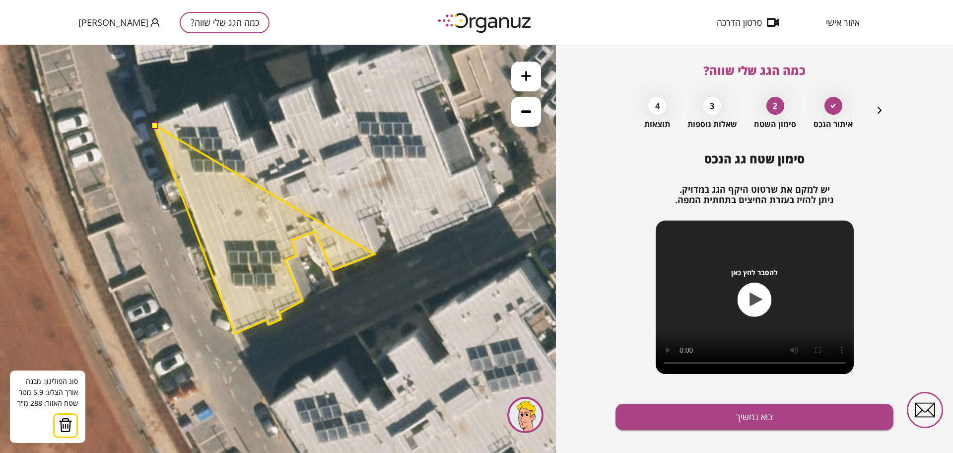
click at [374, 254] on polygon at bounding box center [264, 230] width 219 height 208
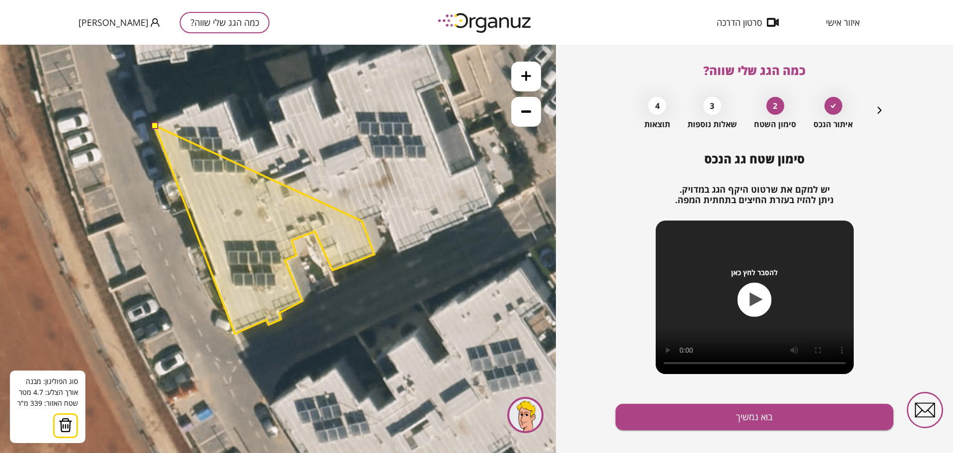
click at [362, 221] on polygon at bounding box center [264, 230] width 219 height 208
click at [380, 213] on polygon at bounding box center [267, 230] width 225 height 208
click at [399, 251] on polygon at bounding box center [277, 230] width 244 height 208
click at [426, 240] on polygon at bounding box center [290, 230] width 271 height 208
click at [425, 234] on polygon at bounding box center [291, 230] width 272 height 208
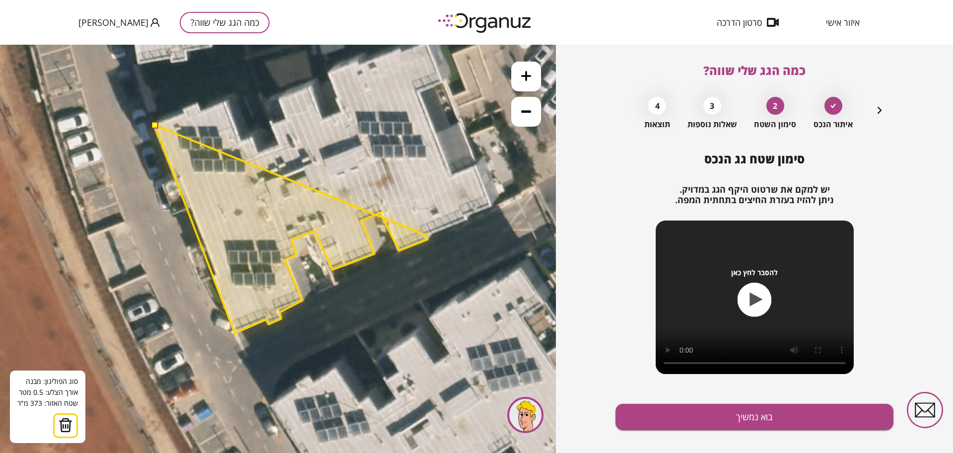
click at [426, 235] on polygon at bounding box center [291, 229] width 272 height 208
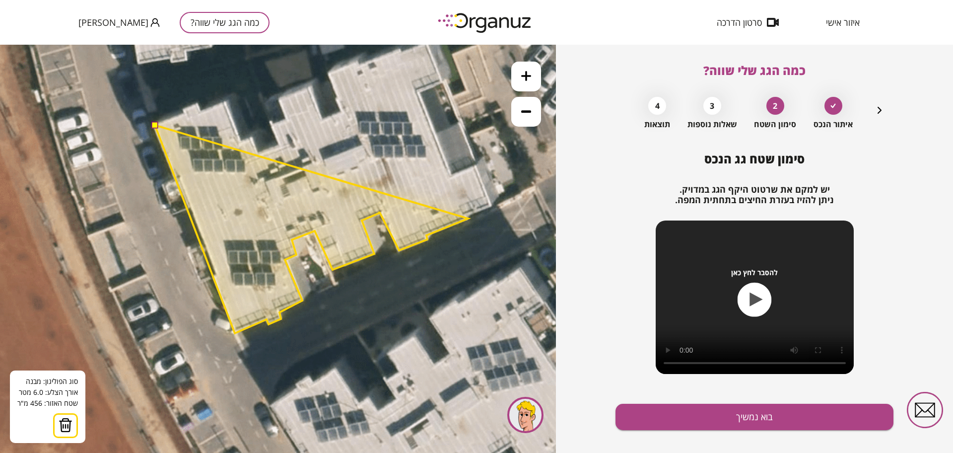
click at [467, 218] on polygon at bounding box center [311, 229] width 313 height 208
click at [466, 219] on polygon at bounding box center [310, 229] width 312 height 208
click at [465, 215] on polygon at bounding box center [310, 229] width 312 height 208
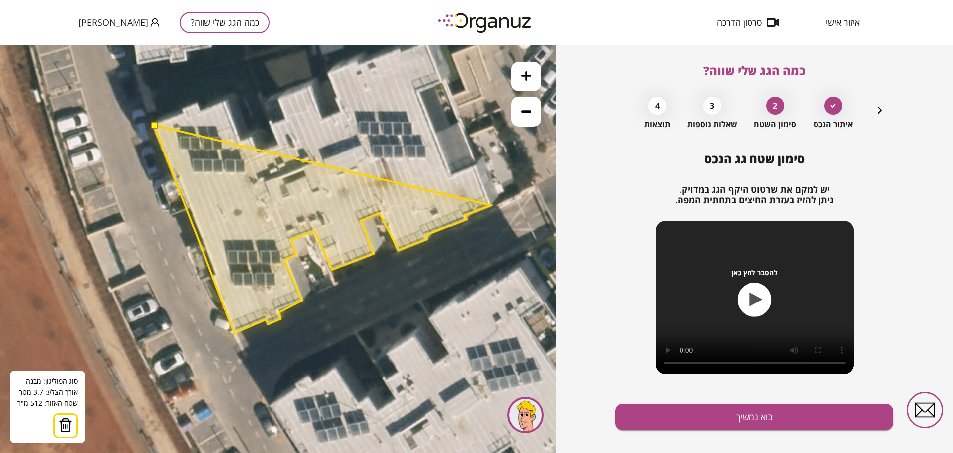
click at [491, 205] on polygon at bounding box center [322, 229] width 336 height 208
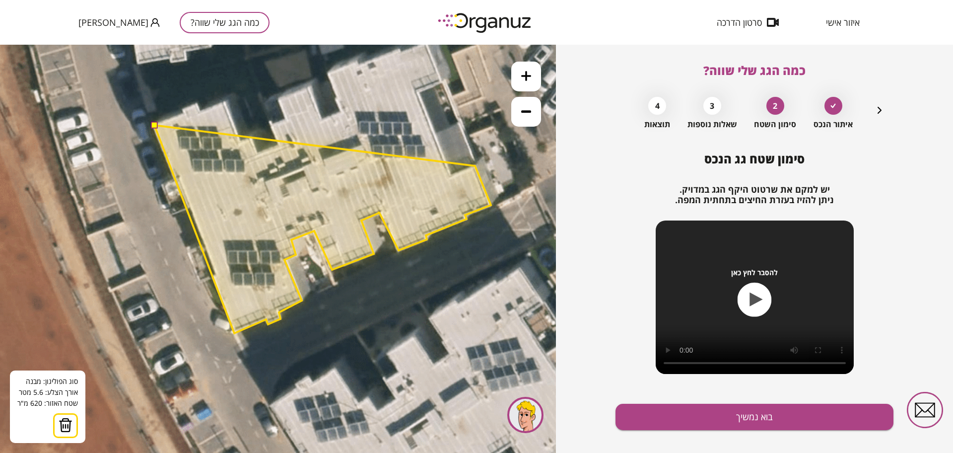
click at [475, 166] on polygon at bounding box center [322, 229] width 336 height 208
click at [450, 176] on polygon at bounding box center [322, 229] width 336 height 208
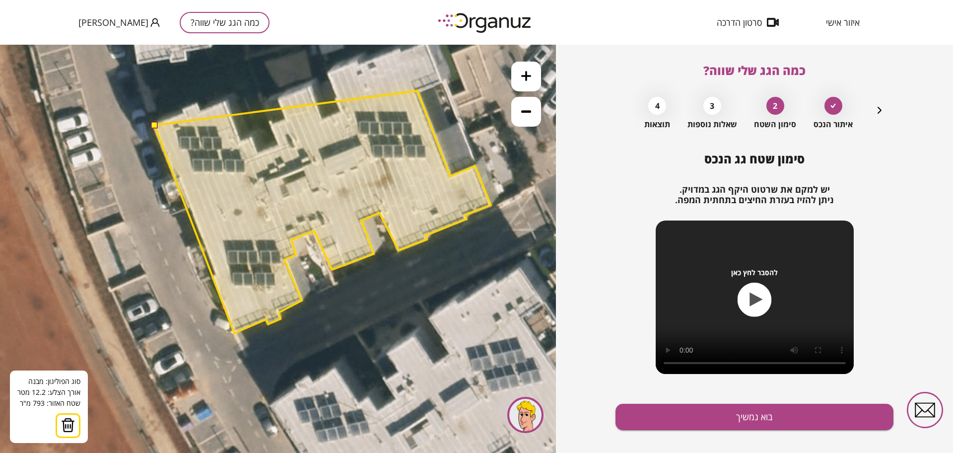
click at [417, 91] on polygon at bounding box center [322, 212] width 336 height 242
click at [442, 81] on polygon at bounding box center [322, 207] width 336 height 252
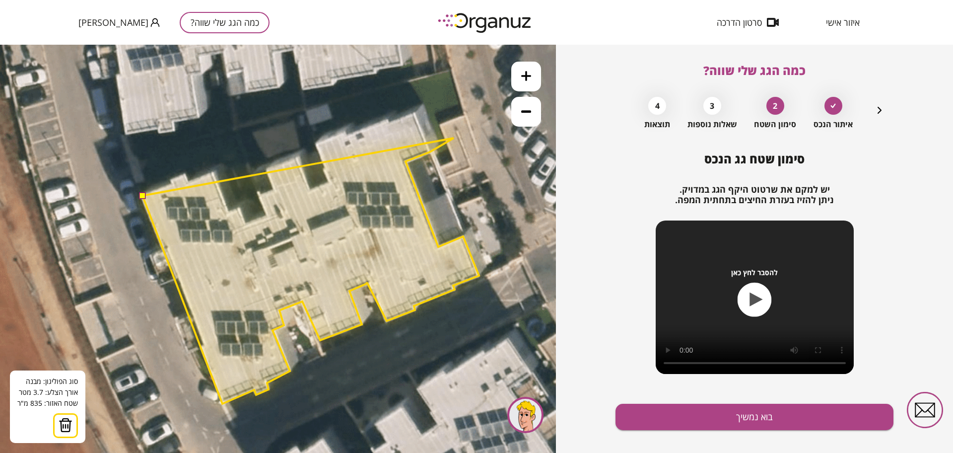
drag, startPoint x: 466, startPoint y: 74, endPoint x: 449, endPoint y: 136, distance: 63.8
click at [452, 138] on icon at bounding box center [344, 232] width 1489 height 1489
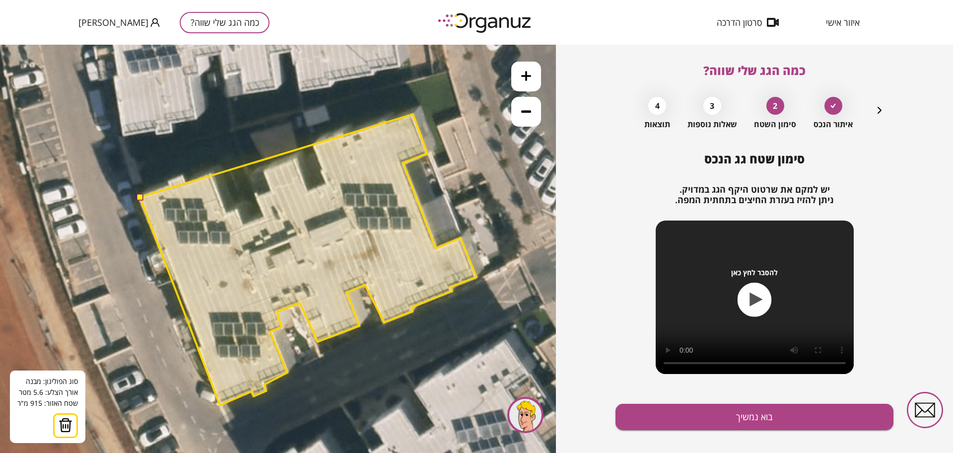
click at [413, 114] on polygon at bounding box center [308, 259] width 336 height 291
click at [387, 126] on polygon at bounding box center [308, 259] width 336 height 291
click at [385, 121] on polygon at bounding box center [308, 259] width 336 height 291
click at [343, 137] on polygon at bounding box center [308, 259] width 336 height 291
click at [343, 134] on polygon at bounding box center [308, 259] width 336 height 291
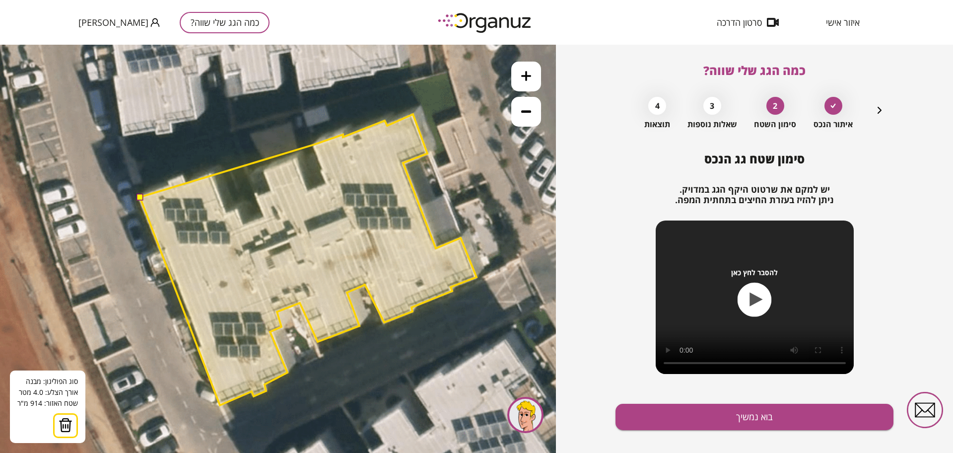
click at [314, 143] on polygon at bounding box center [308, 259] width 336 height 291
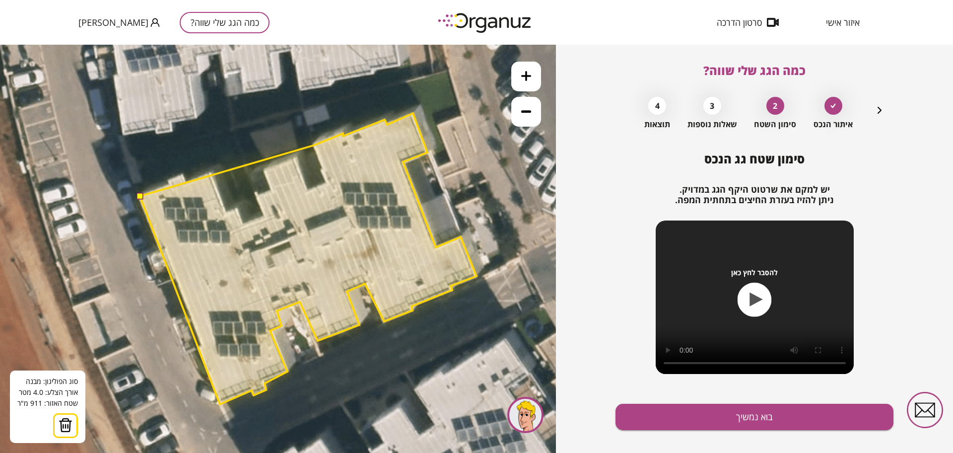
click at [315, 144] on polygon at bounding box center [308, 258] width 336 height 291
click at [314, 143] on polygon at bounding box center [308, 258] width 336 height 291
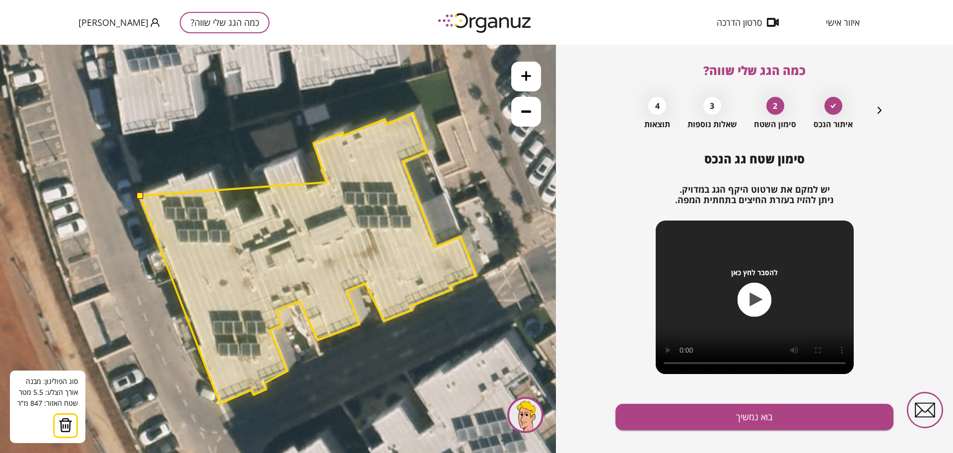
click at [327, 182] on polygon at bounding box center [308, 258] width 336 height 291
click at [307, 189] on polygon at bounding box center [308, 258] width 336 height 291
click at [295, 157] on polygon at bounding box center [308, 258] width 336 height 291
click at [264, 168] on polygon at bounding box center [308, 258] width 336 height 291
click at [267, 168] on polygon at bounding box center [308, 257] width 336 height 291
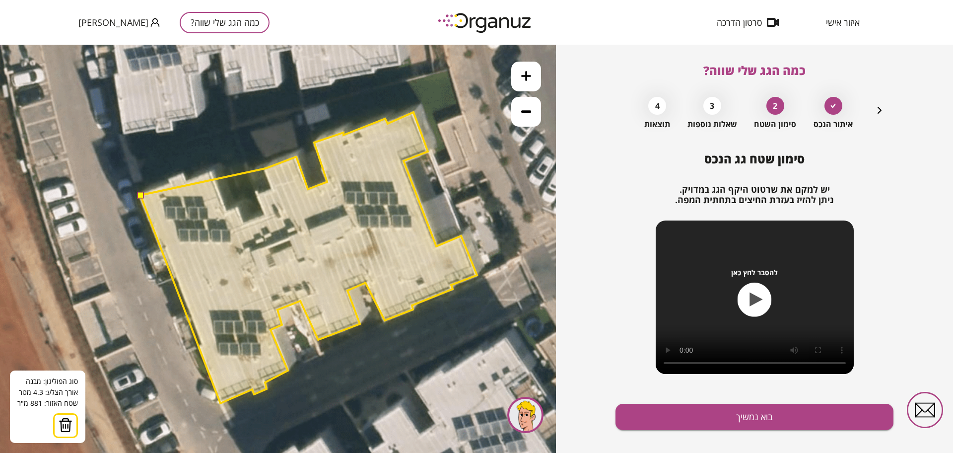
click at [265, 168] on polygon at bounding box center [308, 257] width 336 height 291
click at [273, 189] on polygon at bounding box center [308, 257] width 336 height 291
click at [257, 194] on polygon at bounding box center [308, 257] width 336 height 291
click at [264, 216] on polygon at bounding box center [308, 257] width 336 height 291
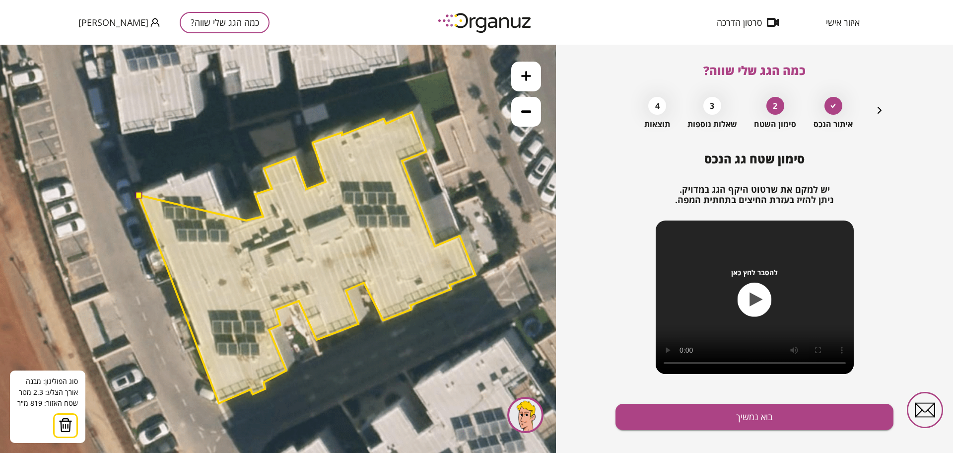
click at [245, 221] on polygon at bounding box center [307, 257] width 336 height 291
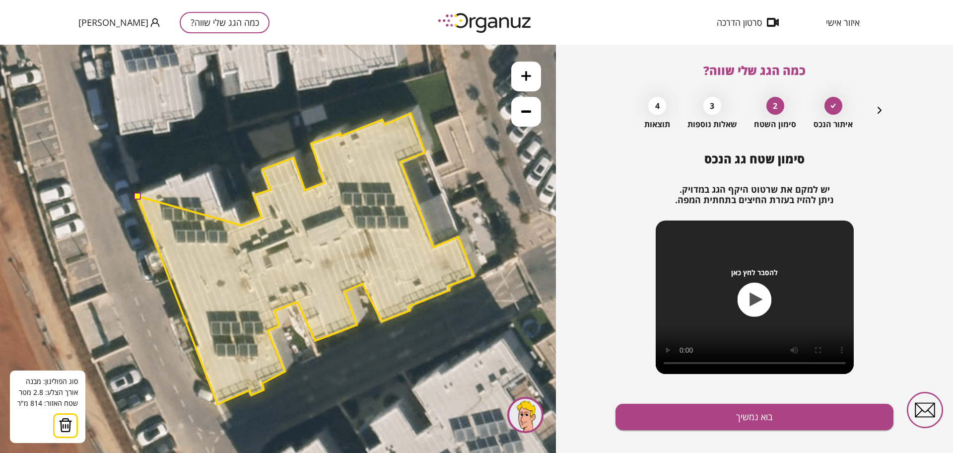
click at [242, 225] on polygon at bounding box center [305, 258] width 336 height 291
click at [235, 209] on polygon at bounding box center [305, 258] width 336 height 291
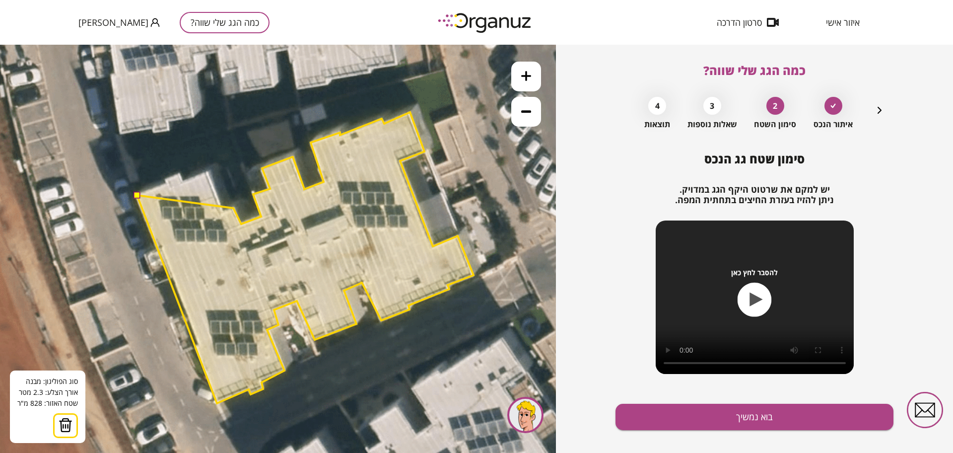
click at [234, 207] on polygon at bounding box center [305, 257] width 336 height 291
click at [236, 208] on polygon at bounding box center [305, 257] width 336 height 291
click at [225, 213] on polygon at bounding box center [305, 257] width 336 height 291
click at [209, 171] on polygon at bounding box center [305, 257] width 336 height 291
click at [183, 180] on polygon at bounding box center [305, 257] width 336 height 291
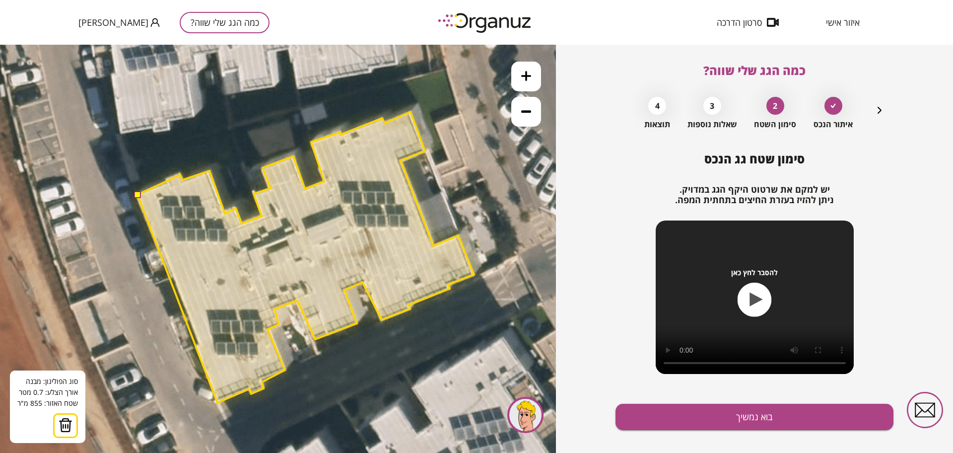
click at [180, 174] on polygon at bounding box center [305, 257] width 336 height 291
click at [167, 178] on polygon at bounding box center [305, 257] width 336 height 291
click at [169, 183] on polygon at bounding box center [305, 257] width 336 height 291
click at [138, 193] on button at bounding box center [136, 193] width 7 height 7
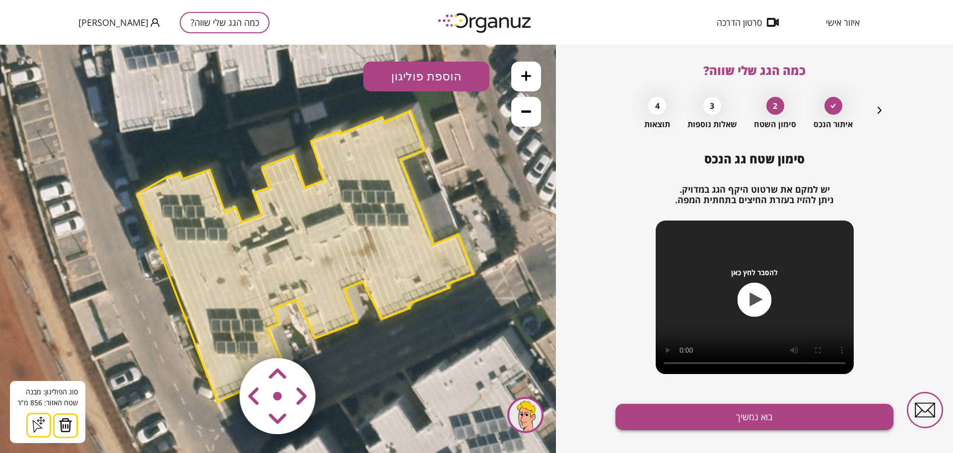
click at [661, 415] on button "בוא נמשיך" at bounding box center [754, 416] width 278 height 26
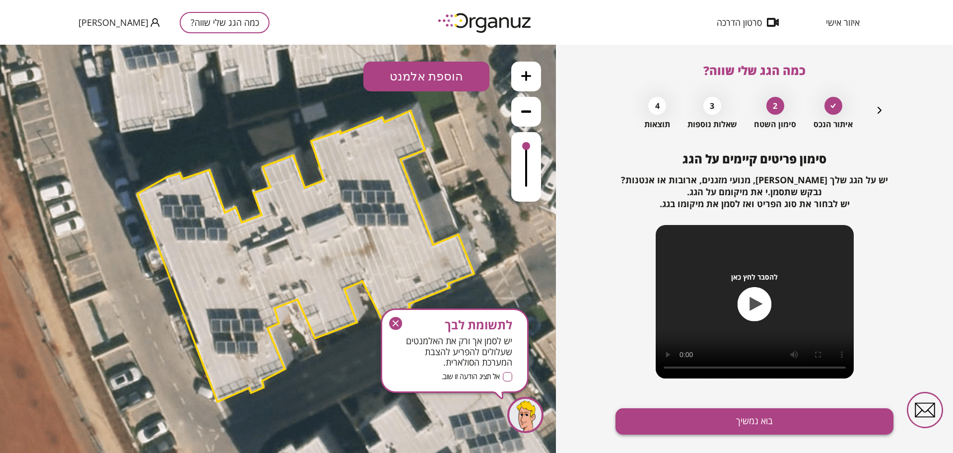
click at [663, 424] on button "בוא נמשיך" at bounding box center [754, 421] width 278 height 26
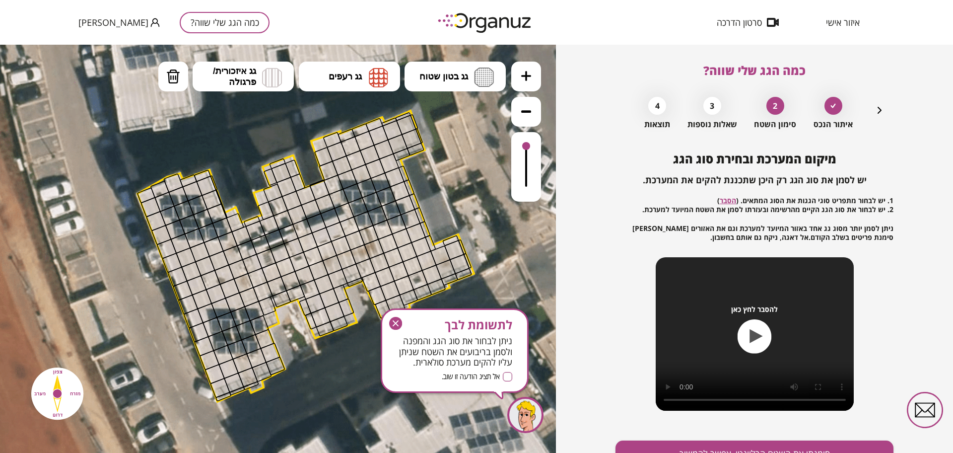
click at [878, 113] on icon "button" at bounding box center [879, 110] width 12 height 12
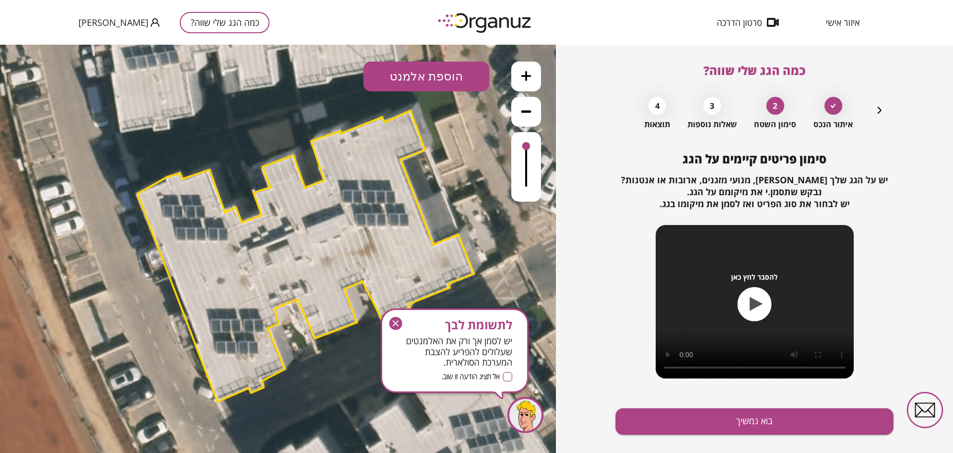
click at [401, 80] on button "הוספת אלמנט" at bounding box center [426, 77] width 126 height 30
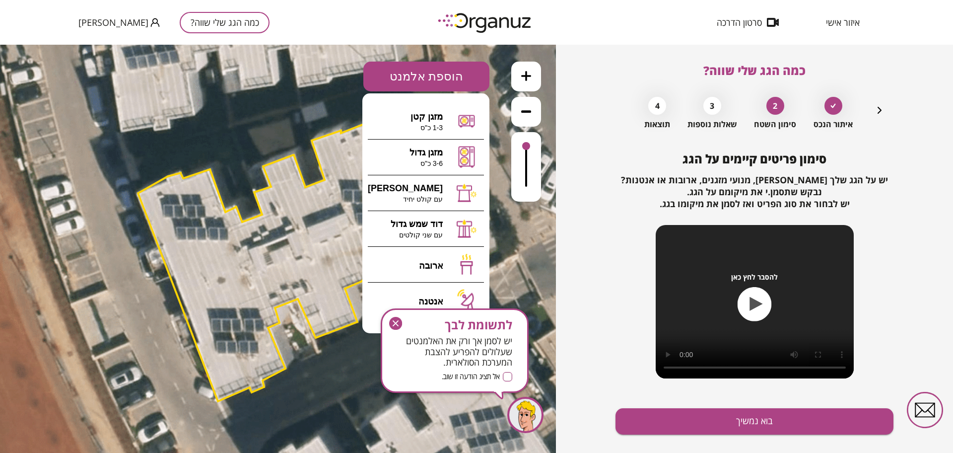
click at [394, 324] on icon "button" at bounding box center [396, 323] width 6 height 6
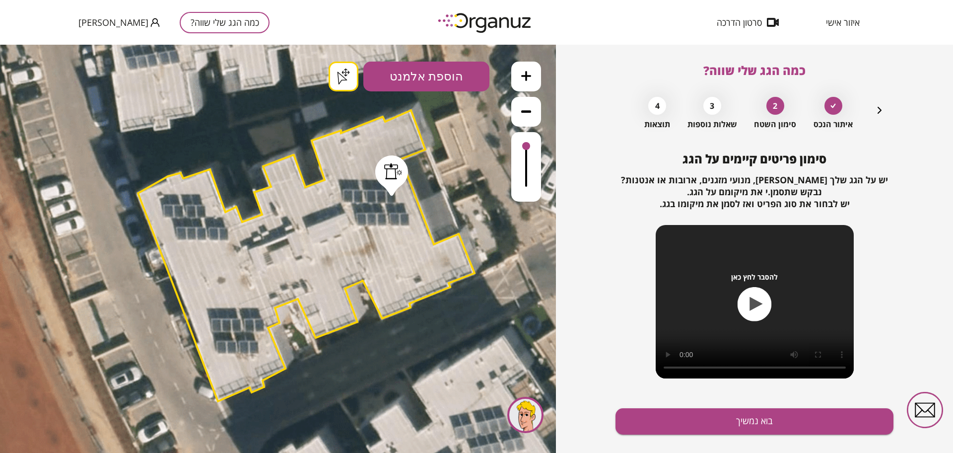
click at [392, 192] on div ".st0 { fill: #FFFFFF; } .st0 { fill: #FFFFFF; }" at bounding box center [278, 249] width 556 height 408
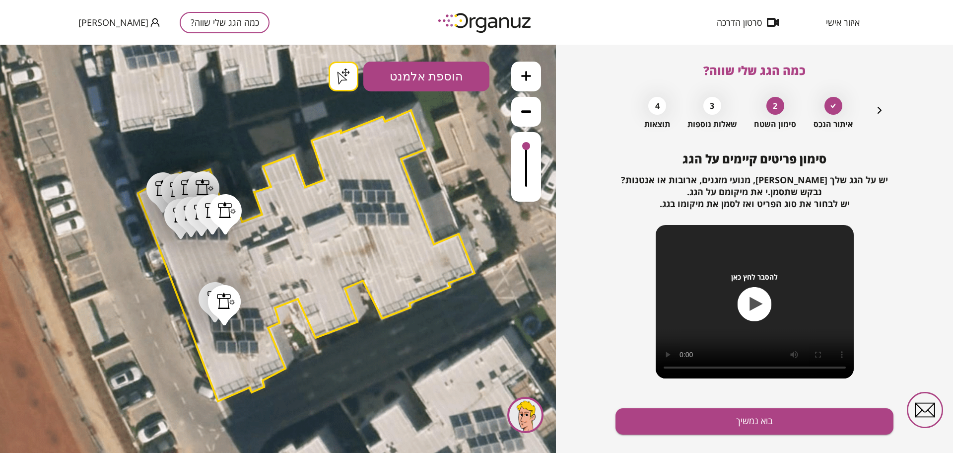
drag, startPoint x: 224, startPoint y: 321, endPoint x: 230, endPoint y: 321, distance: 6.0
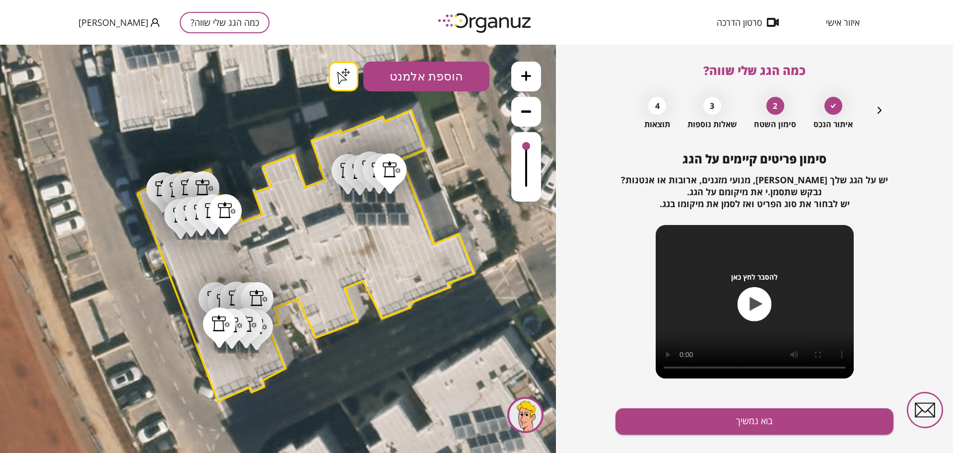
drag, startPoint x: 360, startPoint y: 215, endPoint x: 377, endPoint y: 214, distance: 17.4
drag, startPoint x: 383, startPoint y: 214, endPoint x: 393, endPoint y: 213, distance: 10.0
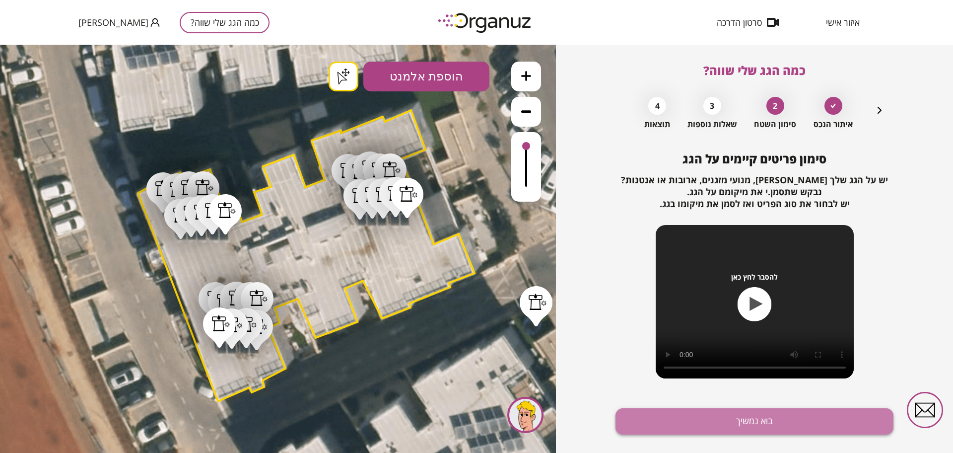
click at [719, 408] on button "בוא נמשיך" at bounding box center [754, 421] width 278 height 26
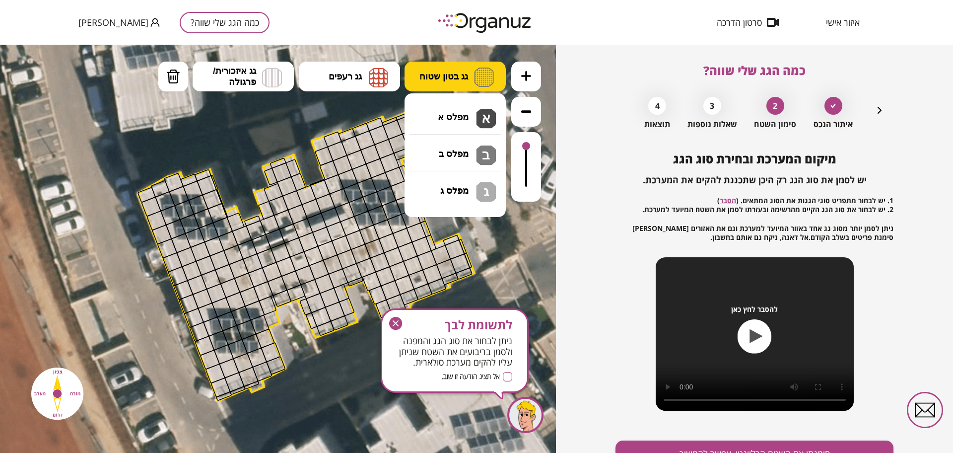
click at [465, 77] on span "גג בטון שטוח" at bounding box center [443, 76] width 49 height 11
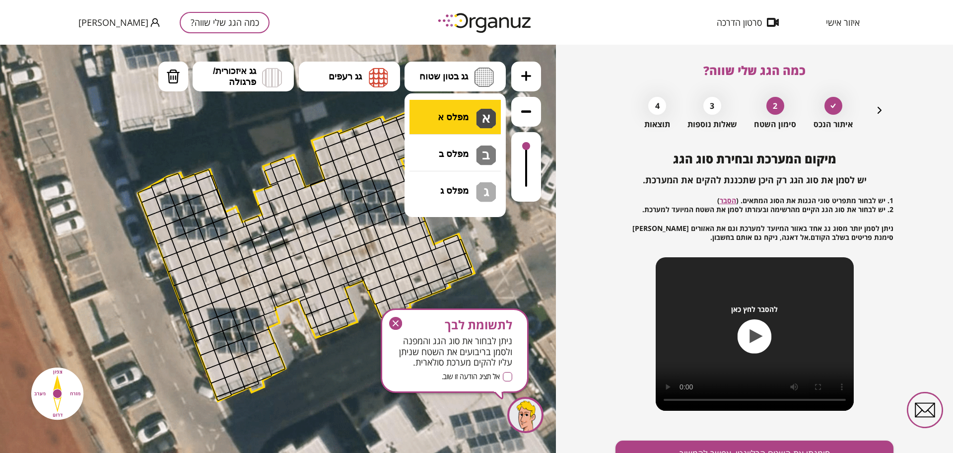
click at [452, 113] on div ".st0 { fill: #FFFFFF; } .st0 { fill: #FFFFFF; }" at bounding box center [278, 249] width 556 height 408
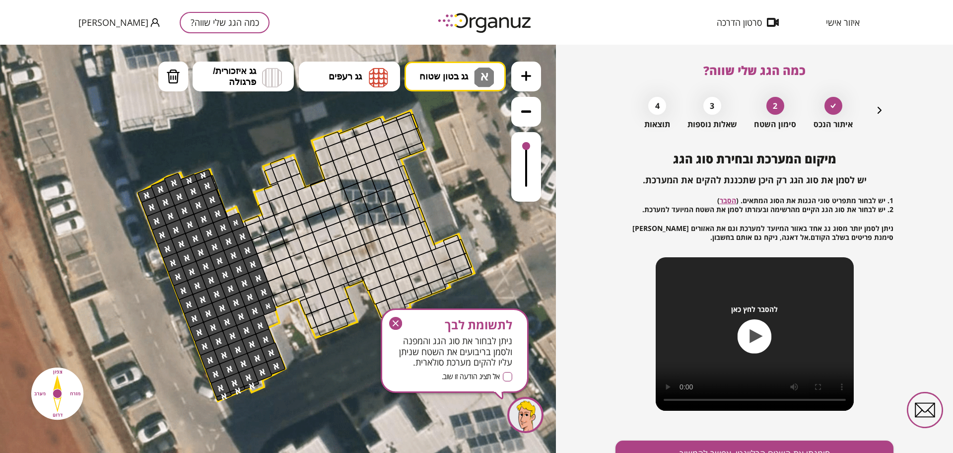
drag, startPoint x: 145, startPoint y: 200, endPoint x: 183, endPoint y: 236, distance: 51.9
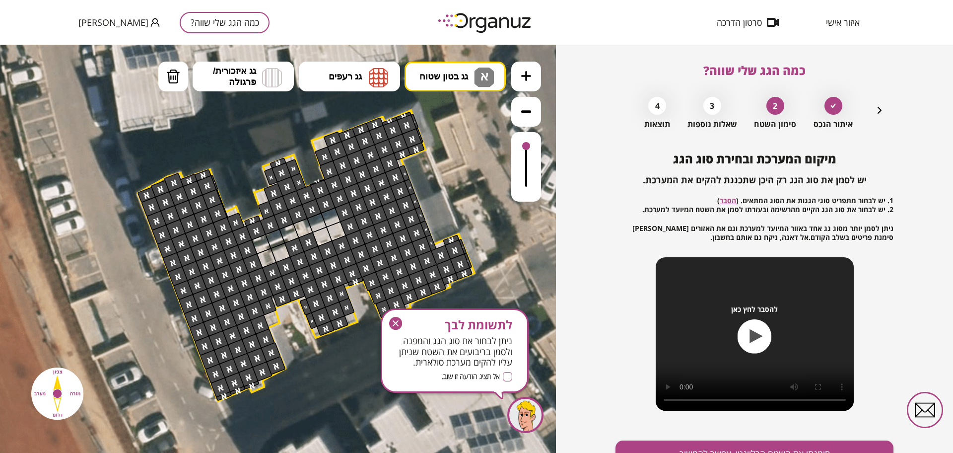
drag, startPoint x: 270, startPoint y: 300, endPoint x: 402, endPoint y: 136, distance: 209.9
click at [394, 327] on icon "button" at bounding box center [395, 323] width 13 height 13
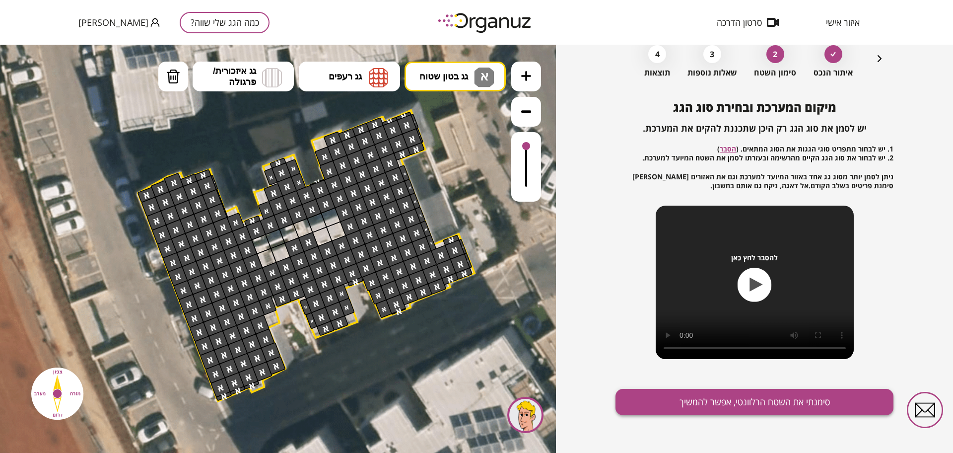
click at [649, 395] on button "סימנתי את השטח הרלוונטי, אפשר להמשיך" at bounding box center [754, 402] width 278 height 26
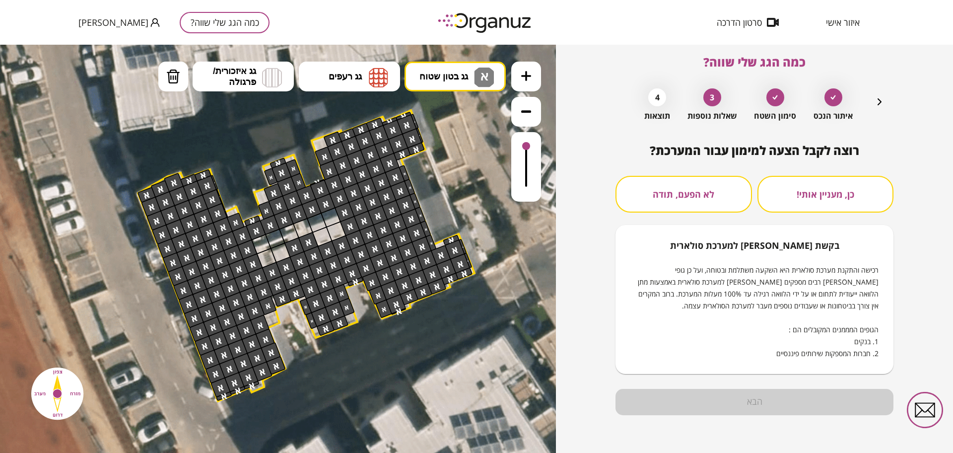
scroll to position [8, 0]
click at [704, 189] on button "לא הפעם, תודה" at bounding box center [683, 194] width 136 height 37
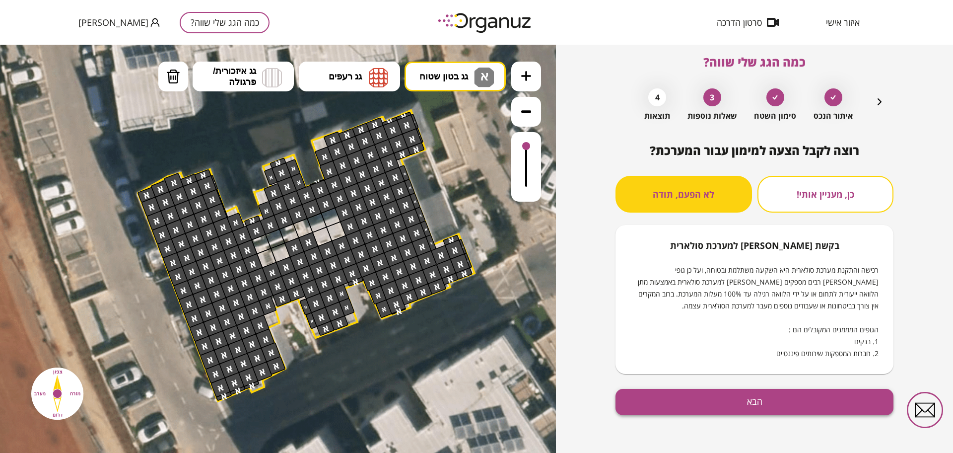
click at [706, 396] on button "הבא" at bounding box center [754, 402] width 278 height 26
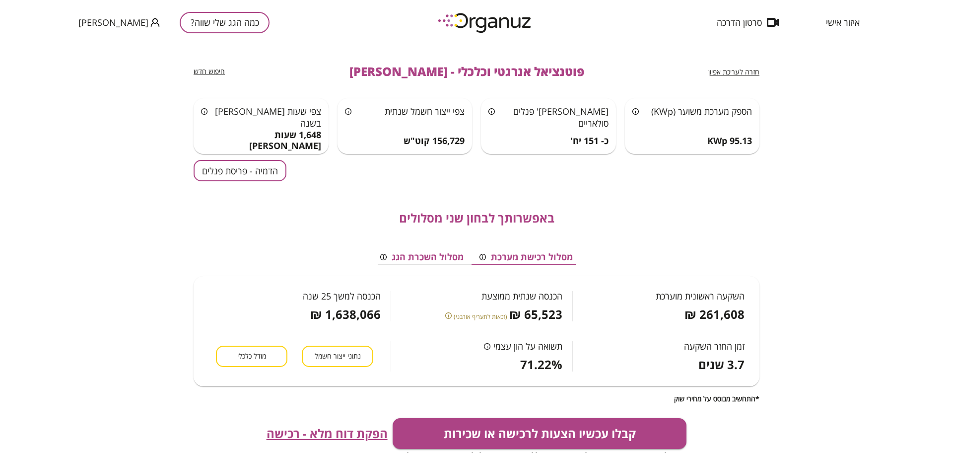
click at [197, 182] on div "באפשרותך לבחון שני מסלולים מסלול רכישת מערכת מסלול השכרת הגג השקעה ראשונית מוער…" at bounding box center [477, 291] width 566 height 221
click at [223, 170] on button "הדמיה - פריסת פנלים" at bounding box center [240, 170] width 93 height 21
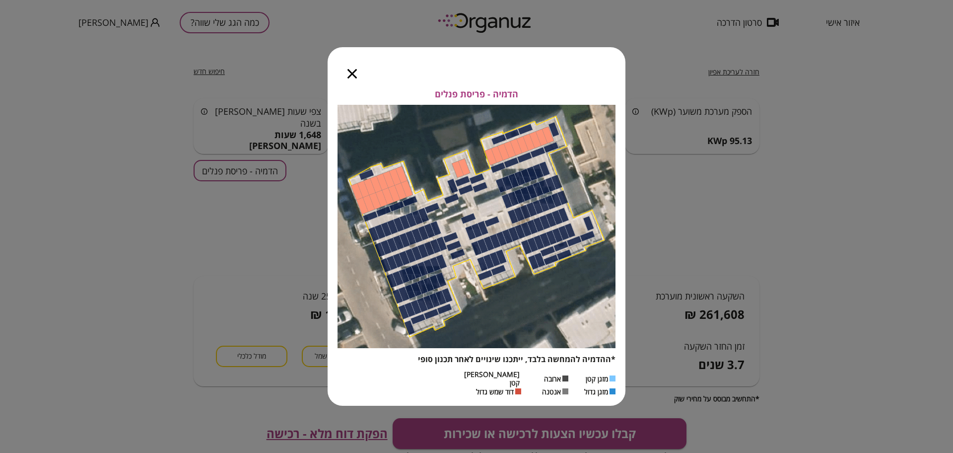
click at [353, 76] on icon "button" at bounding box center [351, 73] width 9 height 9
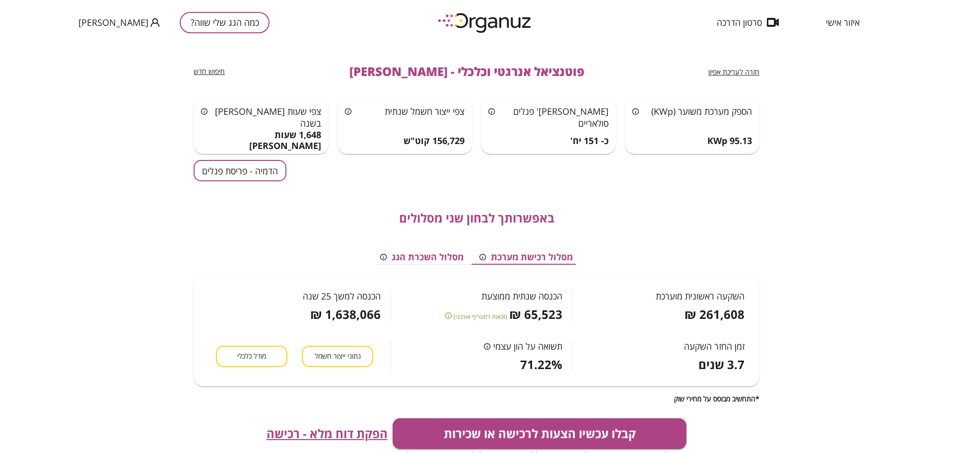
click at [255, 169] on button "הדמיה - פריסת פנלים" at bounding box center [240, 170] width 93 height 21
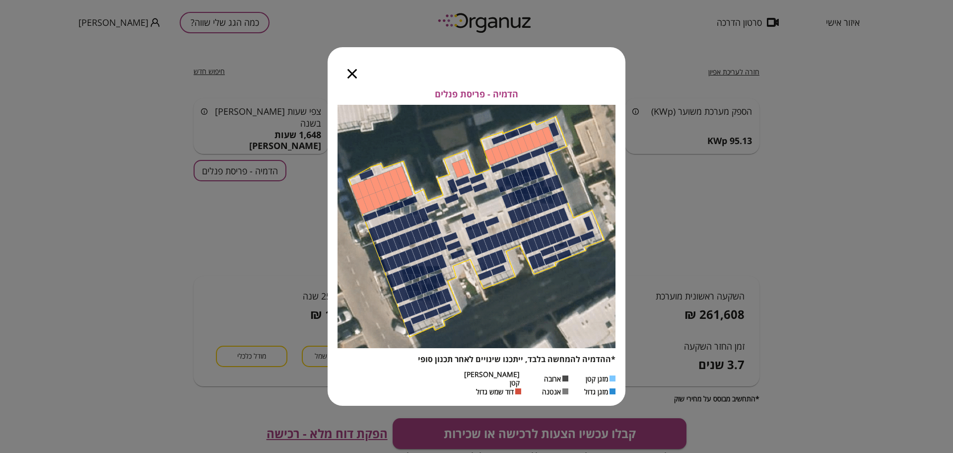
click at [353, 78] on icon "button" at bounding box center [351, 73] width 9 height 9
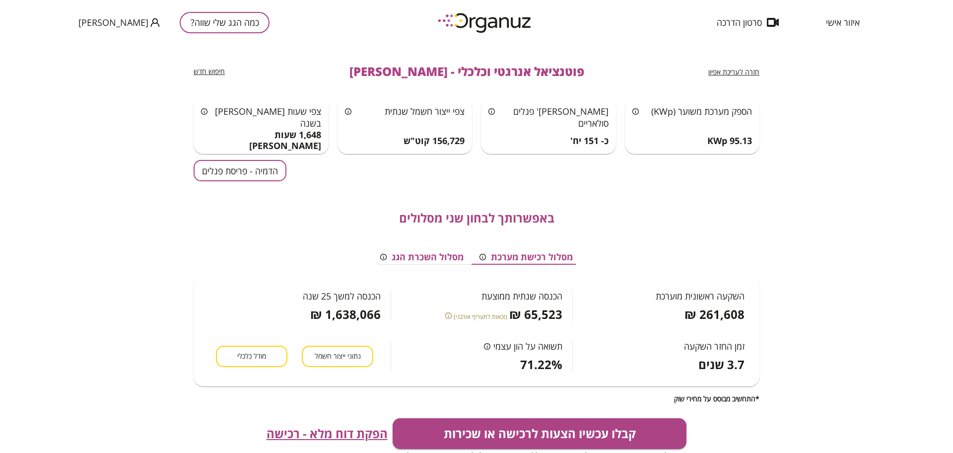
click at [746, 70] on span "חזרה לעריכת אפיון" at bounding box center [733, 71] width 51 height 9
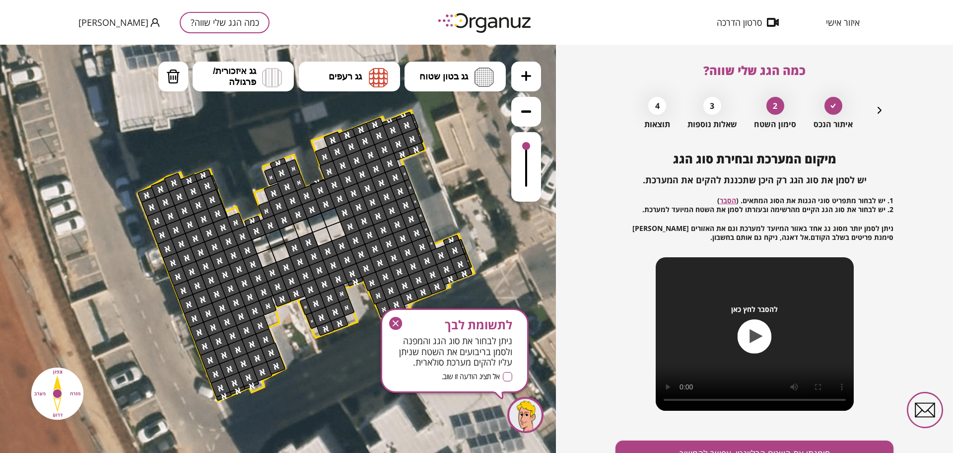
click at [397, 322] on icon "button" at bounding box center [396, 323] width 6 height 6
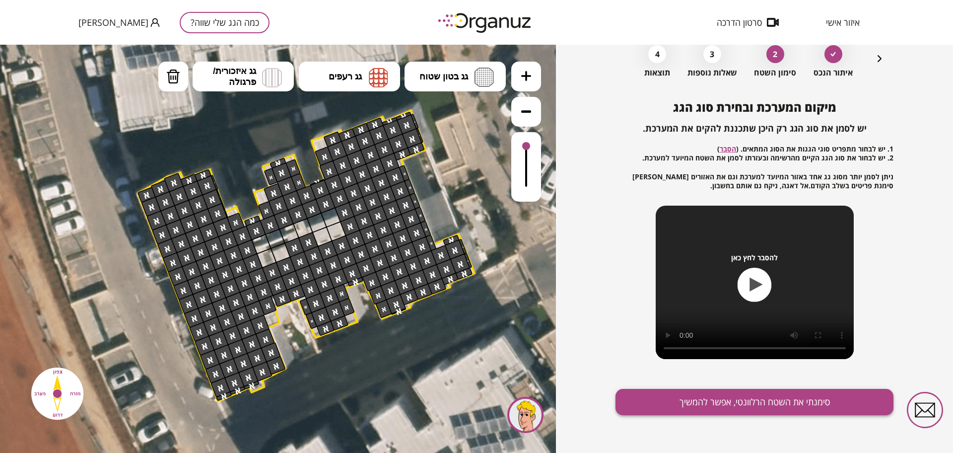
click at [735, 411] on button "סימנתי את השטח הרלוונטי, אפשר להמשיך" at bounding box center [754, 402] width 278 height 26
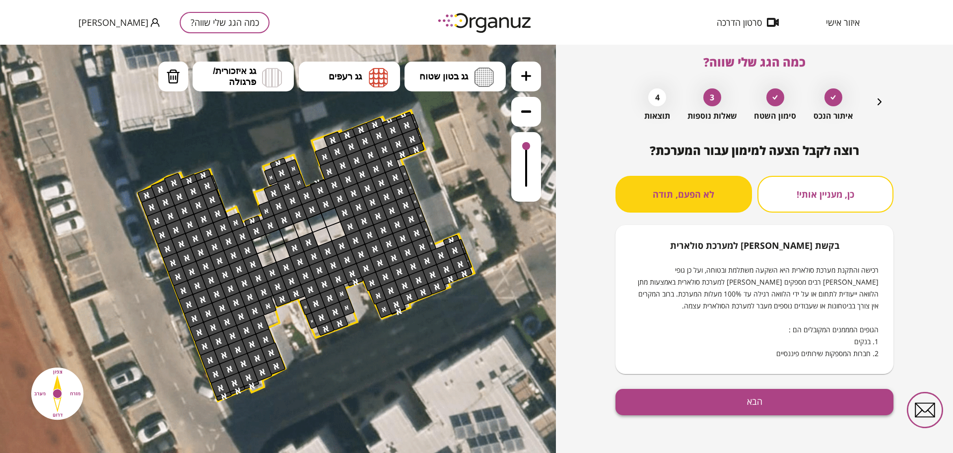
click at [722, 406] on button "הבא" at bounding box center [754, 402] width 278 height 26
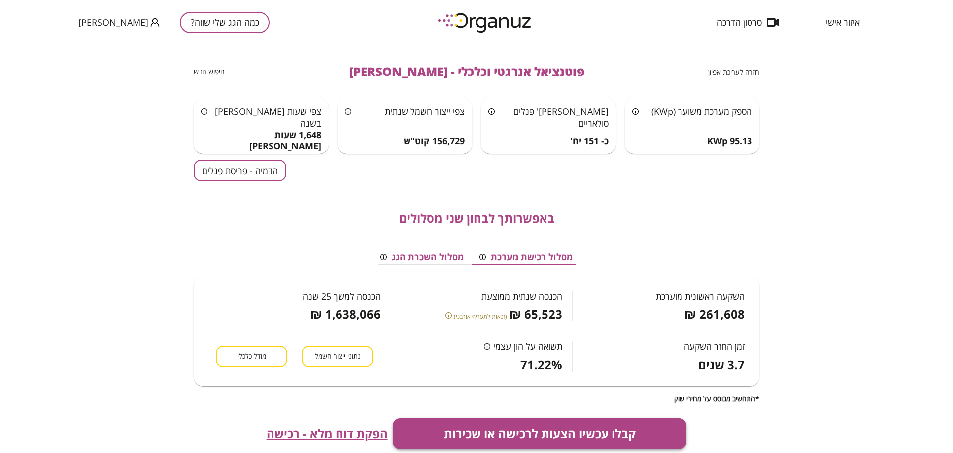
click at [505, 427] on button "קבלו עכשיו הצעות לרכישה או שכירות" at bounding box center [540, 433] width 294 height 31
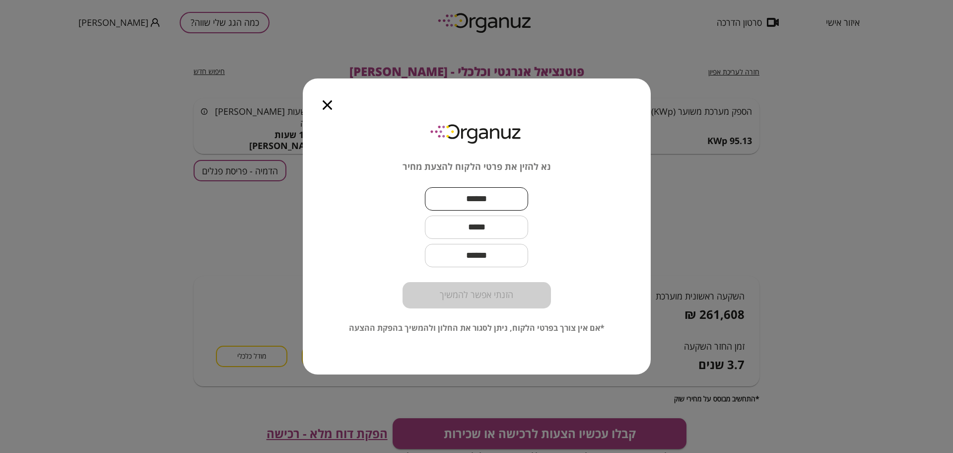
click at [460, 196] on input "text" at bounding box center [476, 198] width 103 height 29
paste input "**********"
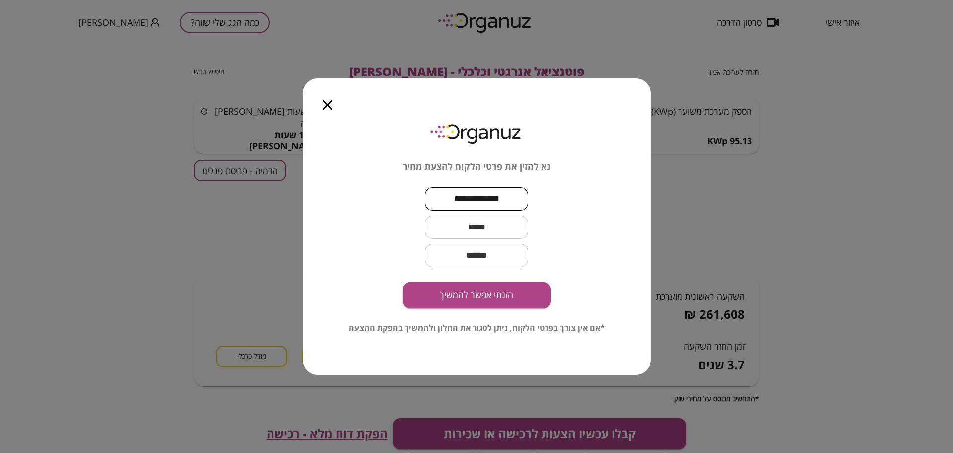
type input "**********"
click at [494, 234] on input "text" at bounding box center [476, 226] width 103 height 29
click at [486, 225] on input "text" at bounding box center [476, 226] width 103 height 29
paste input "**********"
type input "**********"
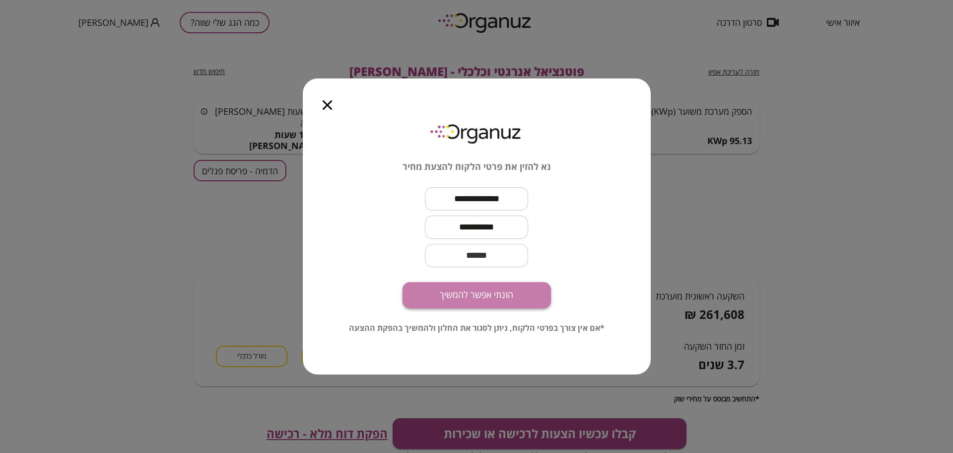
click at [503, 299] on button "הזנתי אפשר להמשיך" at bounding box center [476, 295] width 148 height 26
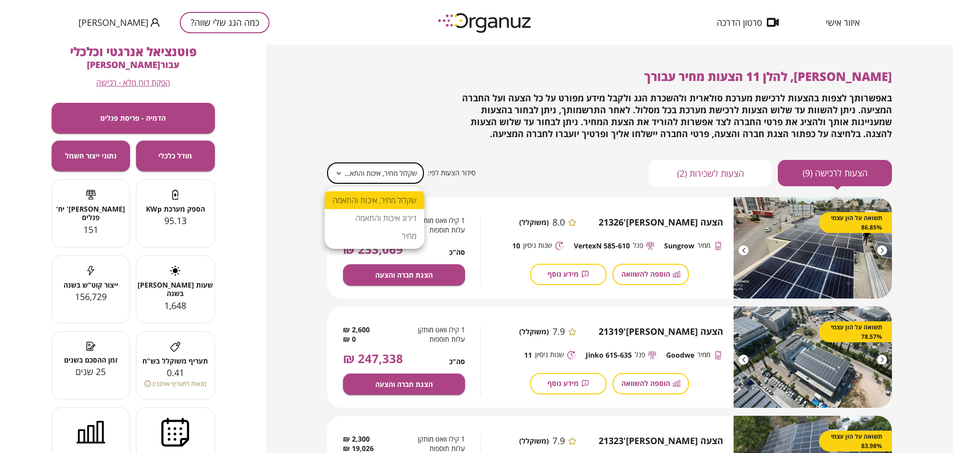
click at [394, 182] on body "**********" at bounding box center [476, 226] width 953 height 453
click at [407, 238] on li "מחיר" at bounding box center [375, 236] width 100 height 18
type input "*****"
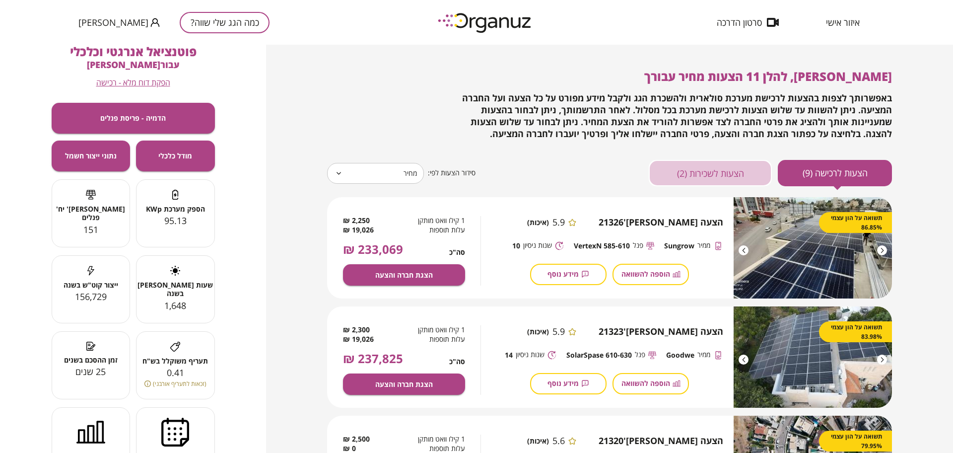
click at [677, 164] on button "הצעות לשכירות (2)" at bounding box center [710, 173] width 123 height 26
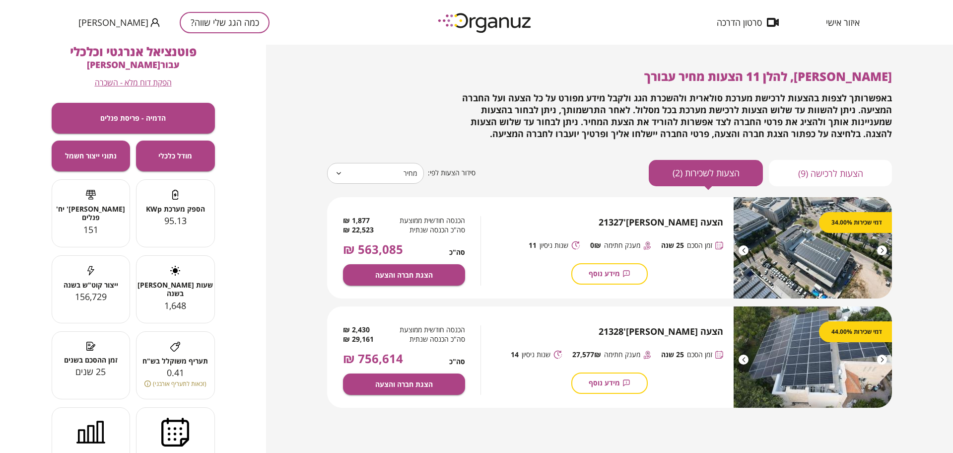
click at [780, 165] on button "הצעות לרכישה (9)" at bounding box center [830, 173] width 123 height 26
